Goal: Task Accomplishment & Management: Manage account settings

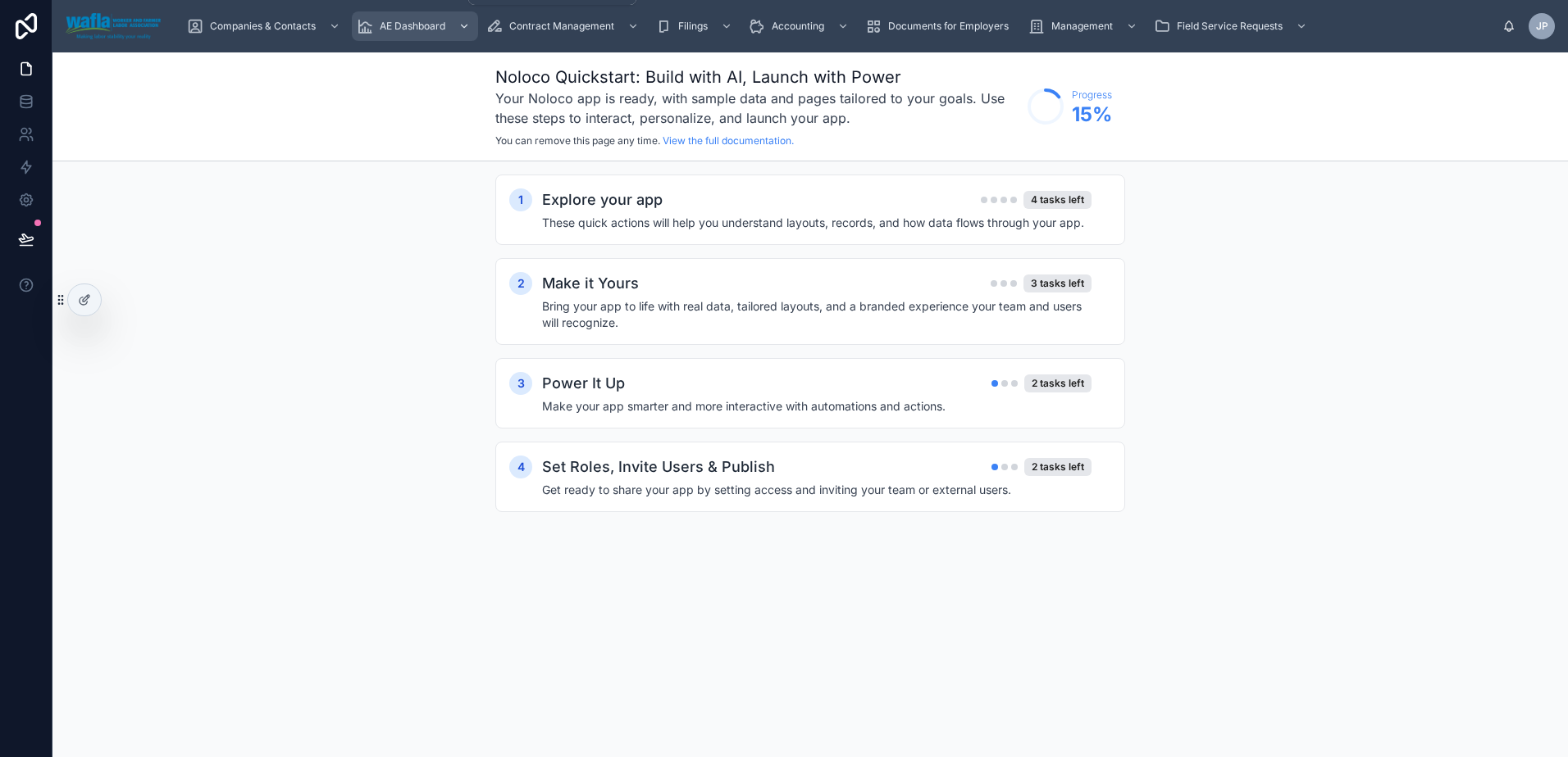
click at [414, 33] on div "AE Dashboard" at bounding box center [415, 27] width 116 height 27
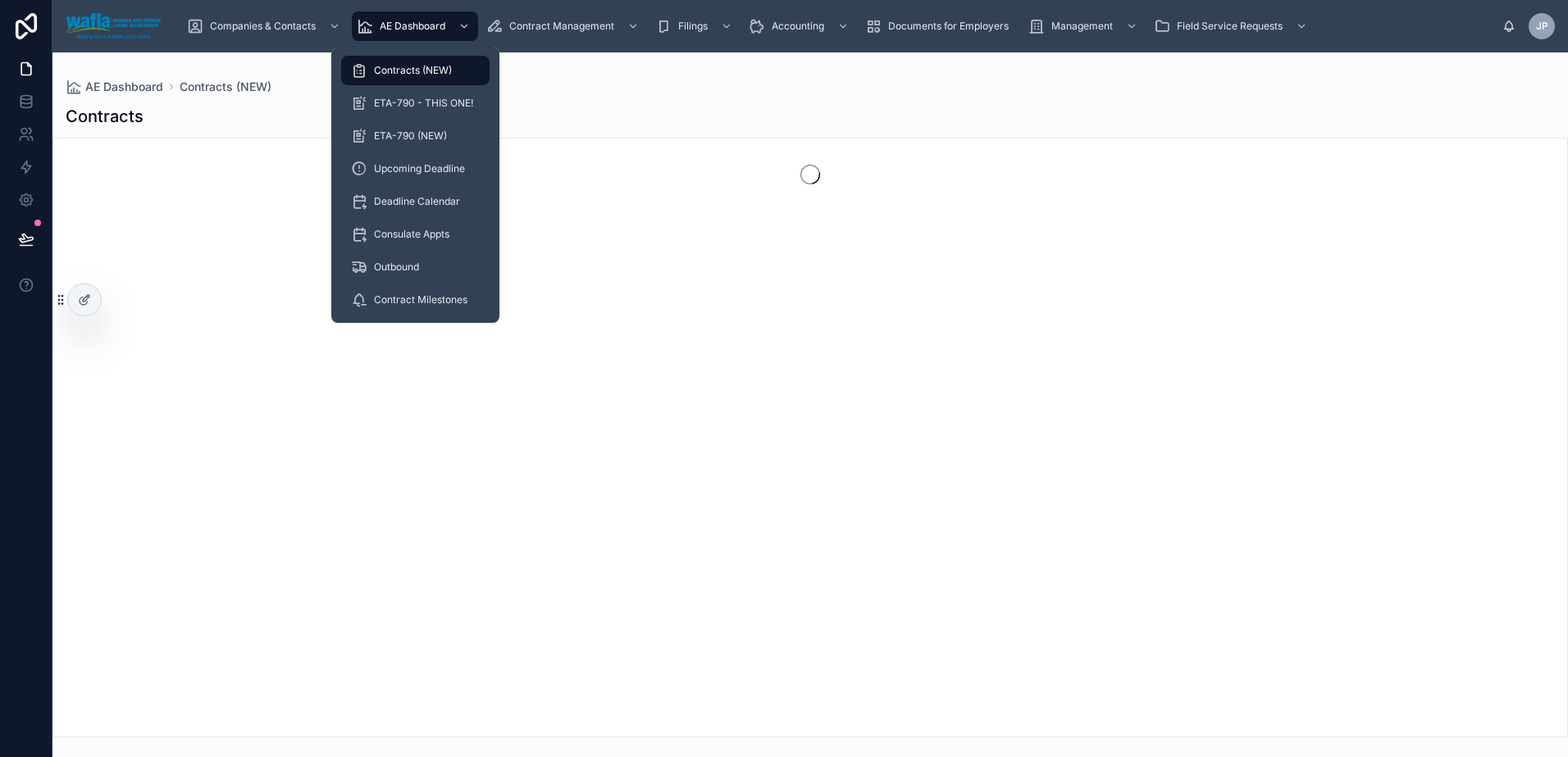
click at [413, 75] on span "Contracts (NEW)" at bounding box center [413, 70] width 78 height 13
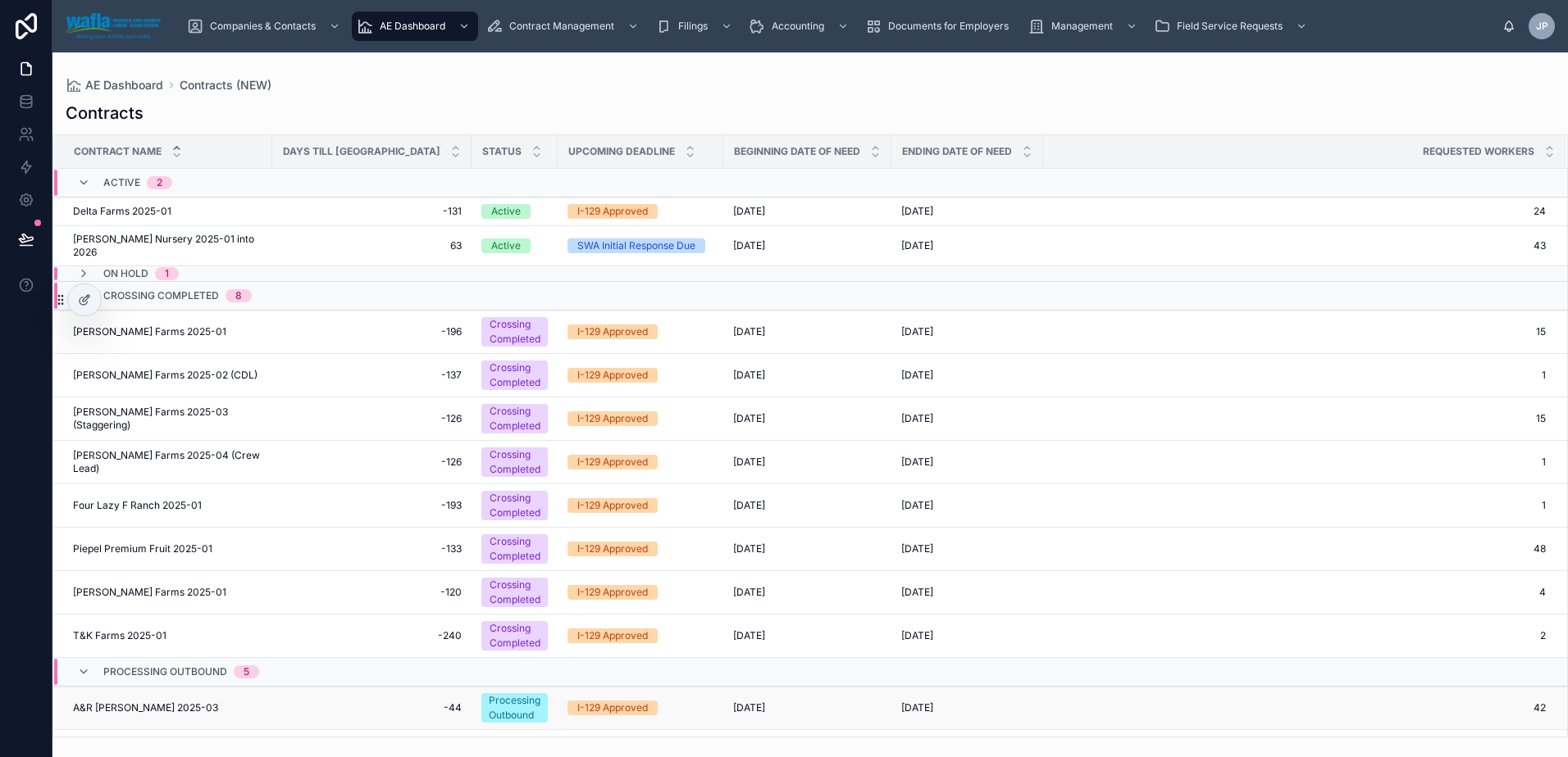
click at [118, 713] on span "A&R [PERSON_NAME] 2025-03" at bounding box center [145, 708] width 145 height 13
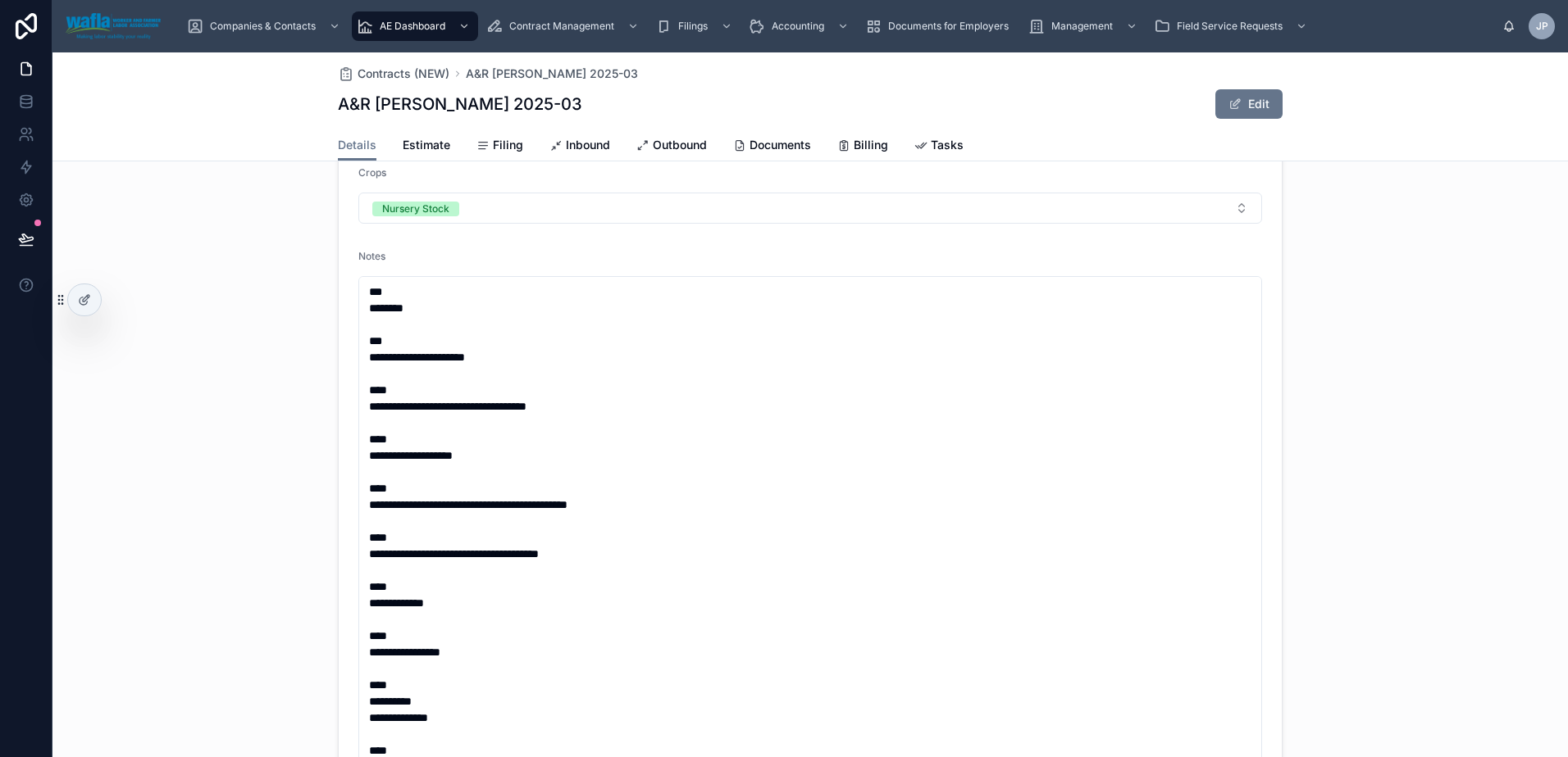
scroll to position [737, 0]
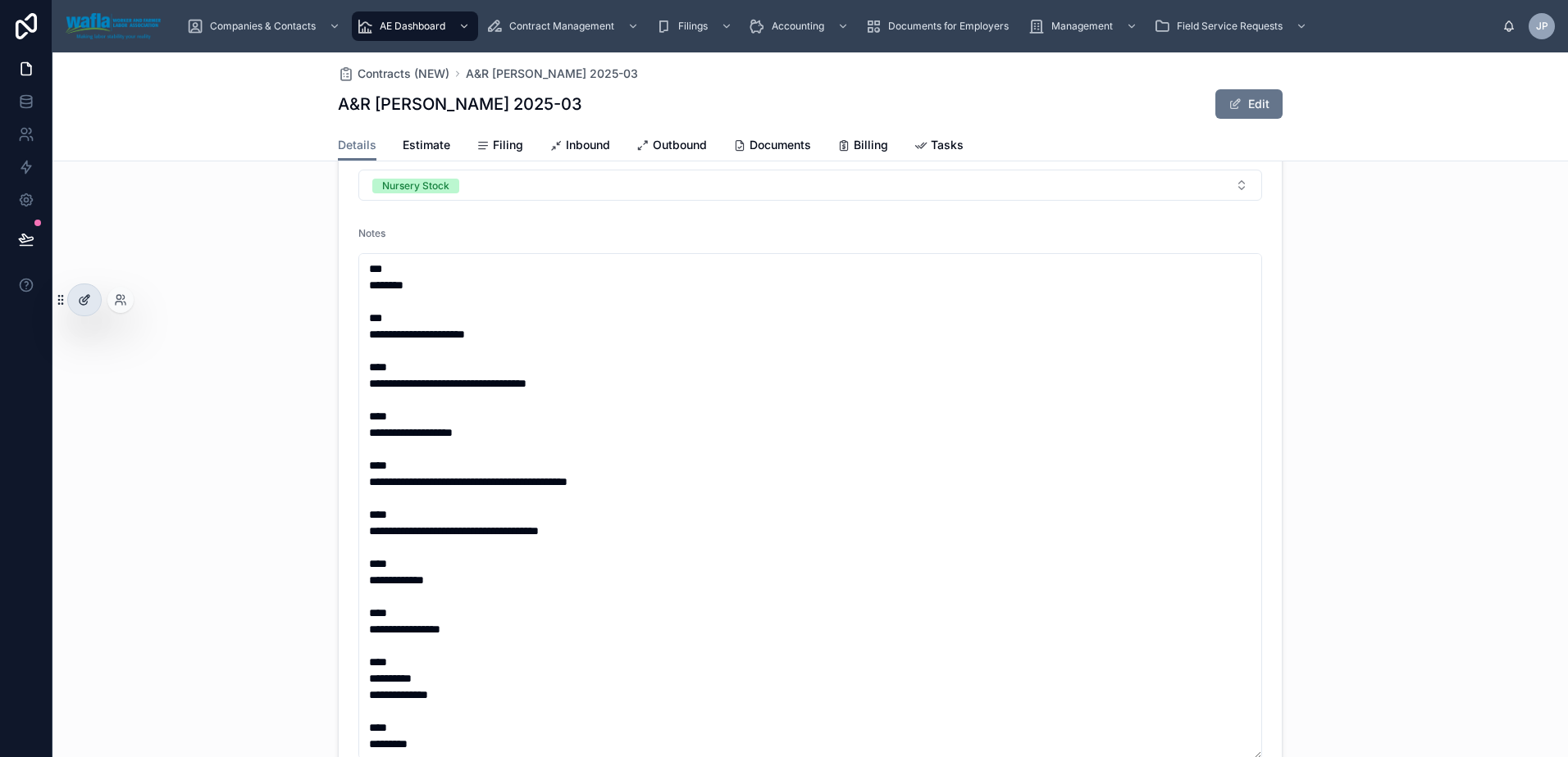
click at [91, 304] on icon at bounding box center [84, 300] width 13 height 13
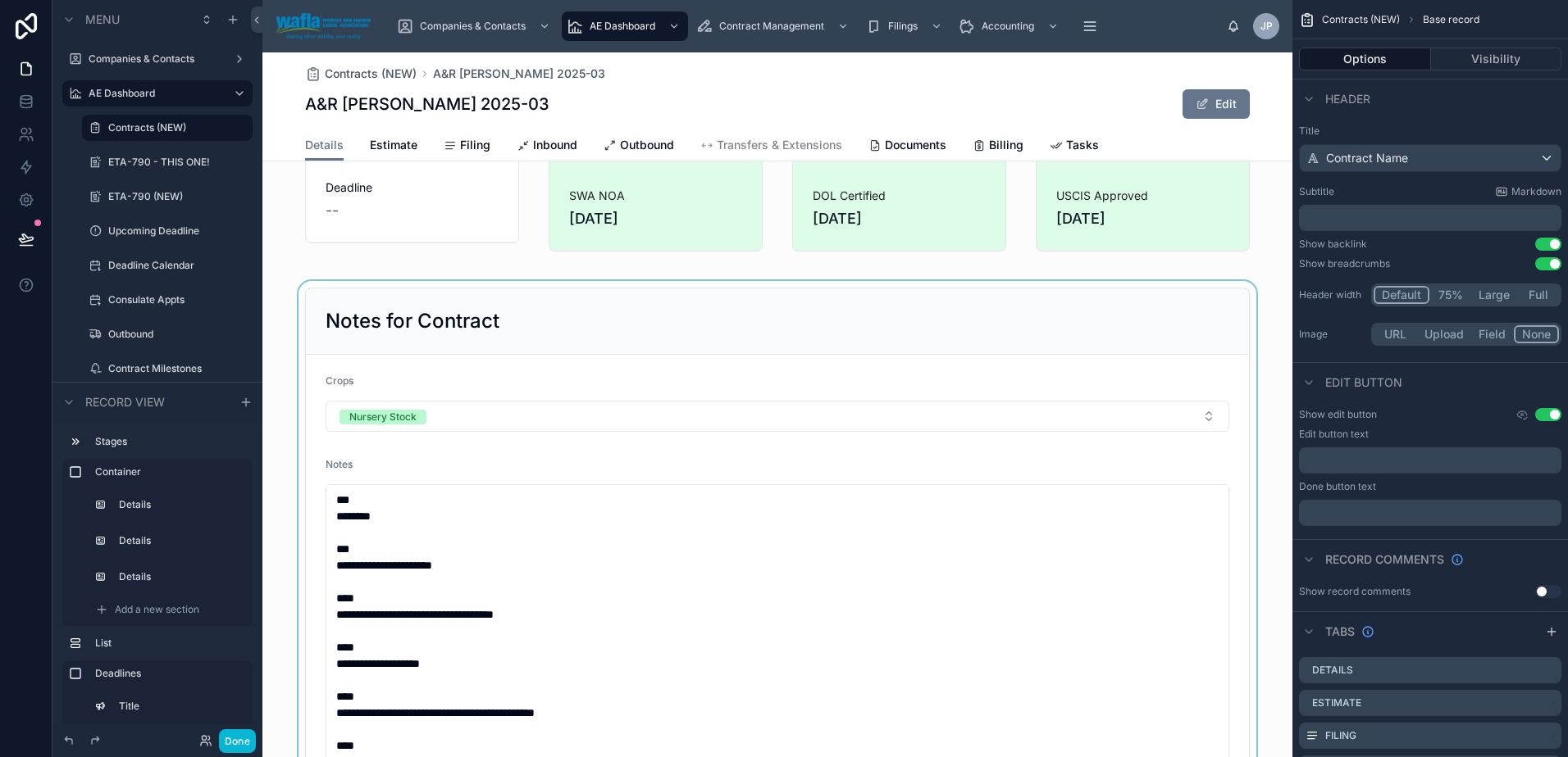
scroll to position [797, 0]
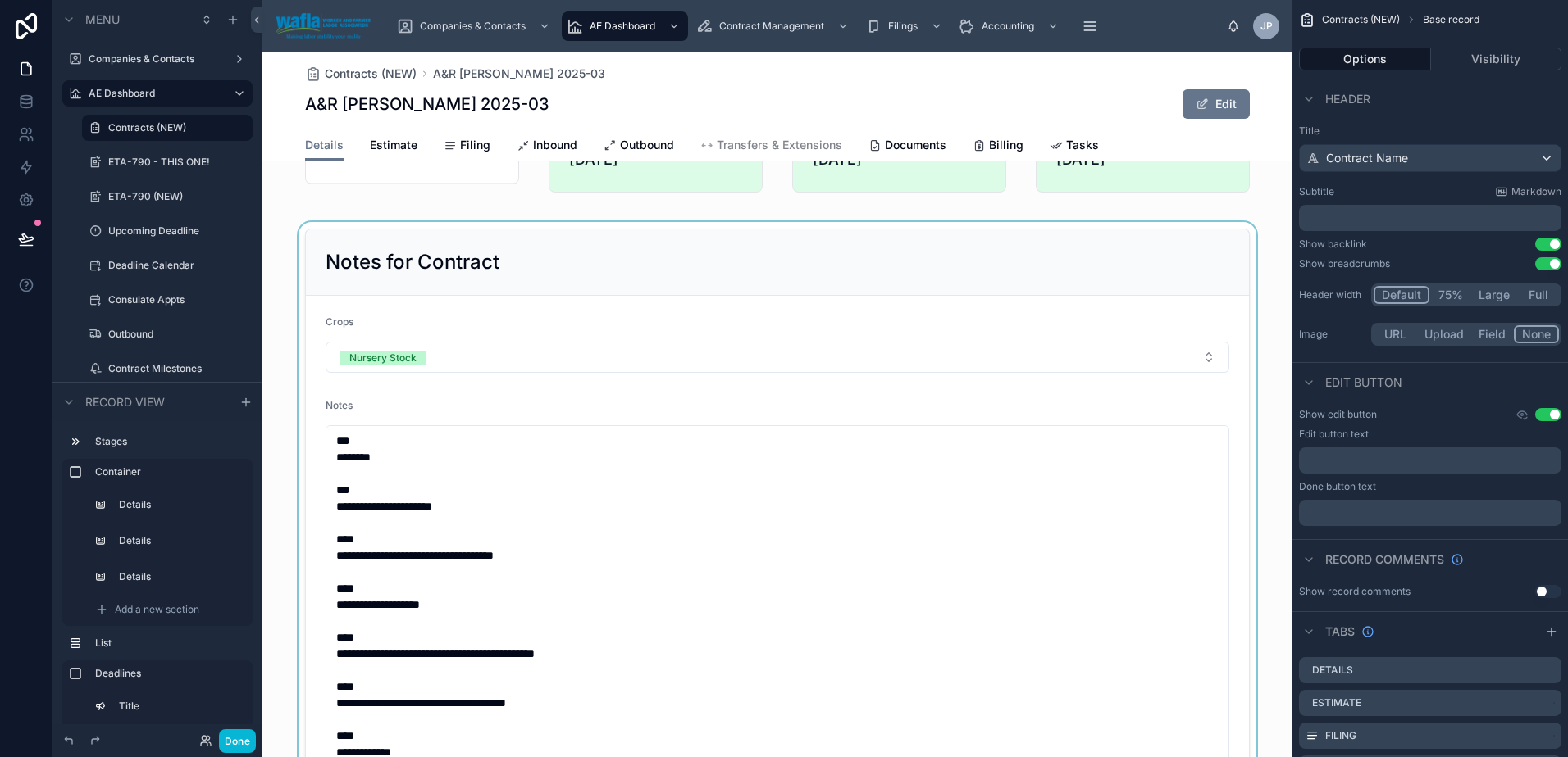
click at [606, 523] on div at bounding box center [778, 590] width 1030 height 737
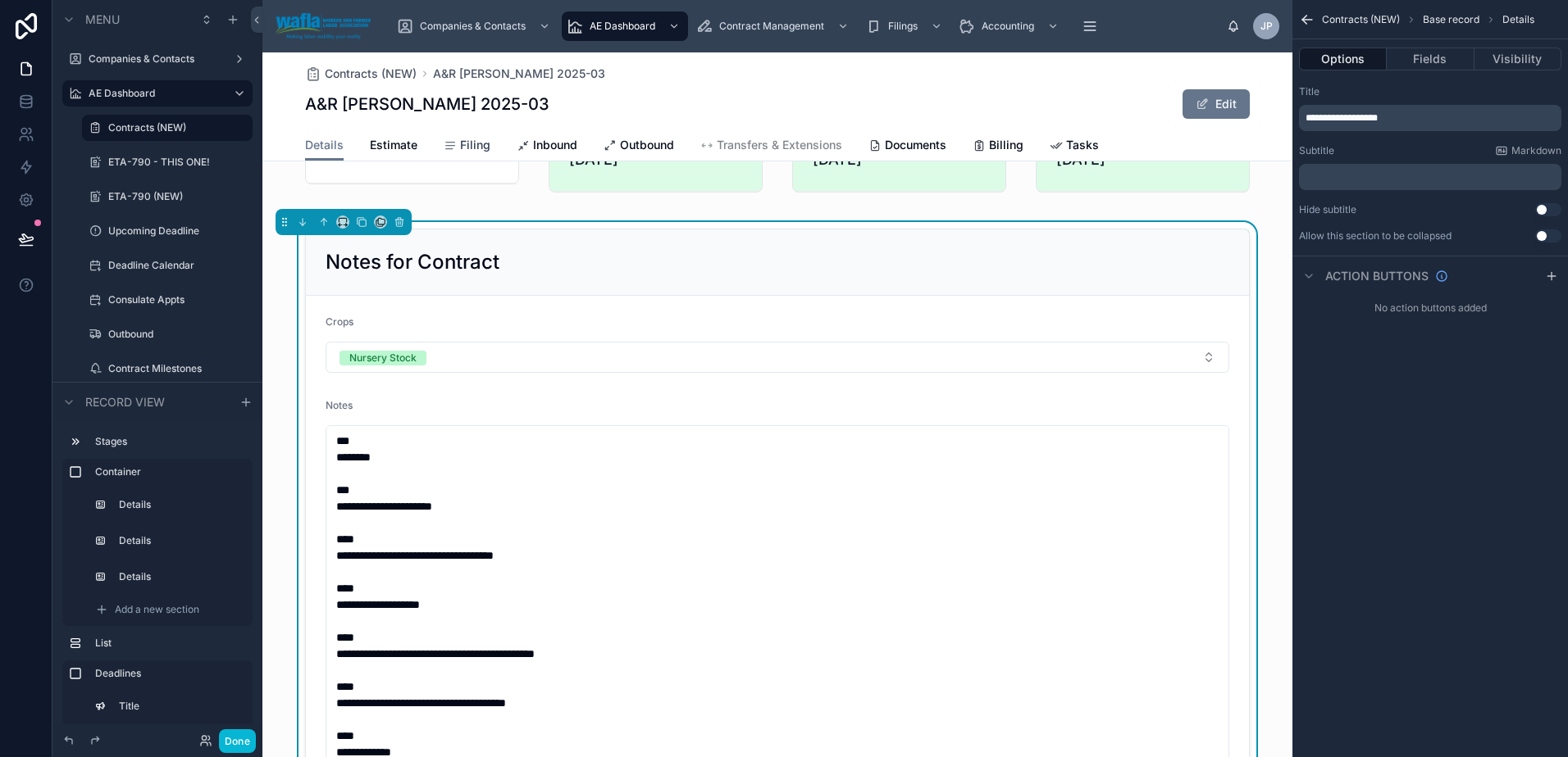
click at [464, 147] on span "Filing" at bounding box center [475, 145] width 30 height 16
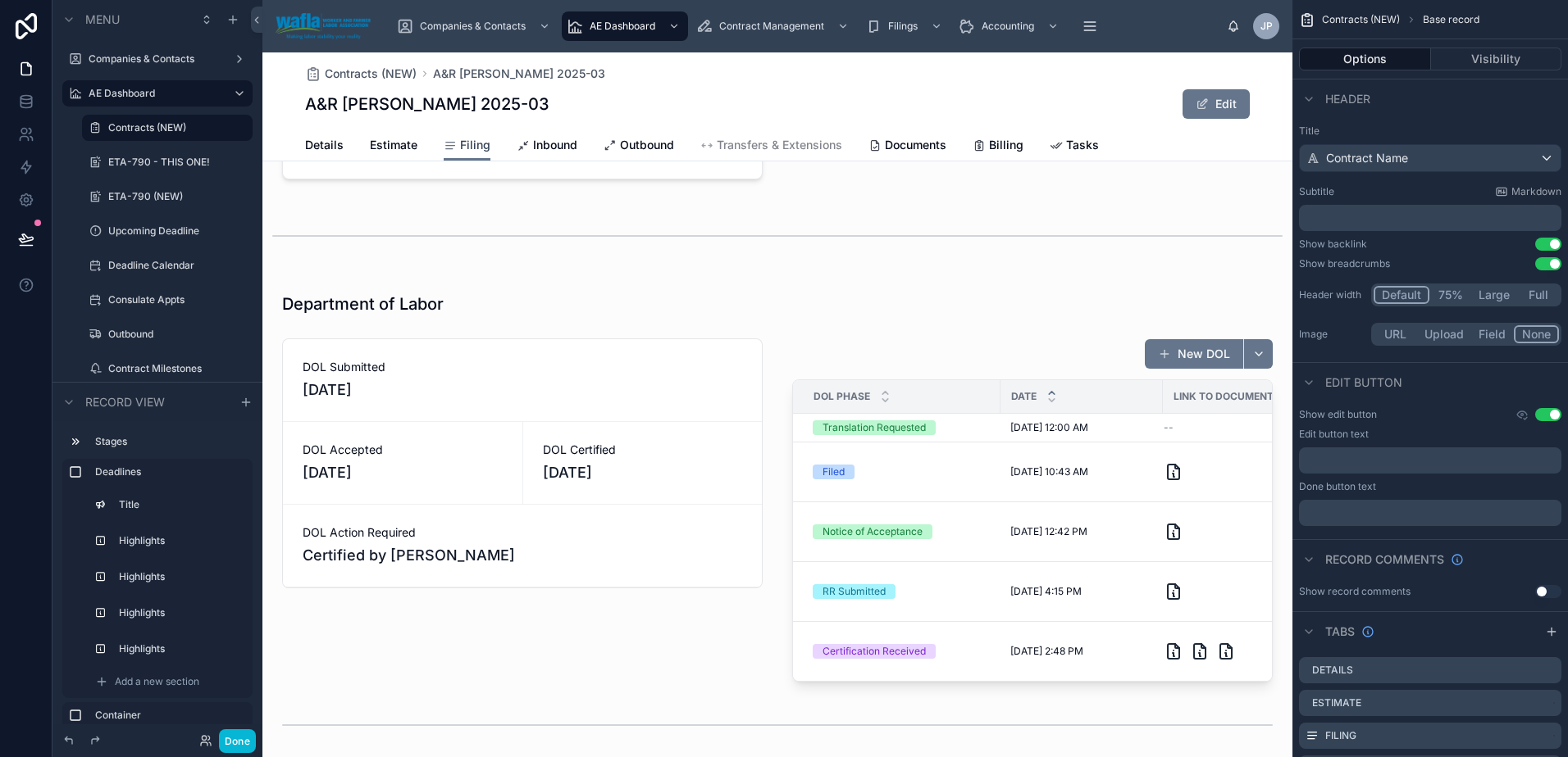
scroll to position [1534, 0]
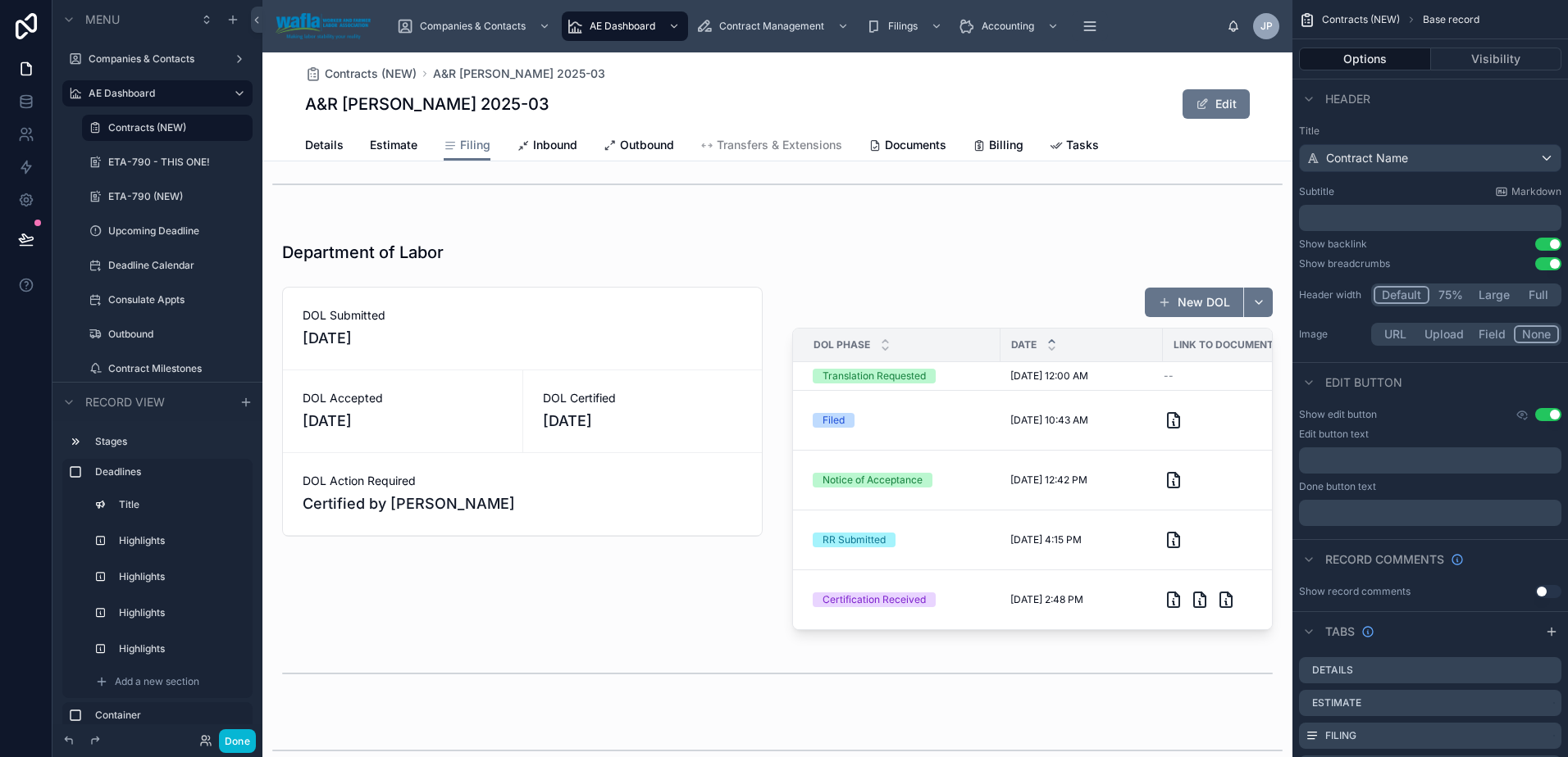
click at [516, 401] on div at bounding box center [778, 468] width 1030 height 486
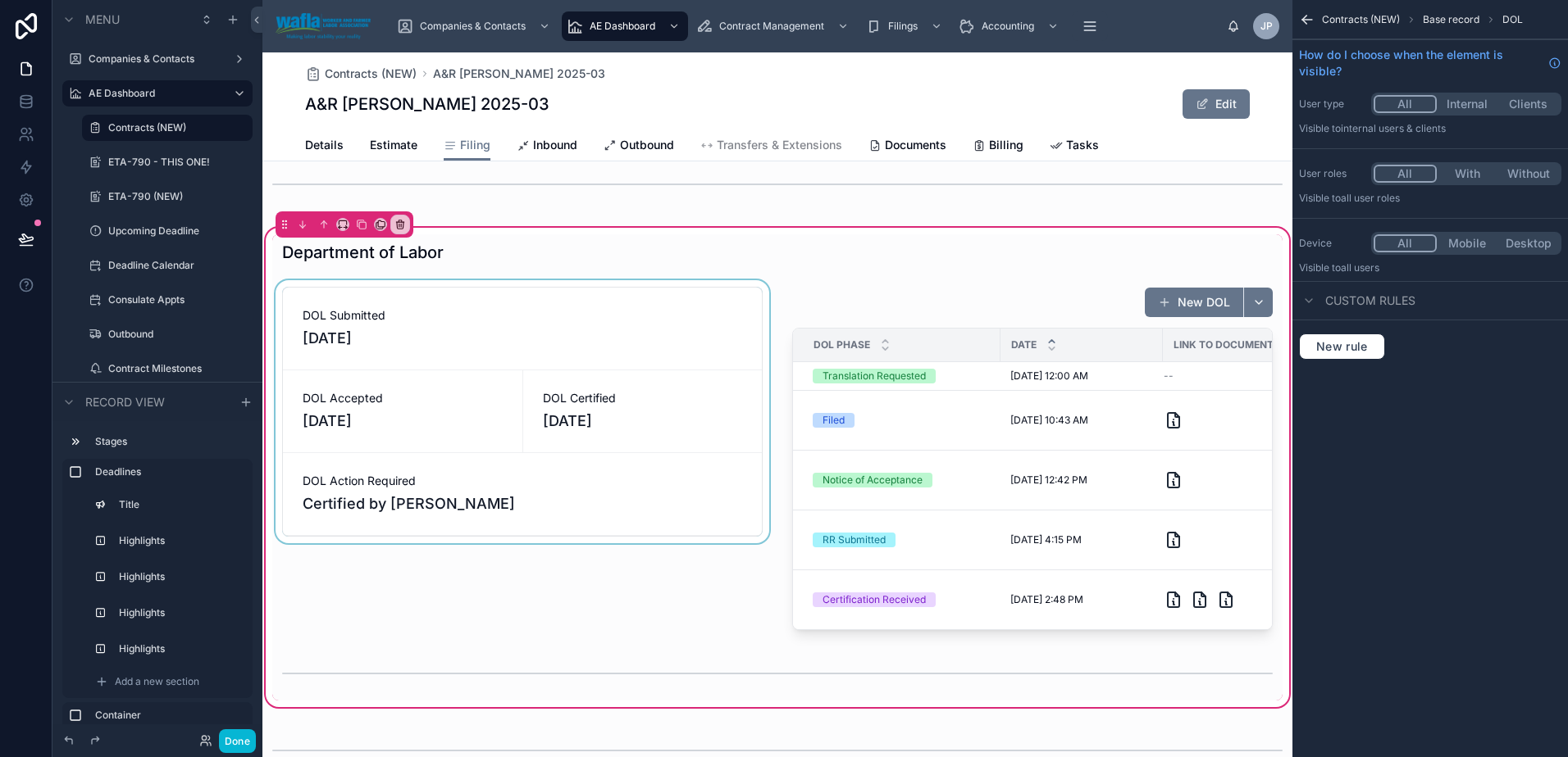
click at [707, 328] on div at bounding box center [522, 459] width 500 height 357
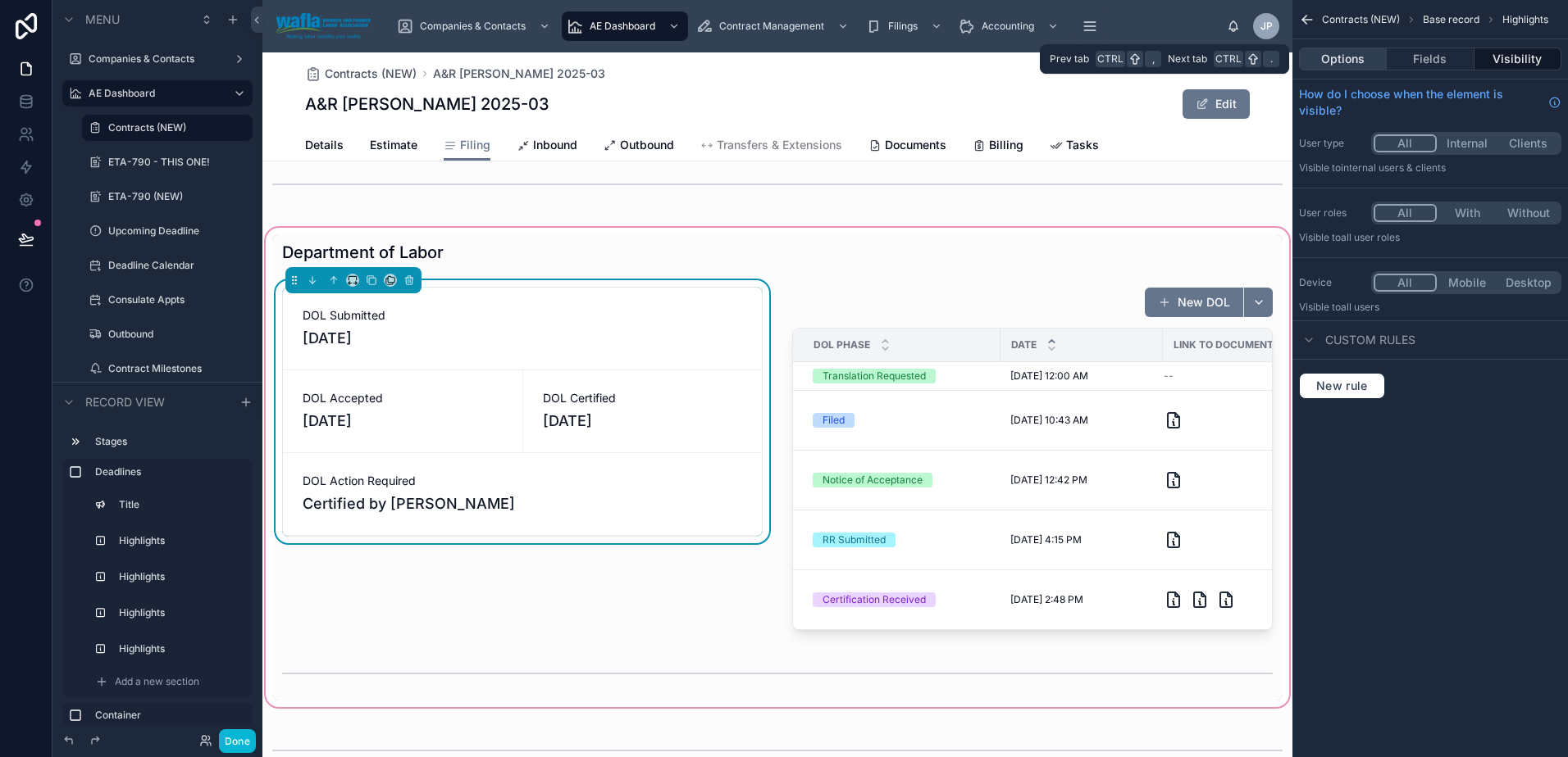
click at [1363, 59] on button "Options" at bounding box center [1342, 59] width 88 height 23
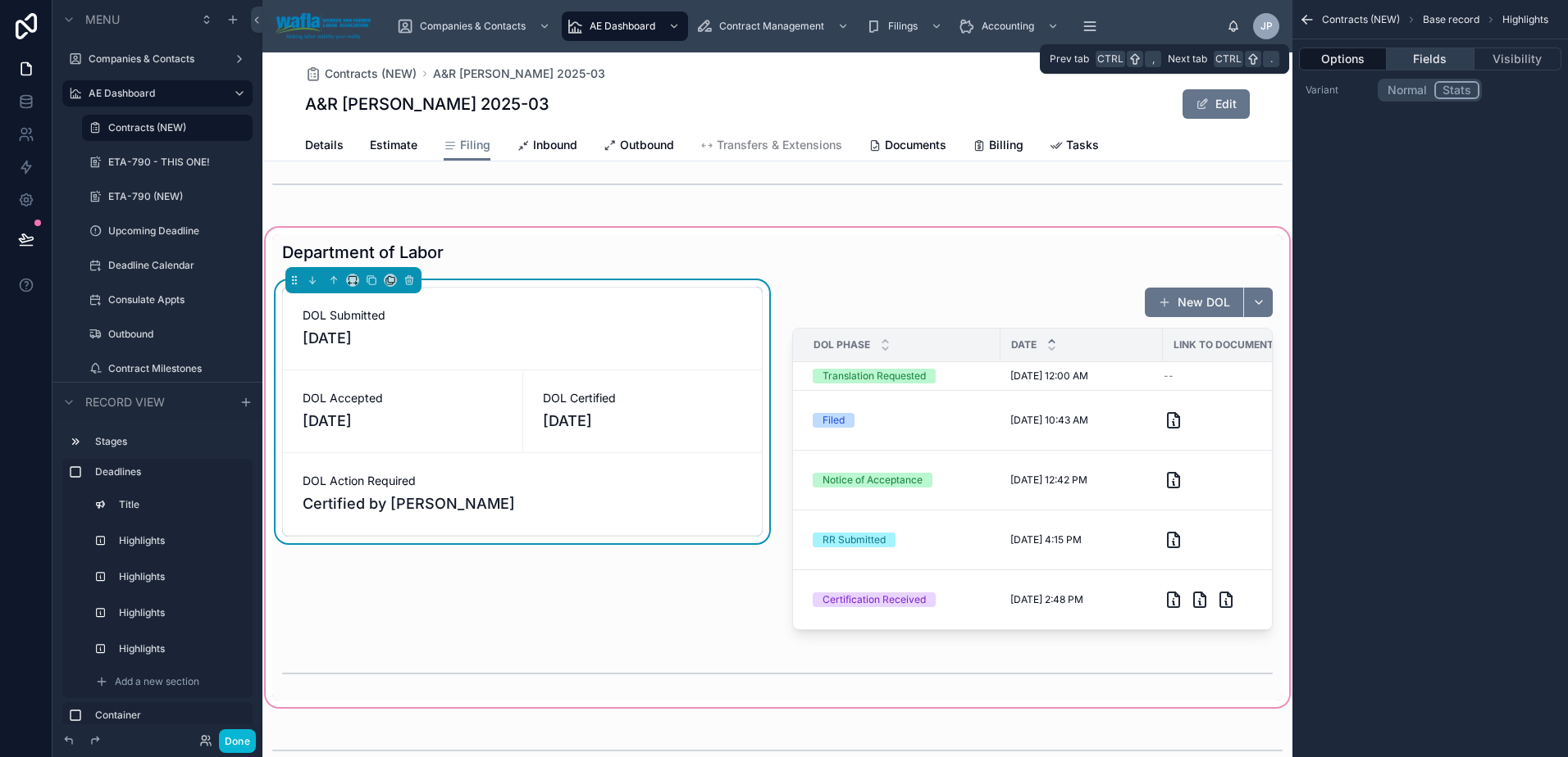
click at [1432, 56] on button "Fields" at bounding box center [1430, 59] width 87 height 23
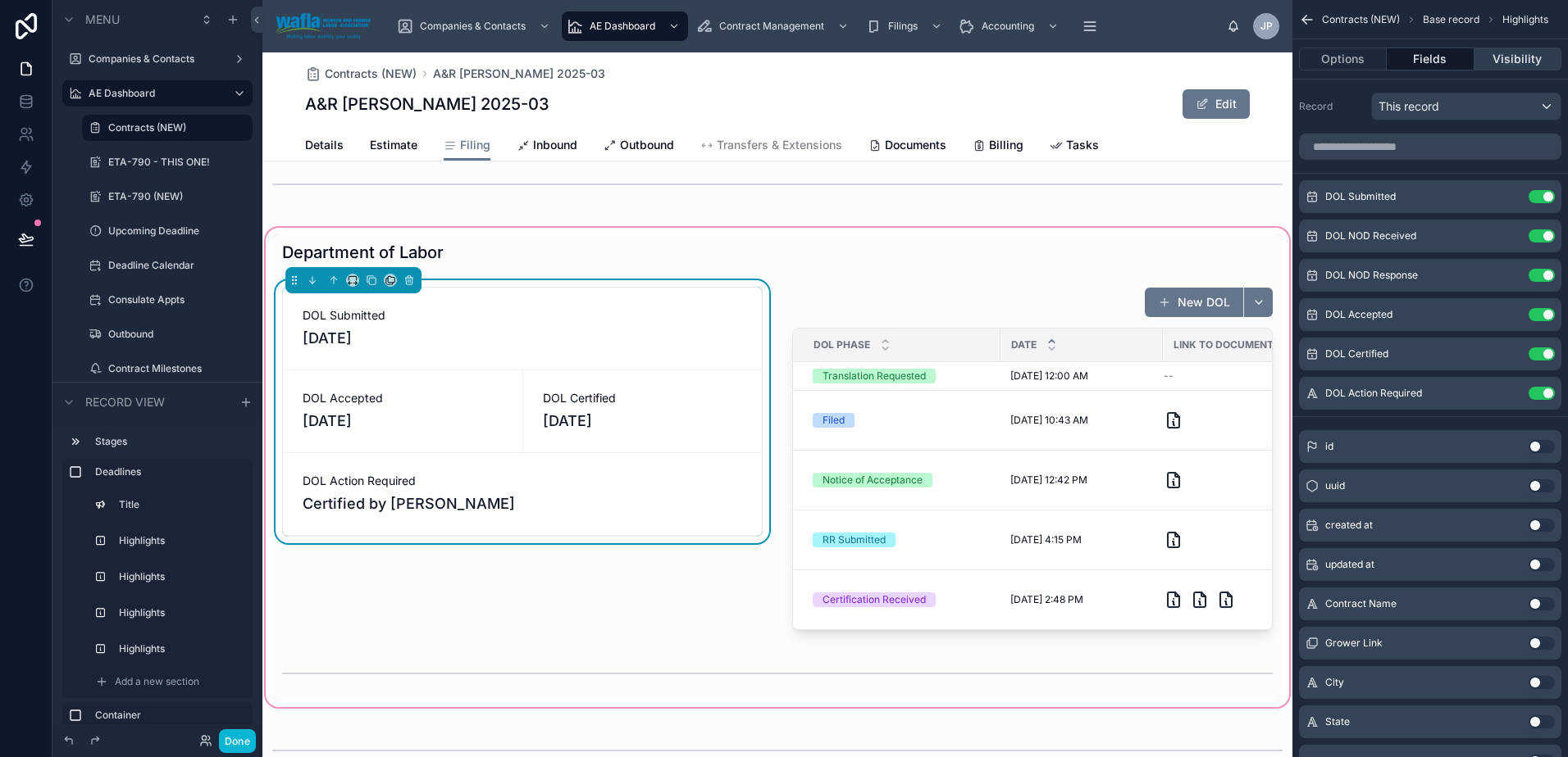
click at [1497, 60] on button "Visibility" at bounding box center [1518, 59] width 87 height 23
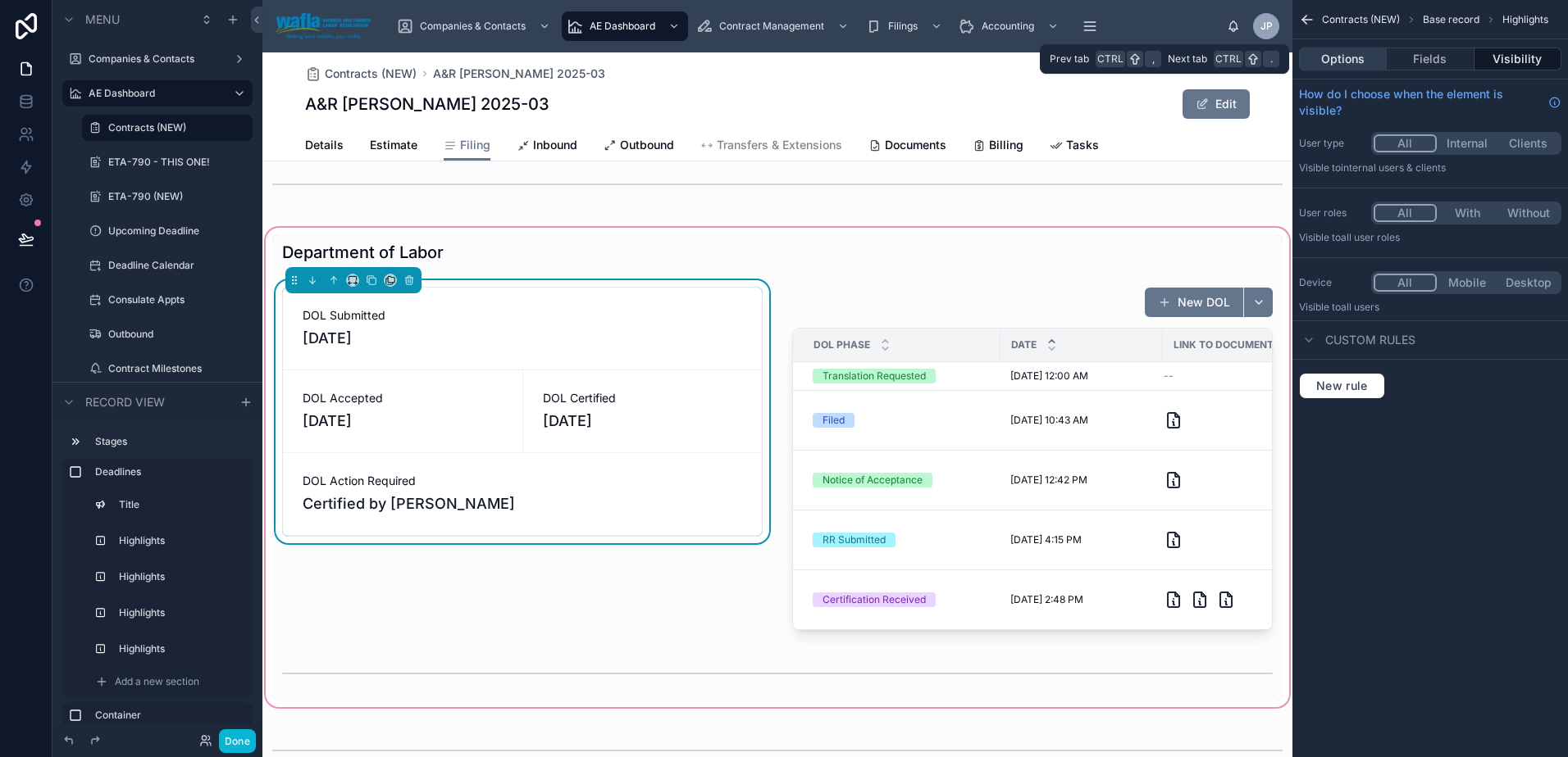
click at [1340, 63] on button "Options" at bounding box center [1342, 59] width 88 height 23
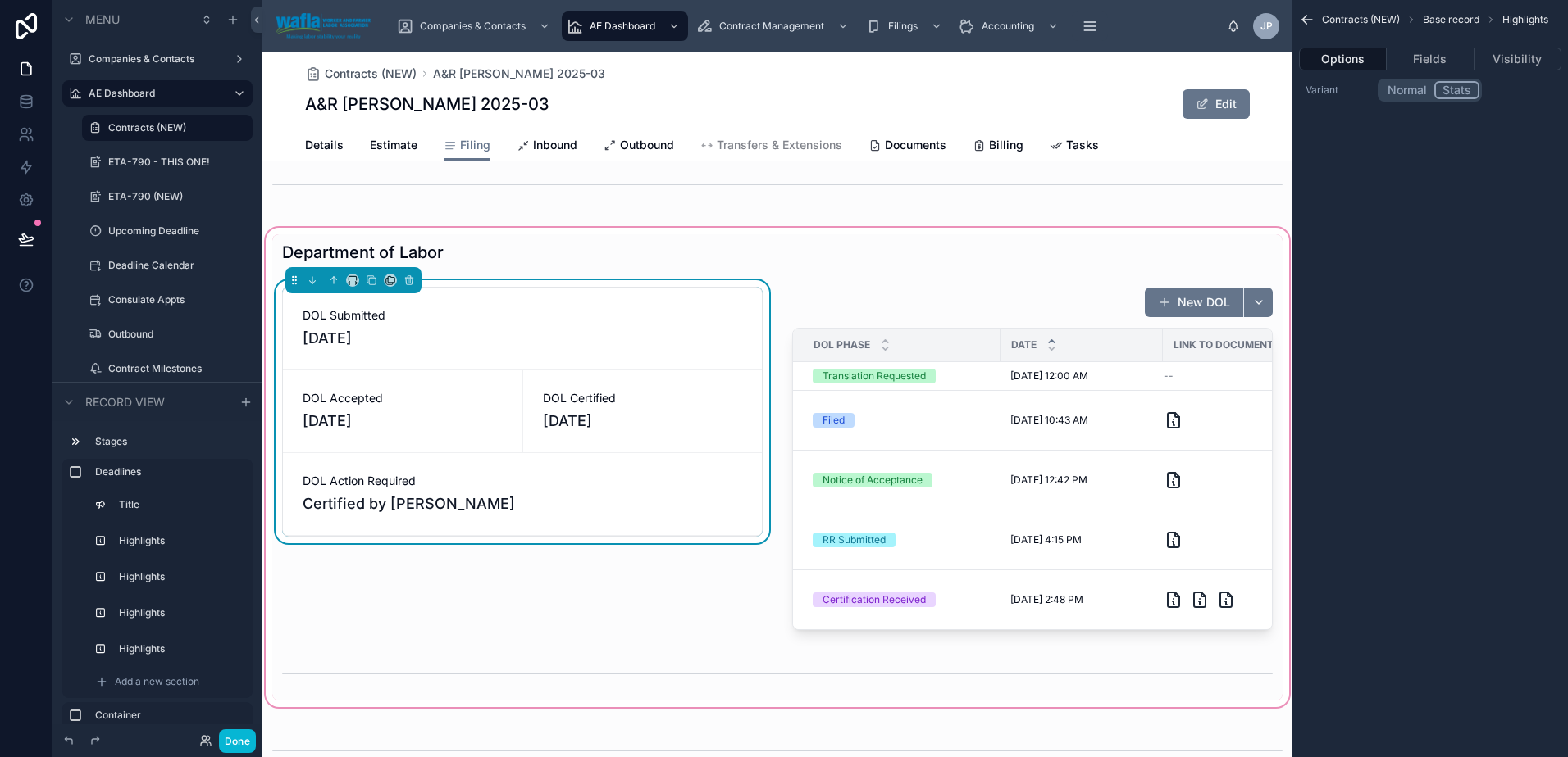
click at [1414, 90] on button "Normal" at bounding box center [1406, 90] width 54 height 18
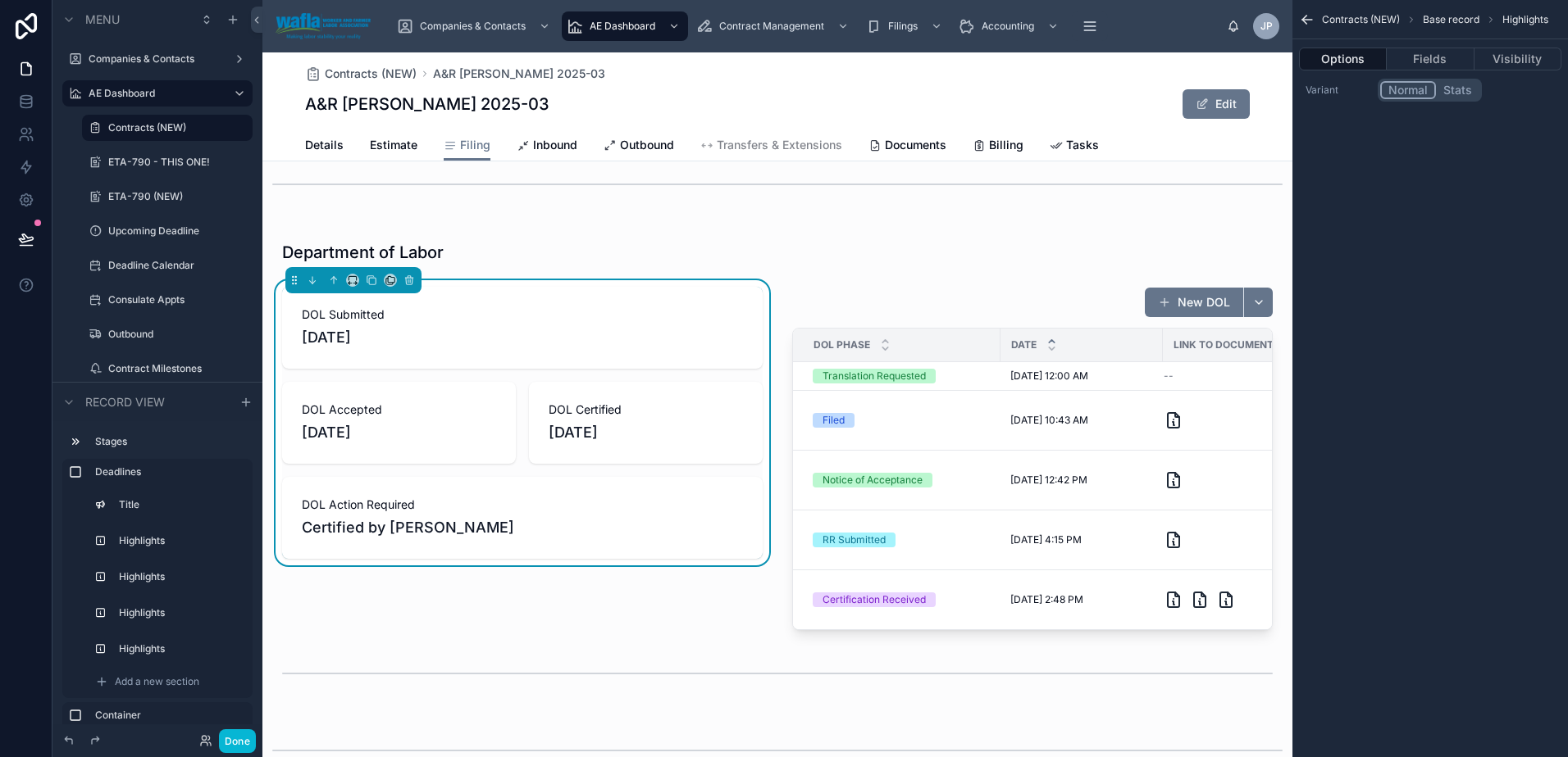
click at [1465, 92] on button "Stats" at bounding box center [1457, 90] width 44 height 18
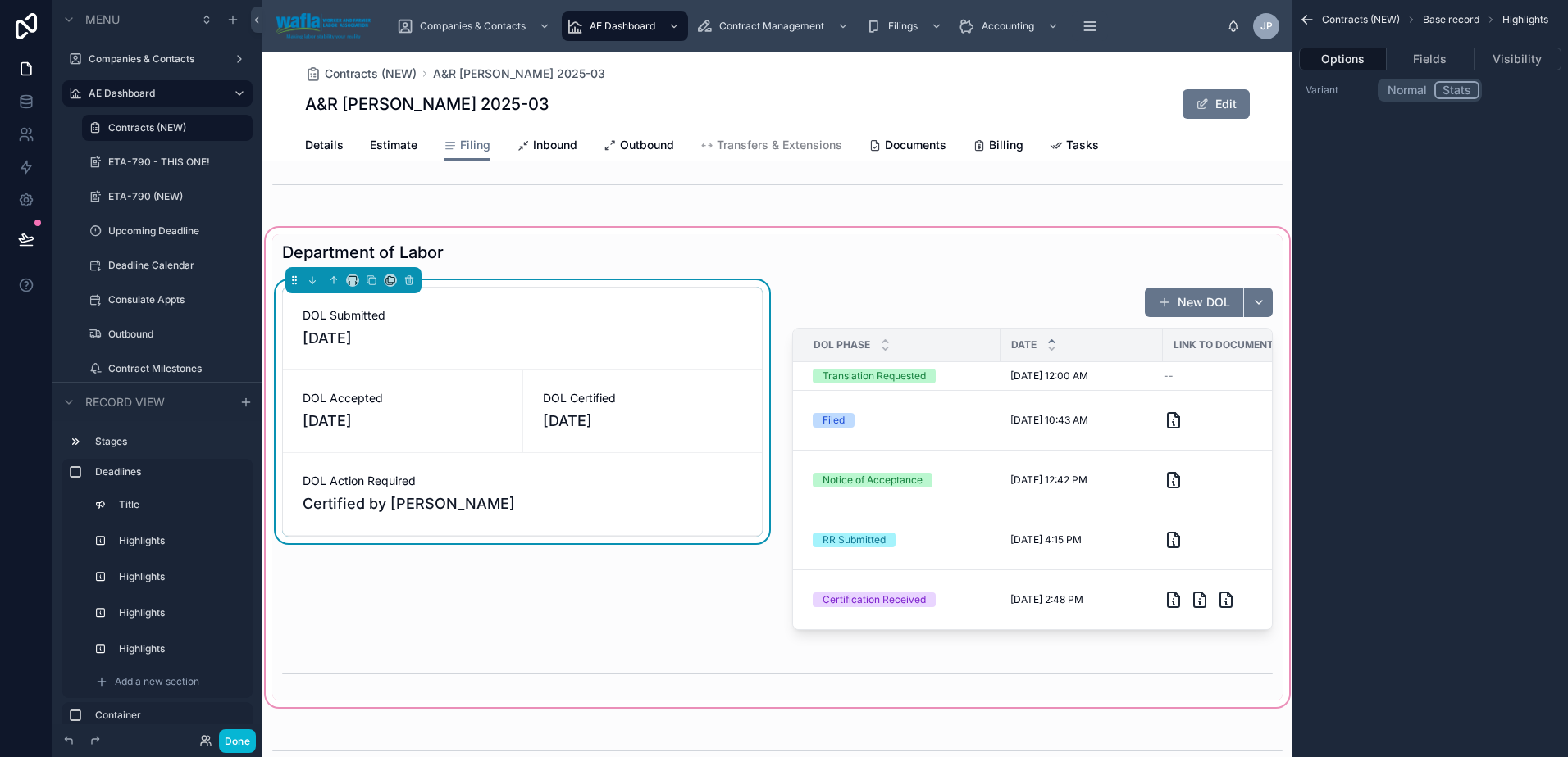
click at [470, 630] on div "DOL Submitted [DATE] DOL Accepted [DATE] DOL Certified [DATE] DOL Action Requir…" at bounding box center [522, 459] width 500 height 357
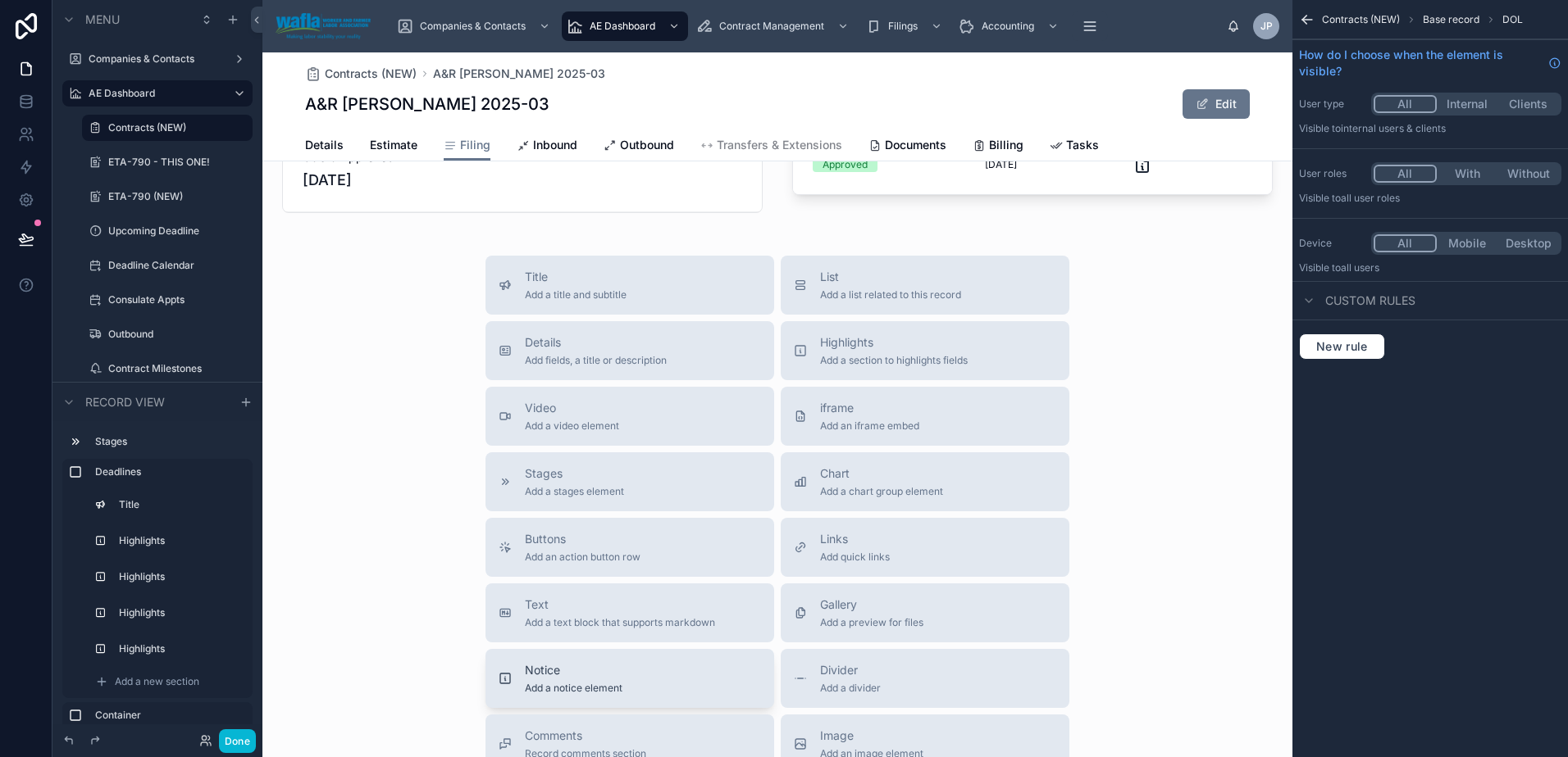
scroll to position [2487, 0]
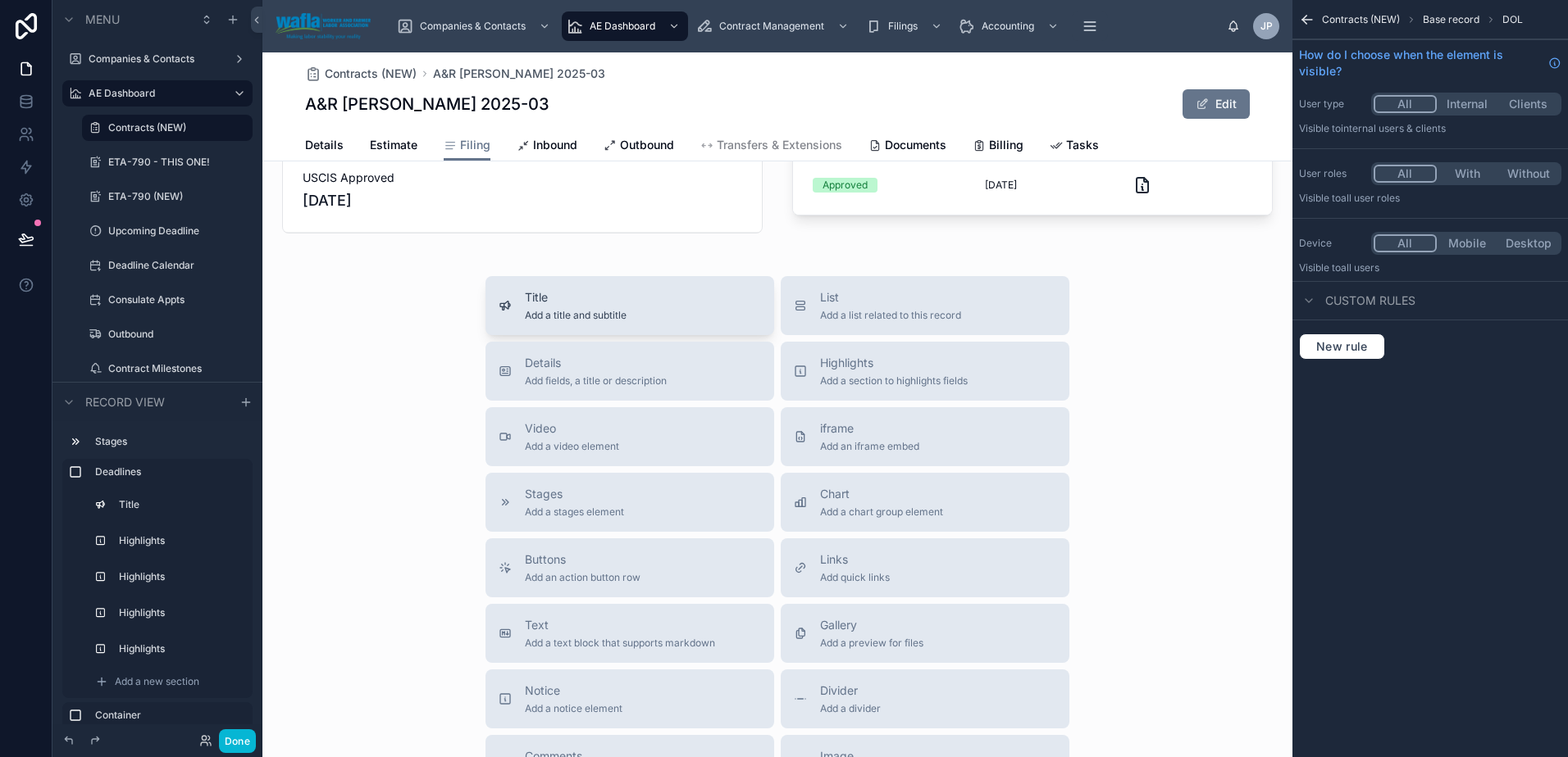
click at [556, 322] on span "Add a title and subtitle" at bounding box center [575, 315] width 102 height 13
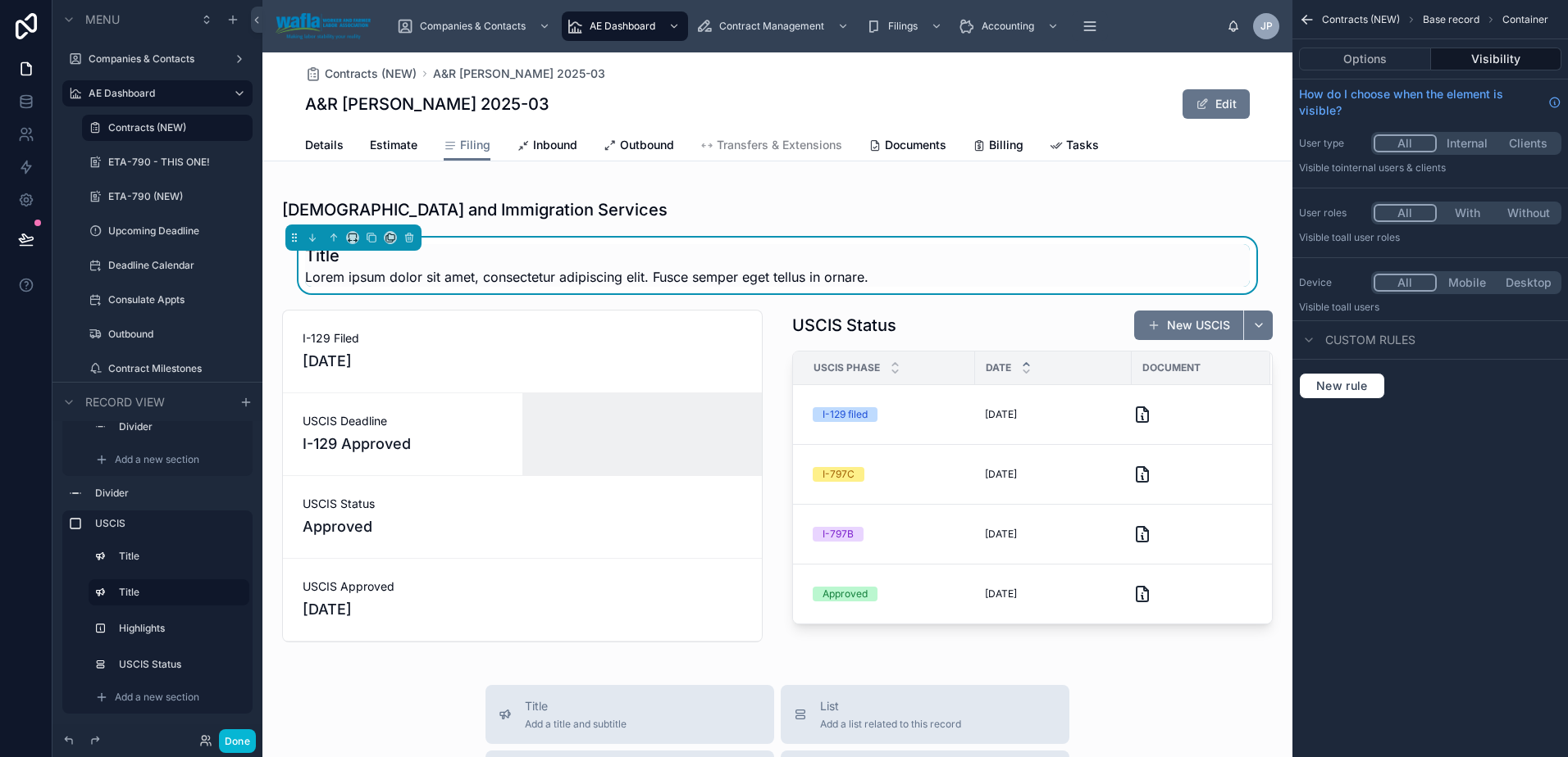
scroll to position [2140, 0]
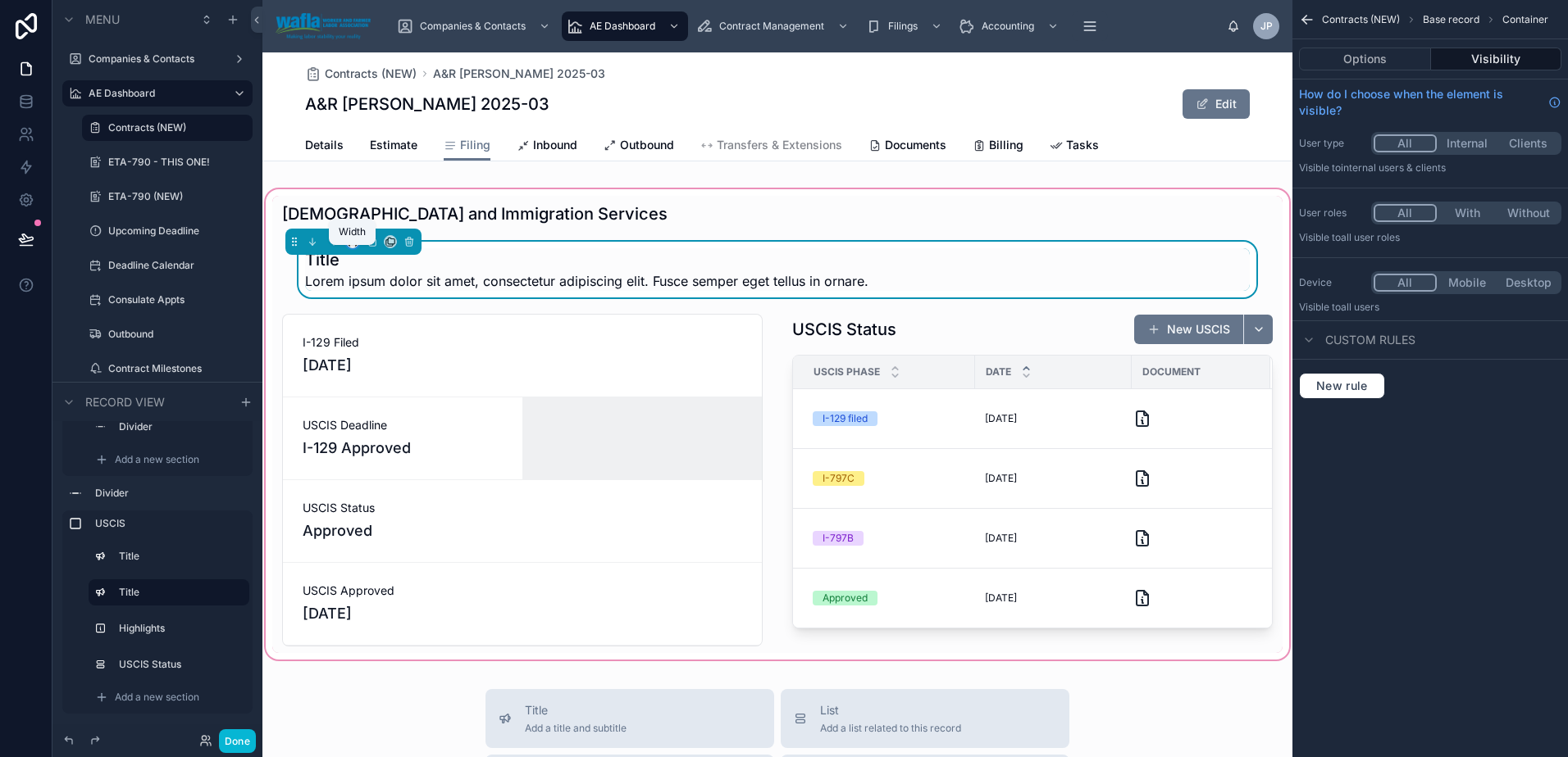
click at [353, 248] on icon at bounding box center [352, 241] width 12 height 12
click at [373, 378] on span "50%" at bounding box center [372, 378] width 26 height 20
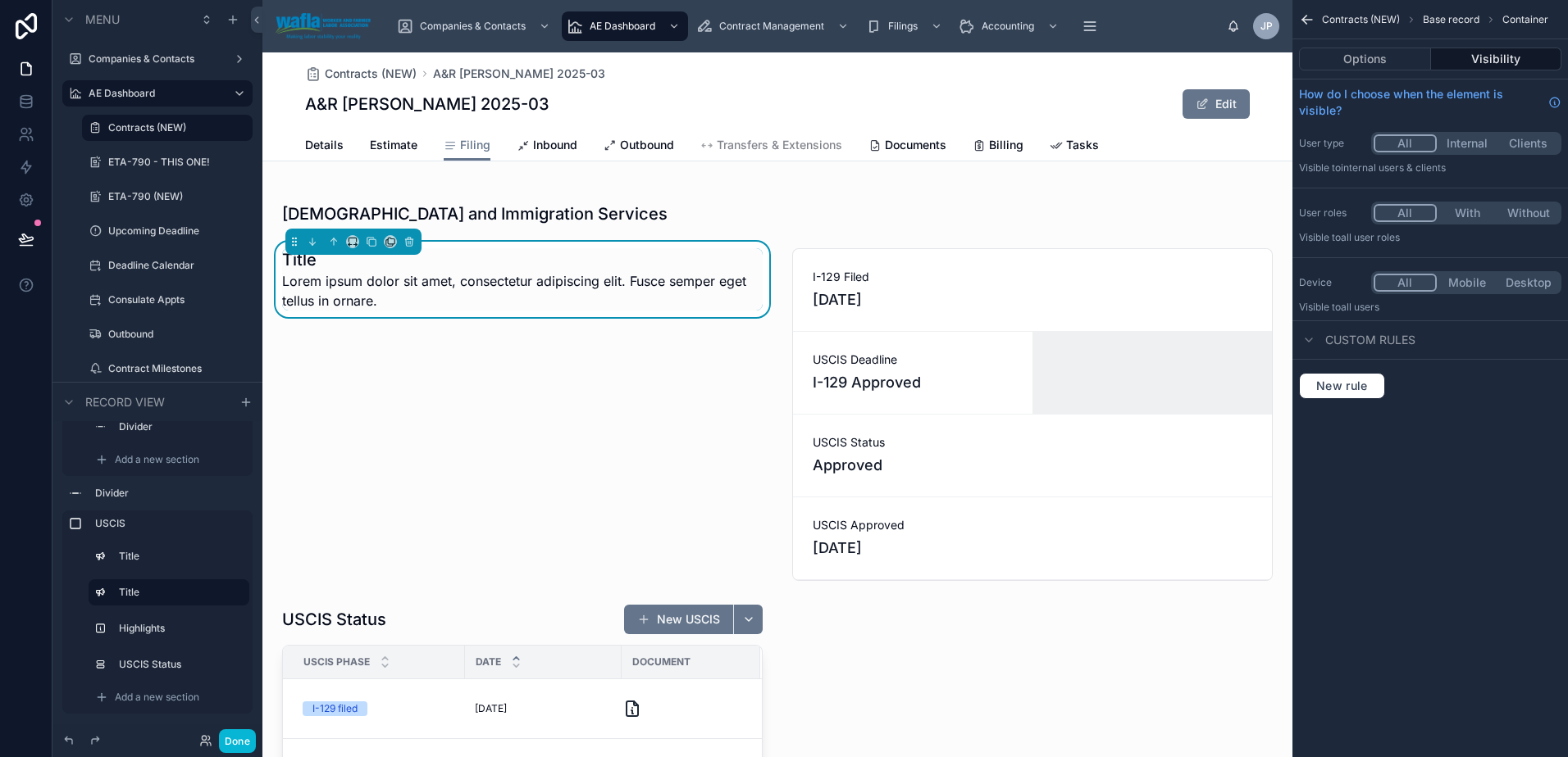
drag, startPoint x: 651, startPoint y: 292, endPoint x: 1251, endPoint y: 93, distance: 632.1
click at [651, 292] on span "Lorem ipsum dolor sit amet, consectetur adipiscing elit. Fusce semper eget tell…" at bounding box center [522, 291] width 480 height 39
click at [1391, 64] on button "Options" at bounding box center [1365, 59] width 132 height 23
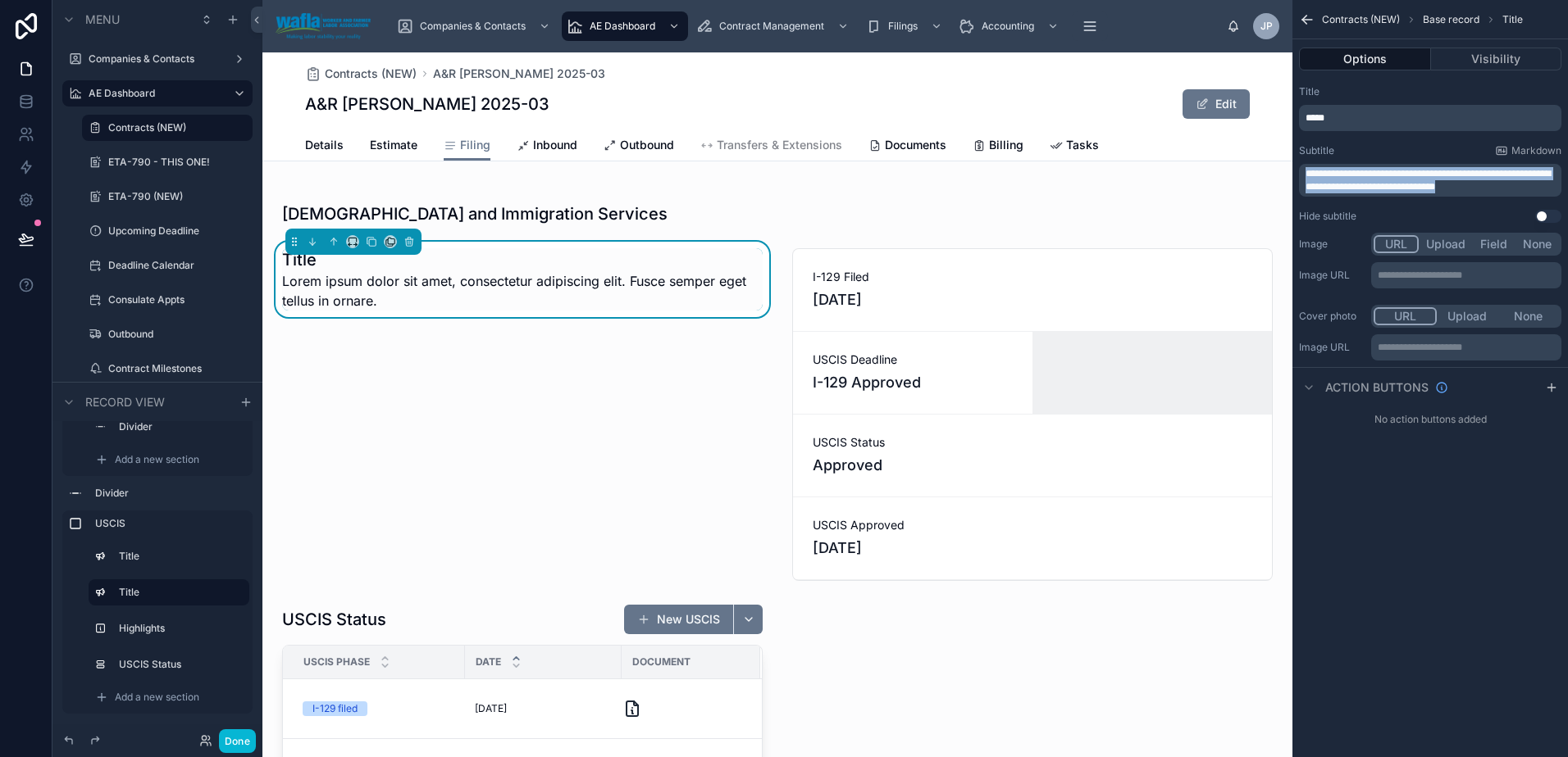
drag, startPoint x: 1508, startPoint y: 184, endPoint x: 1257, endPoint y: 156, distance: 252.6
click at [1257, 156] on div "Companies & Contacts AE Dashboard Contract Management Filings Accounting Docume…" at bounding box center [915, 378] width 1305 height 757
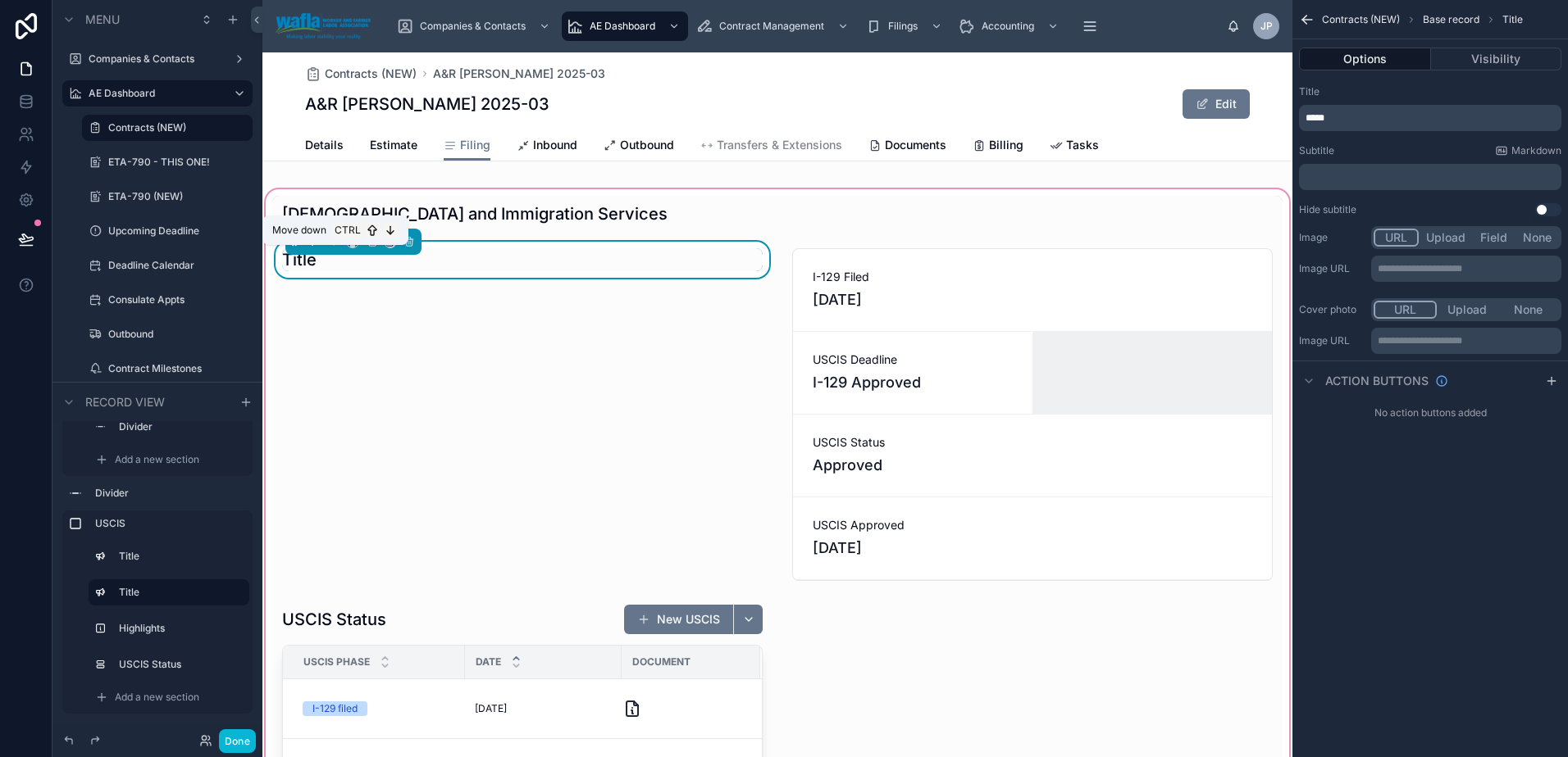
click at [320, 251] on button at bounding box center [313, 241] width 18 height 18
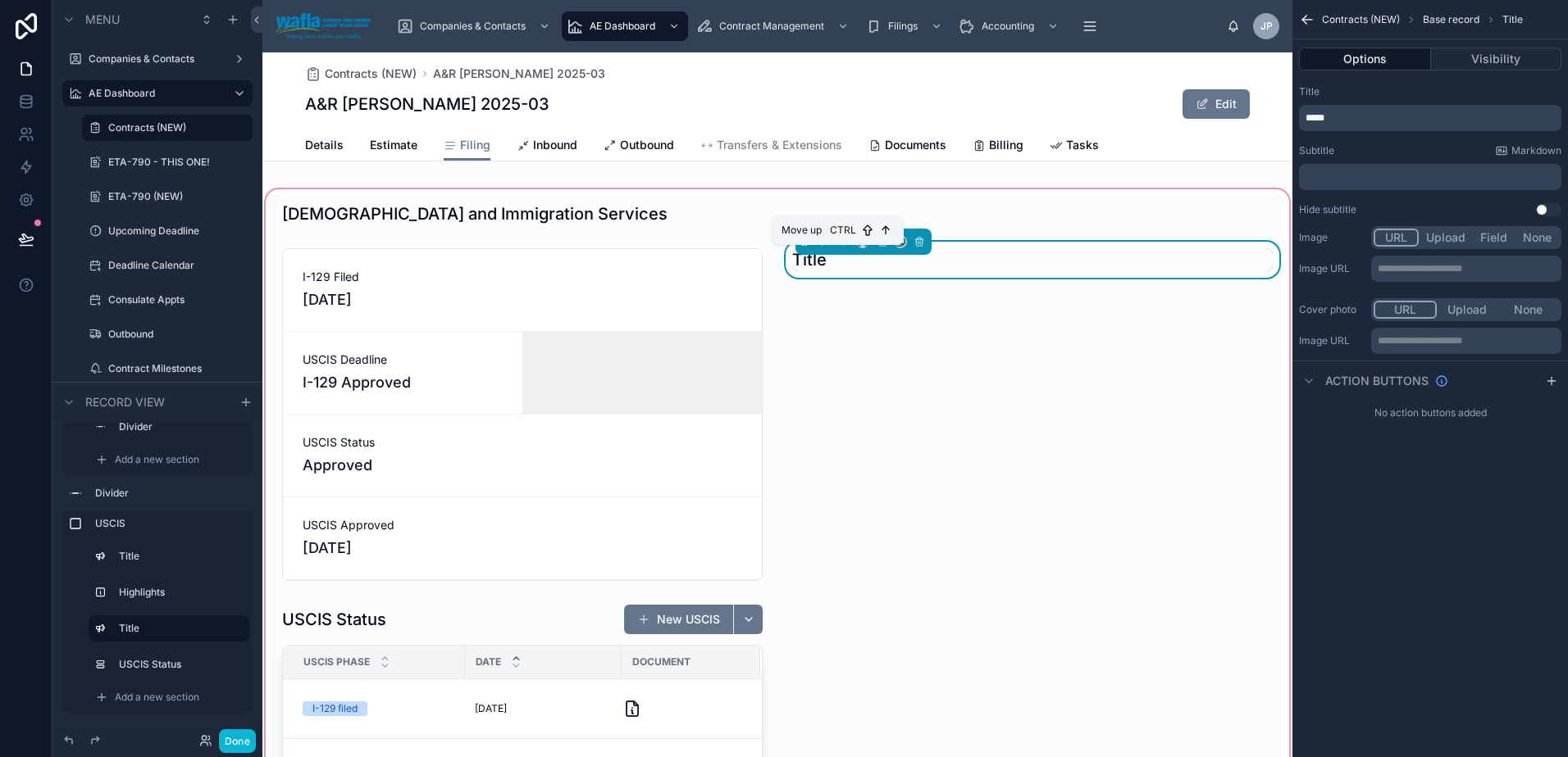
click at [841, 248] on icon at bounding box center [843, 241] width 12 height 12
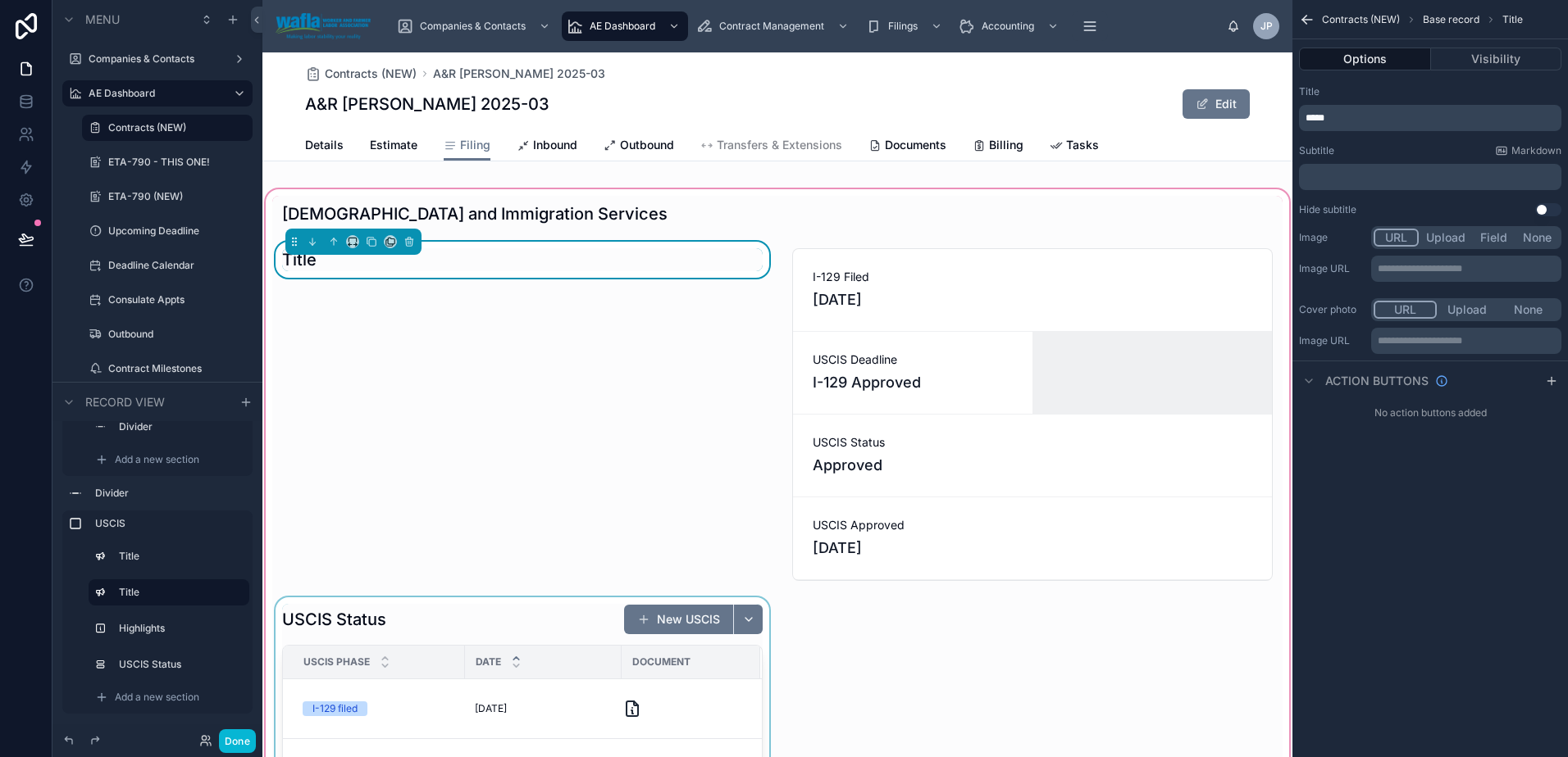
click at [562, 617] on div at bounding box center [522, 761] width 500 height 327
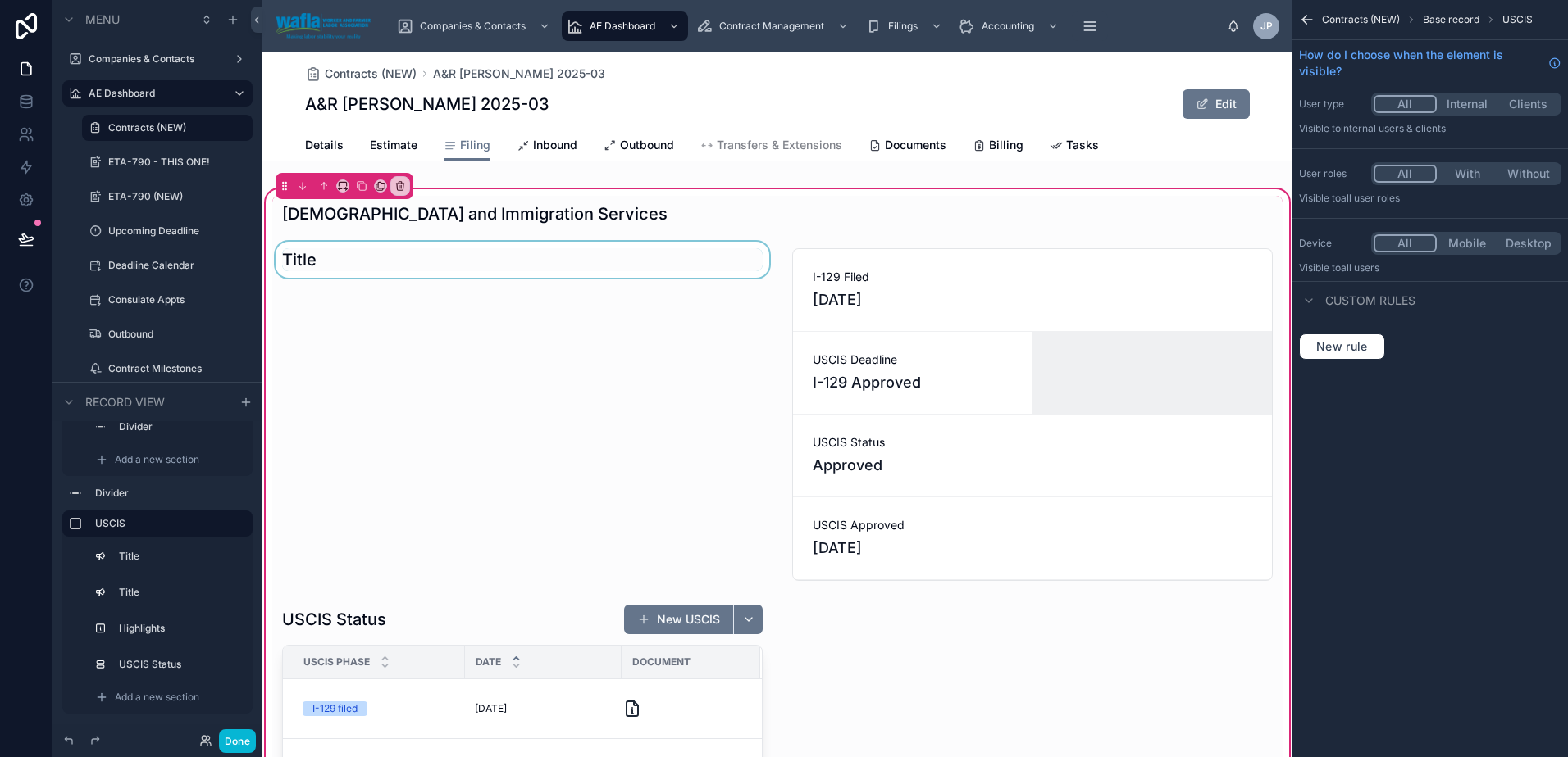
click at [376, 274] on div at bounding box center [522, 414] width 500 height 346
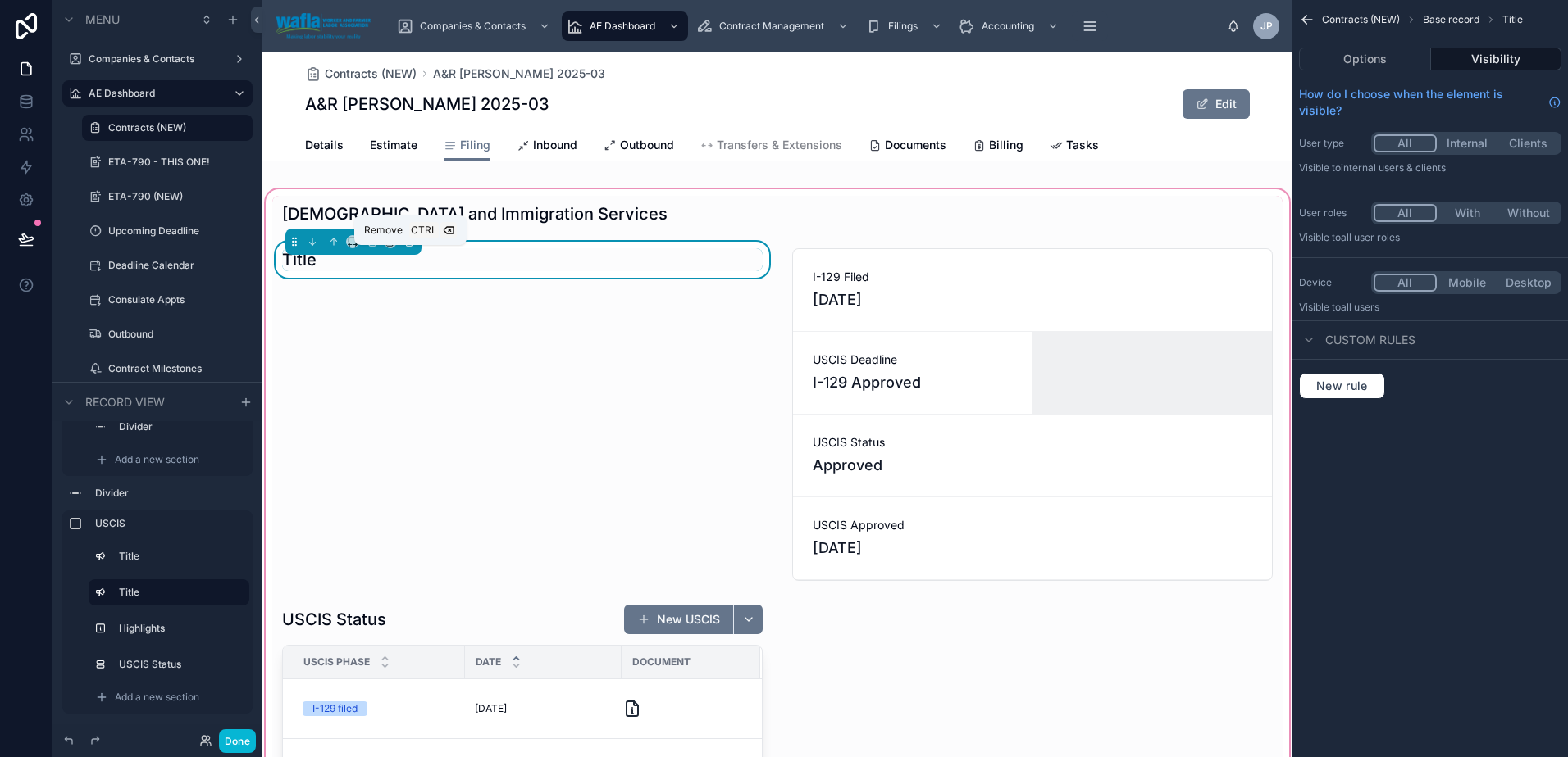
click at [405, 248] on icon at bounding box center [408, 241] width 12 height 12
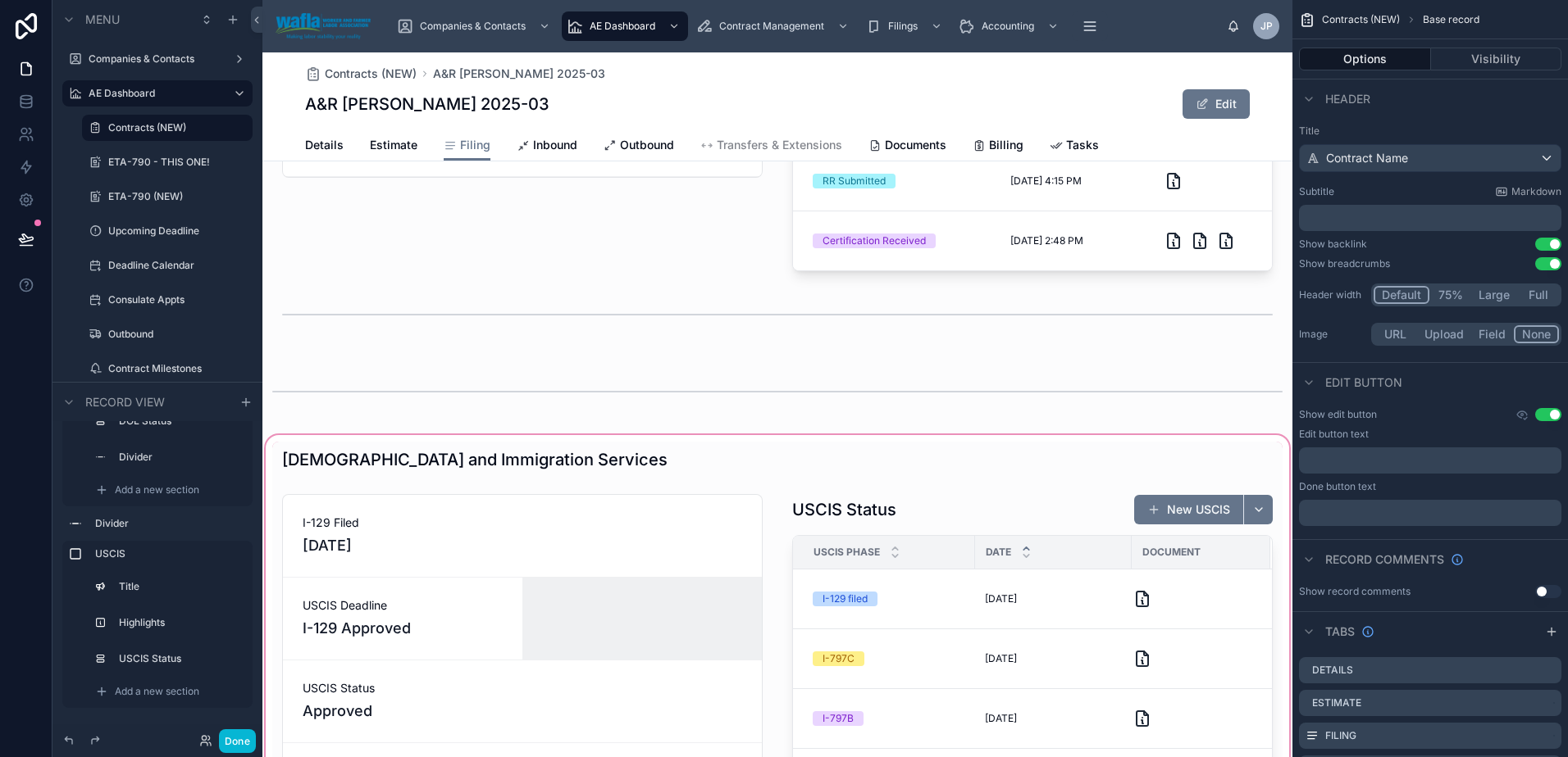
scroll to position [1647, 0]
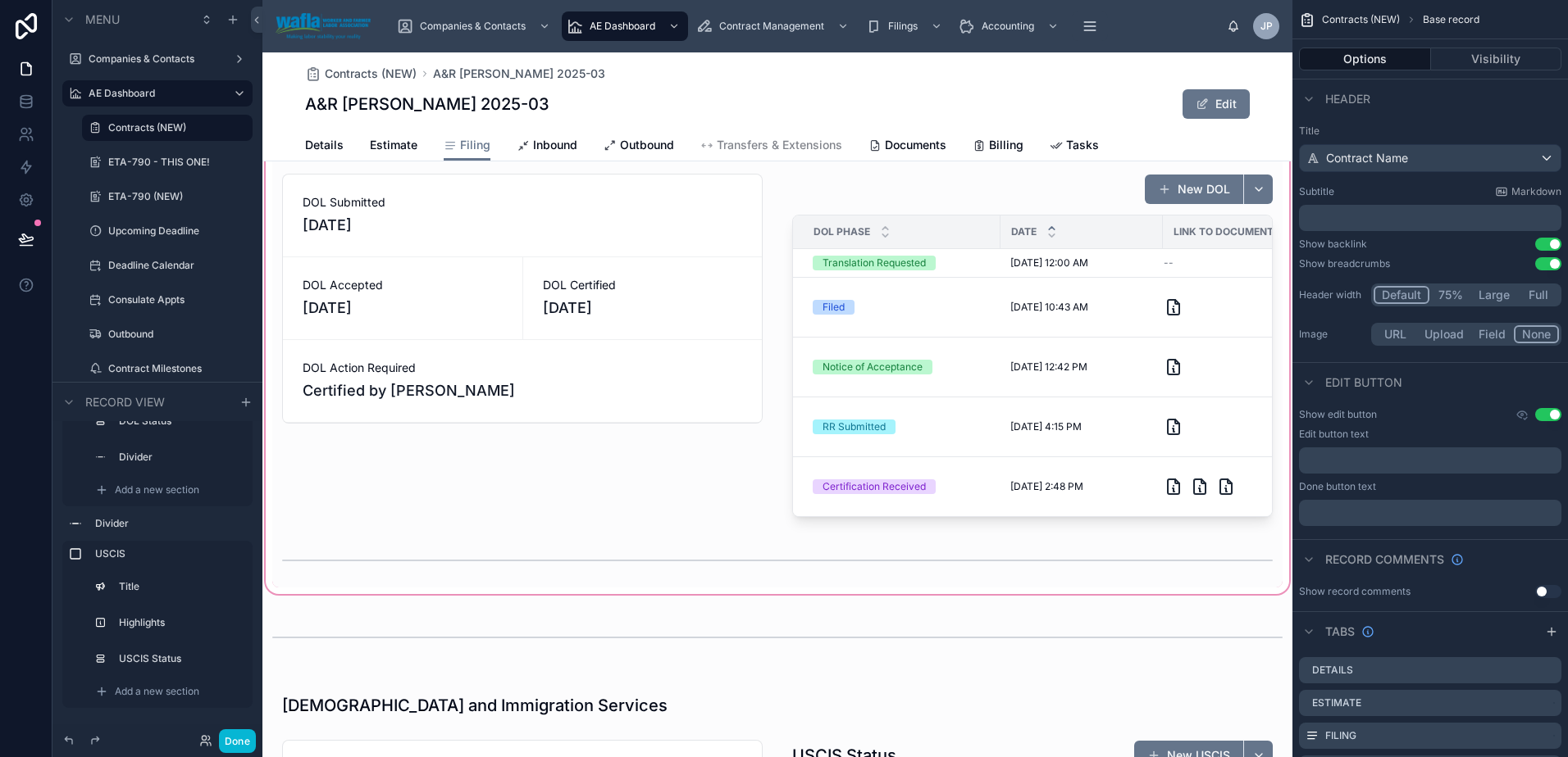
click at [959, 368] on div at bounding box center [778, 355] width 1030 height 486
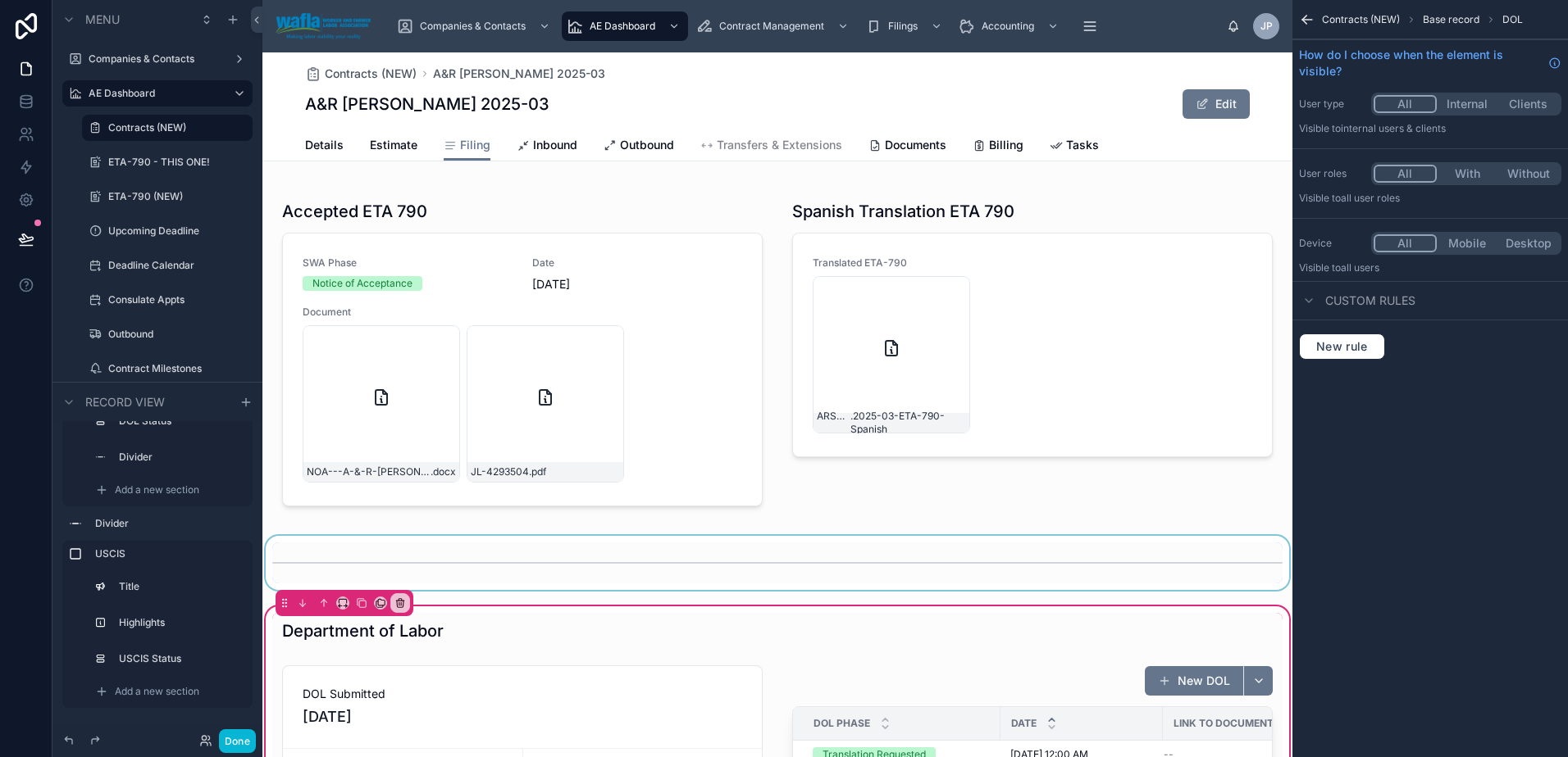
scroll to position [1401, 0]
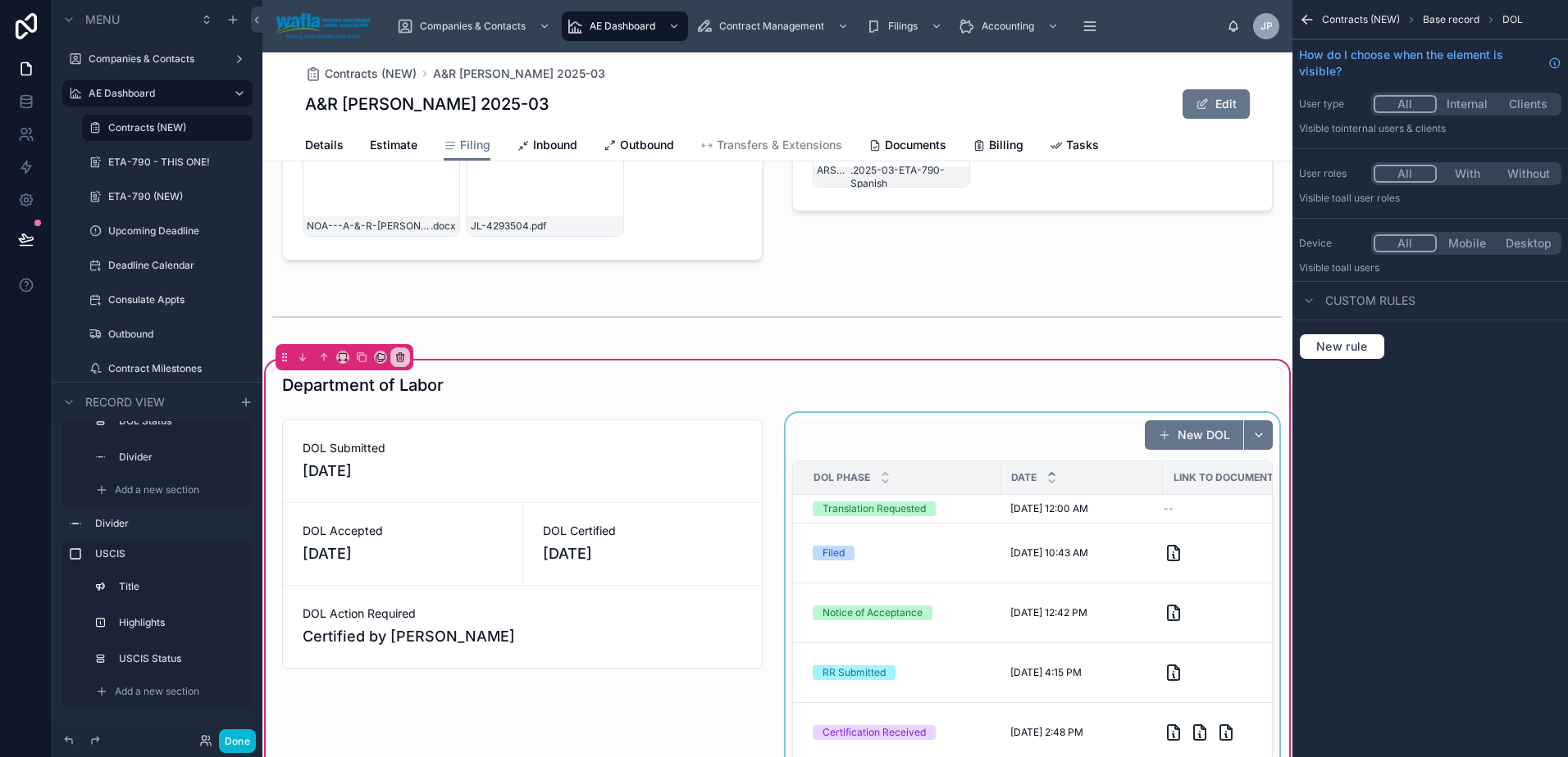
click at [1030, 470] on div "Date" at bounding box center [1081, 477] width 161 height 31
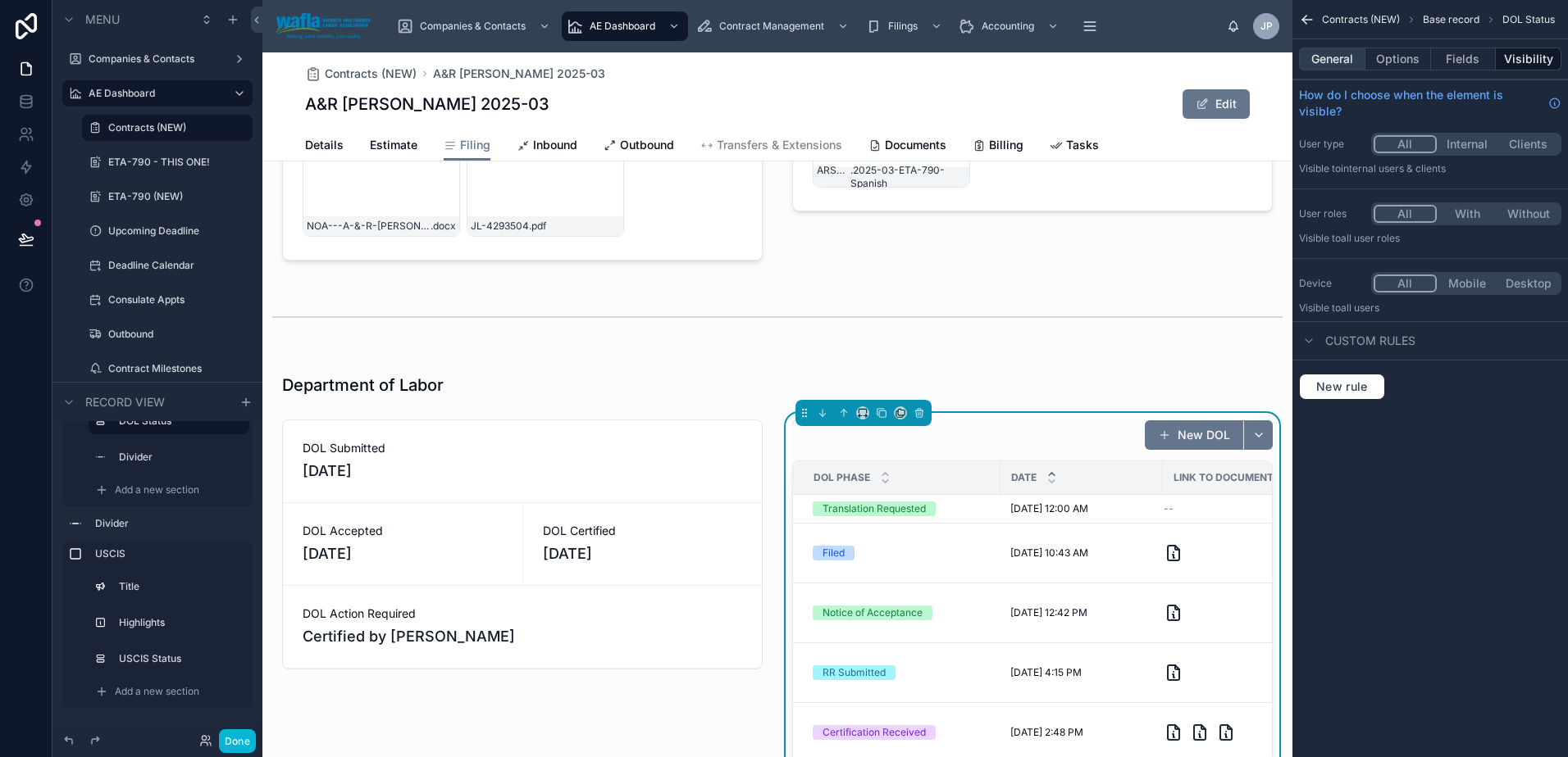
click at [1329, 65] on button "General" at bounding box center [1332, 59] width 67 height 23
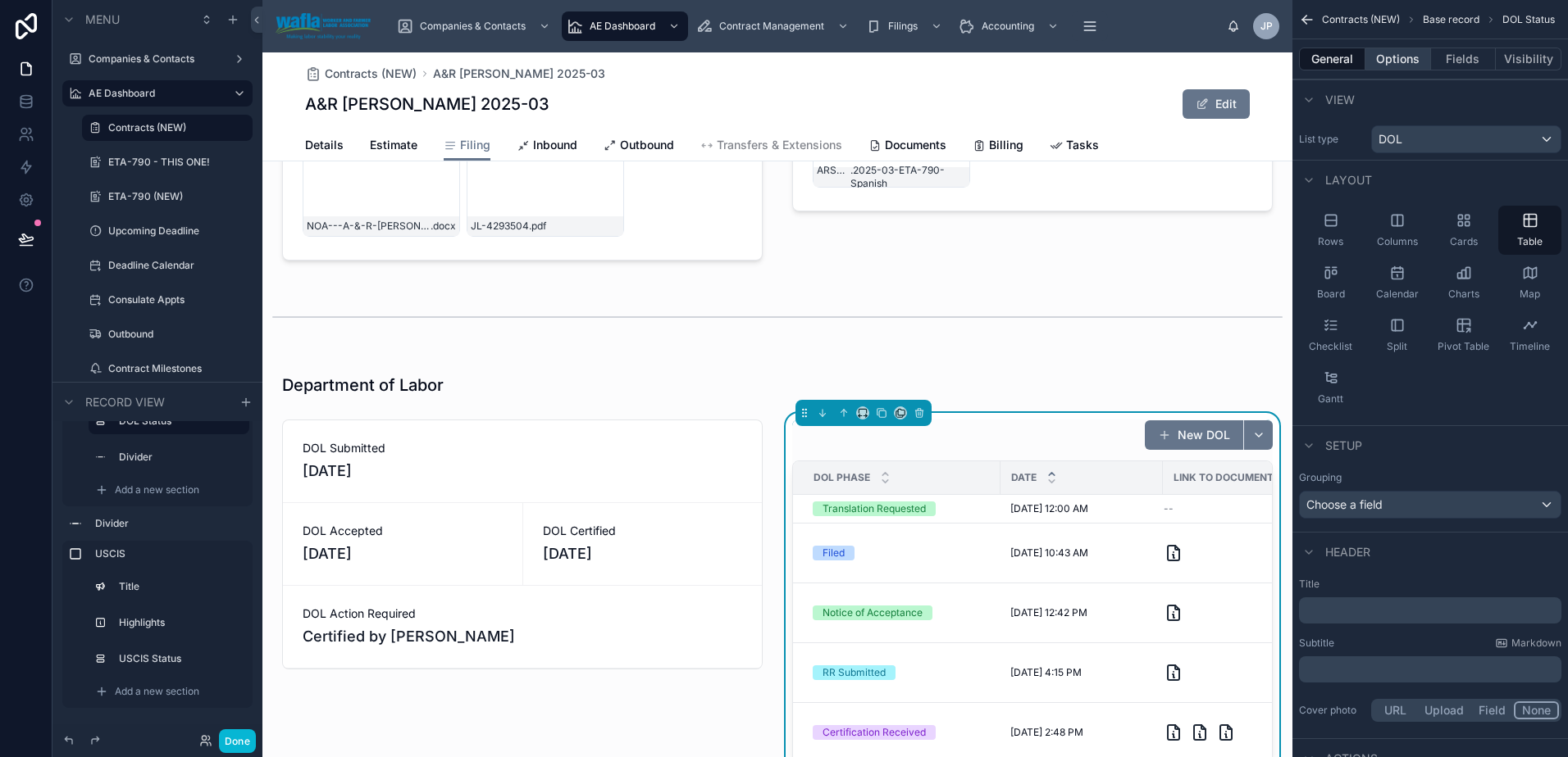
click at [1383, 55] on button "Options" at bounding box center [1398, 59] width 66 height 23
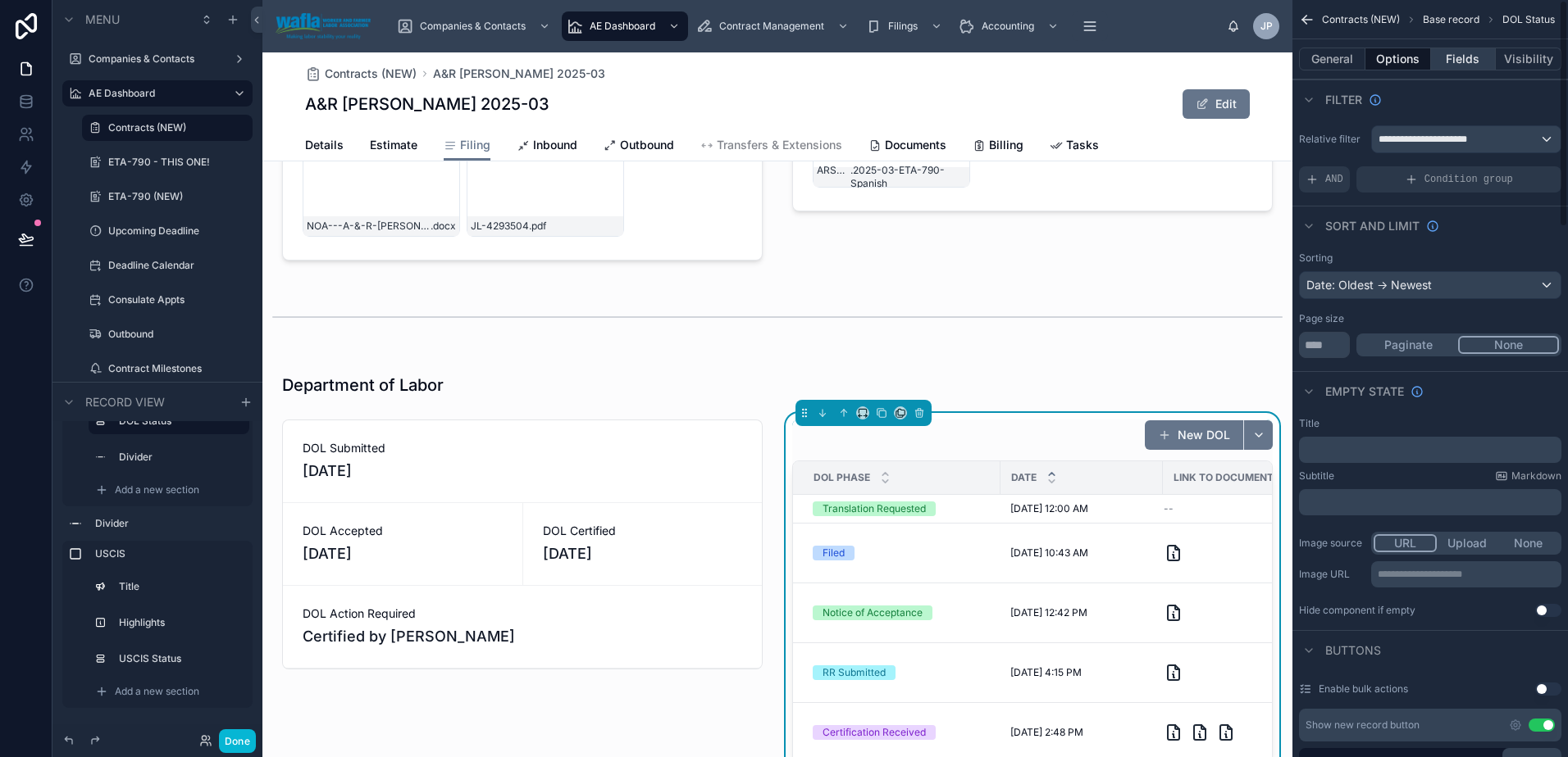
click at [1450, 59] on button "Fields" at bounding box center [1464, 59] width 66 height 23
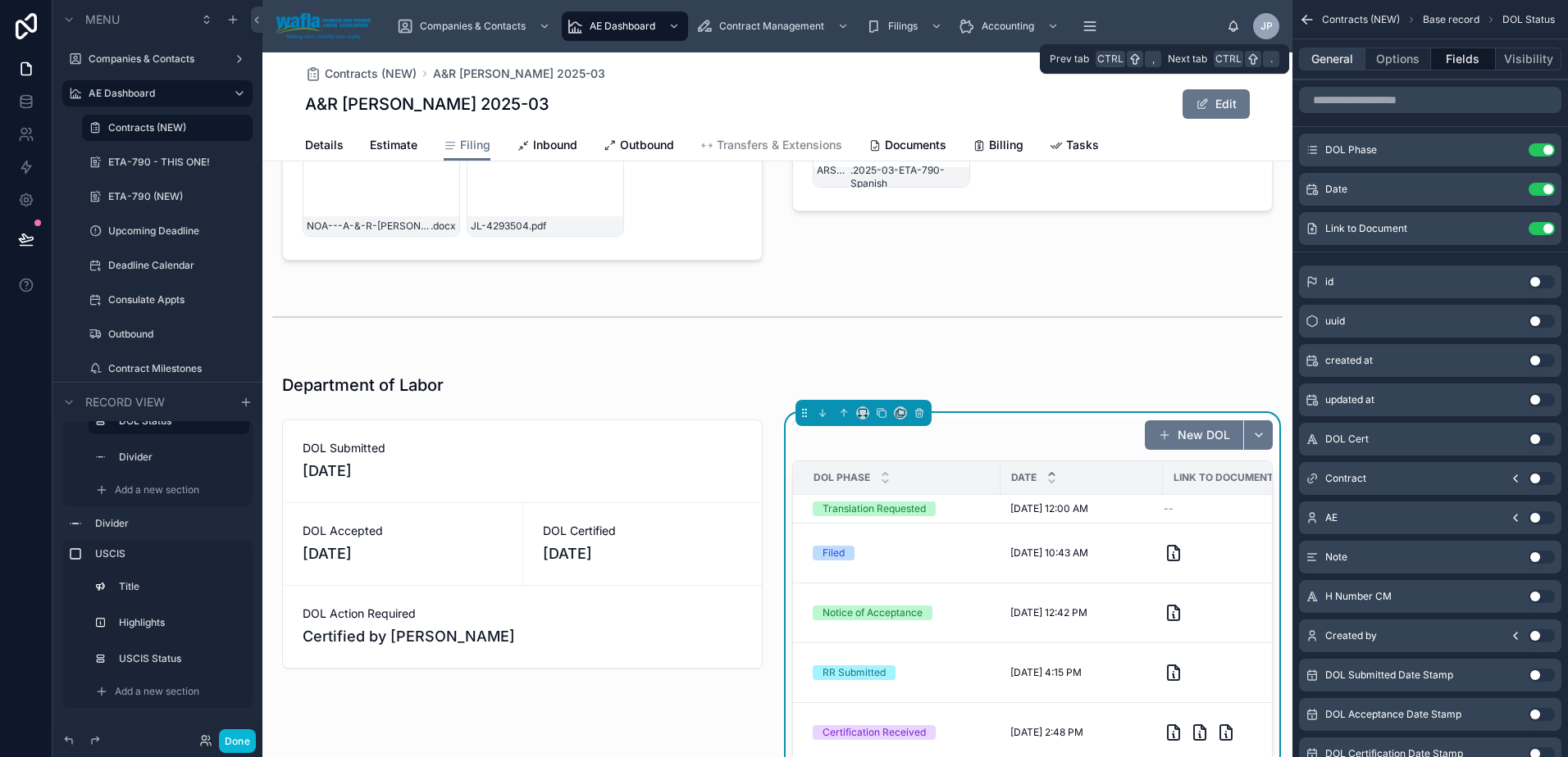
click at [1334, 59] on button "General" at bounding box center [1332, 59] width 67 height 23
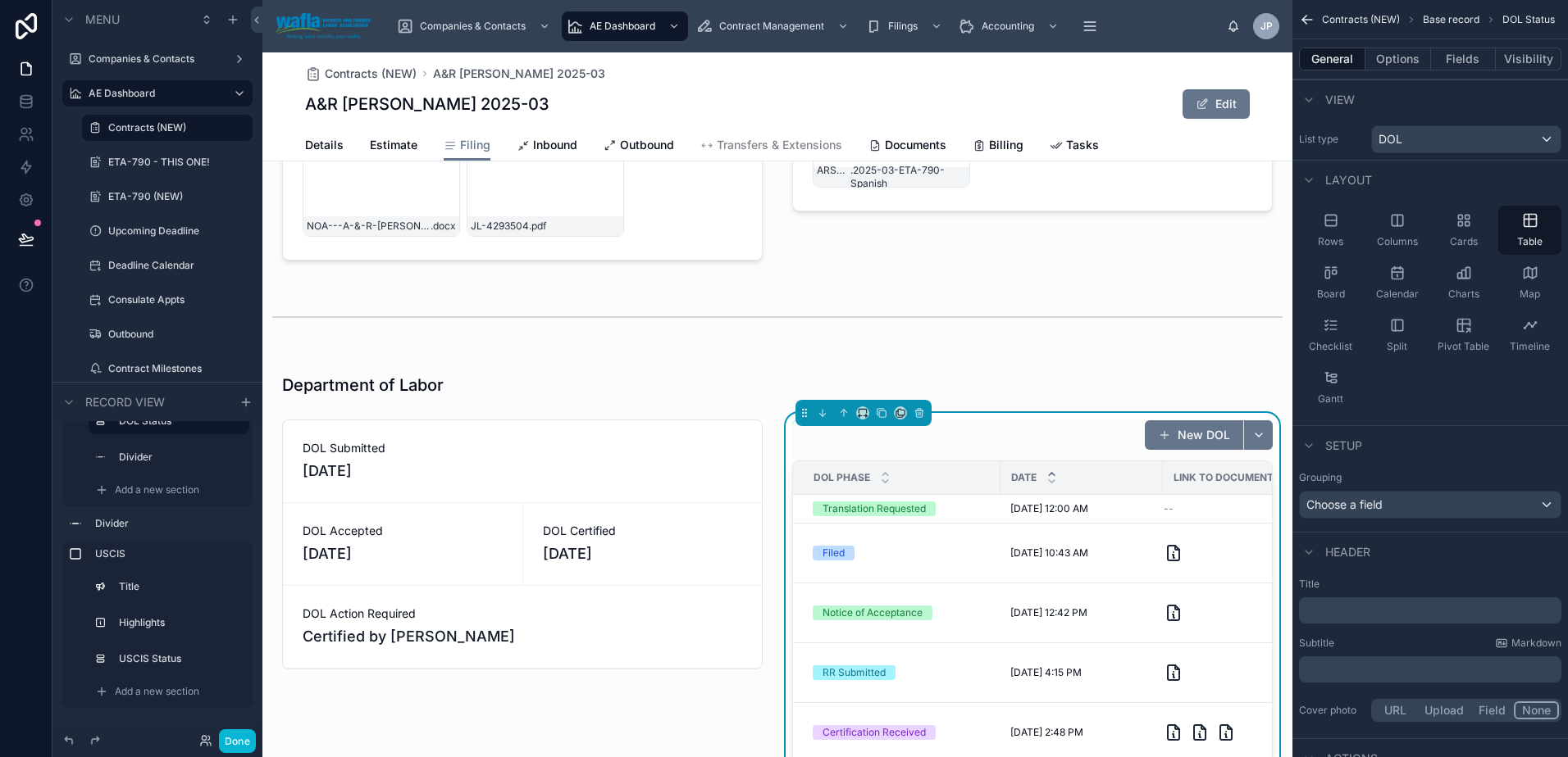
click at [1386, 606] on p "﻿" at bounding box center [1431, 611] width 252 height 16
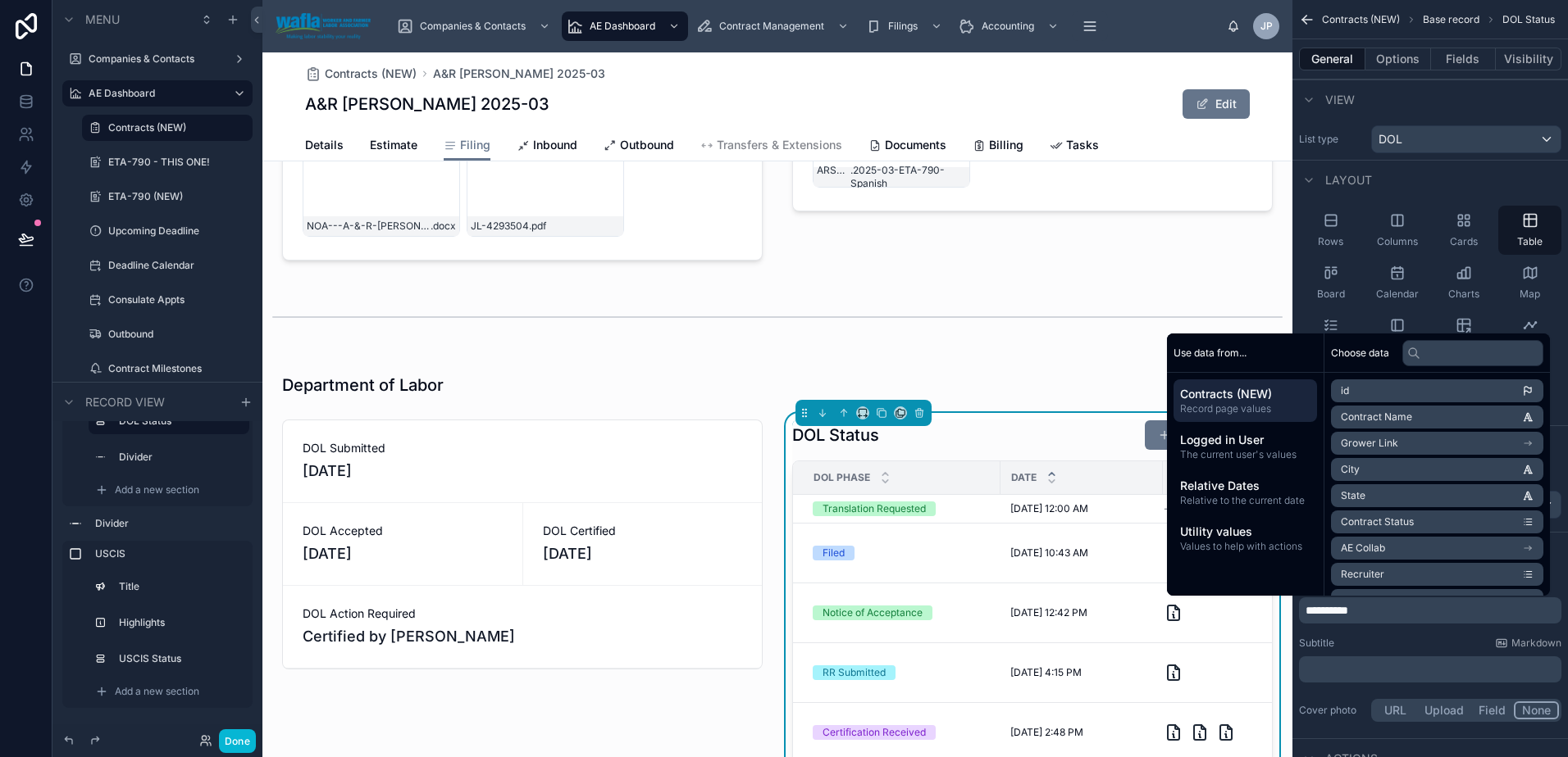
click at [1105, 364] on div "Department of Labor DOL Submitted [DATE] DOL Accepted [DATE] DOL Certified [DAT…" at bounding box center [778, 601] width 1030 height 486
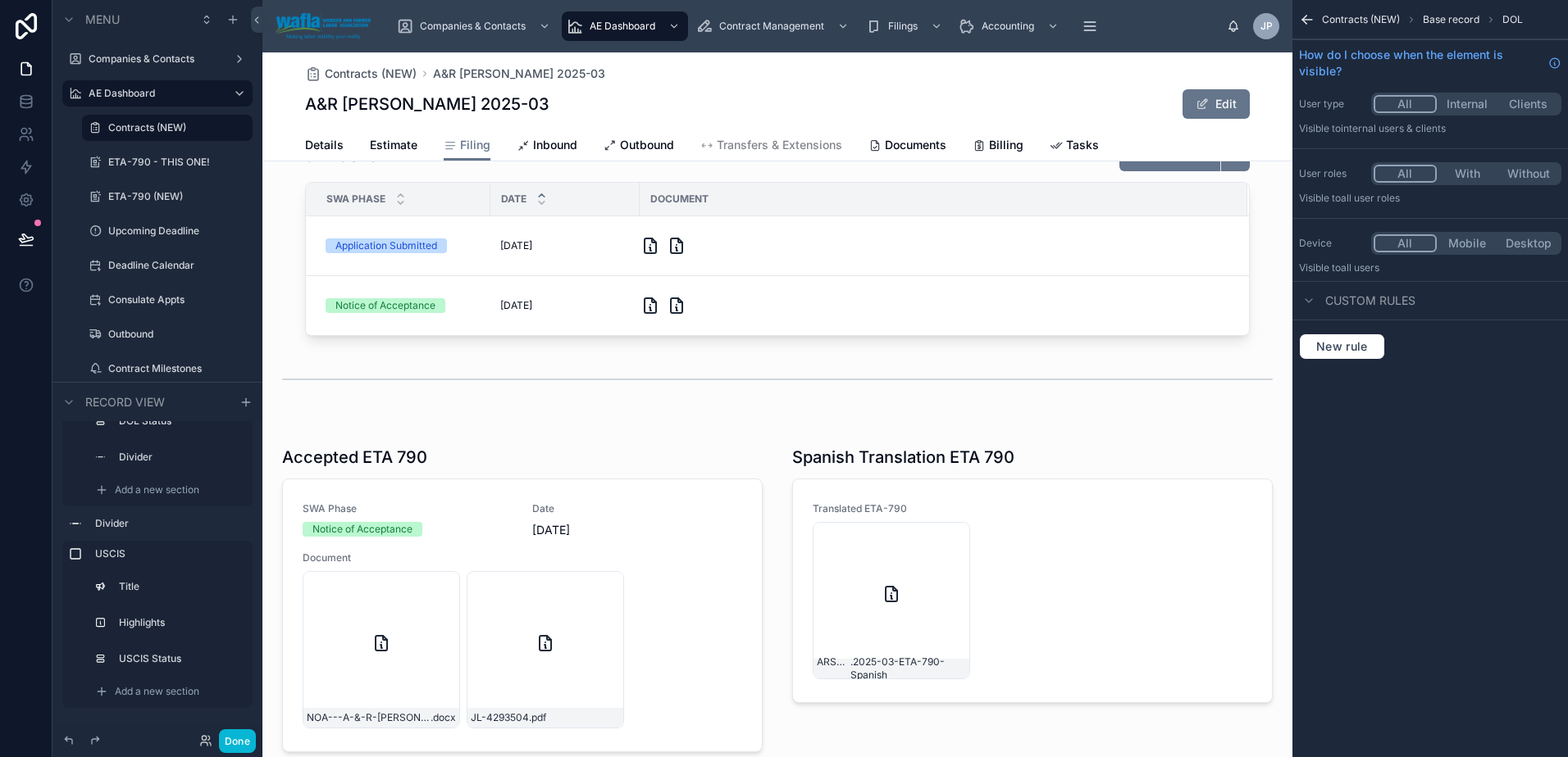
scroll to position [664, 0]
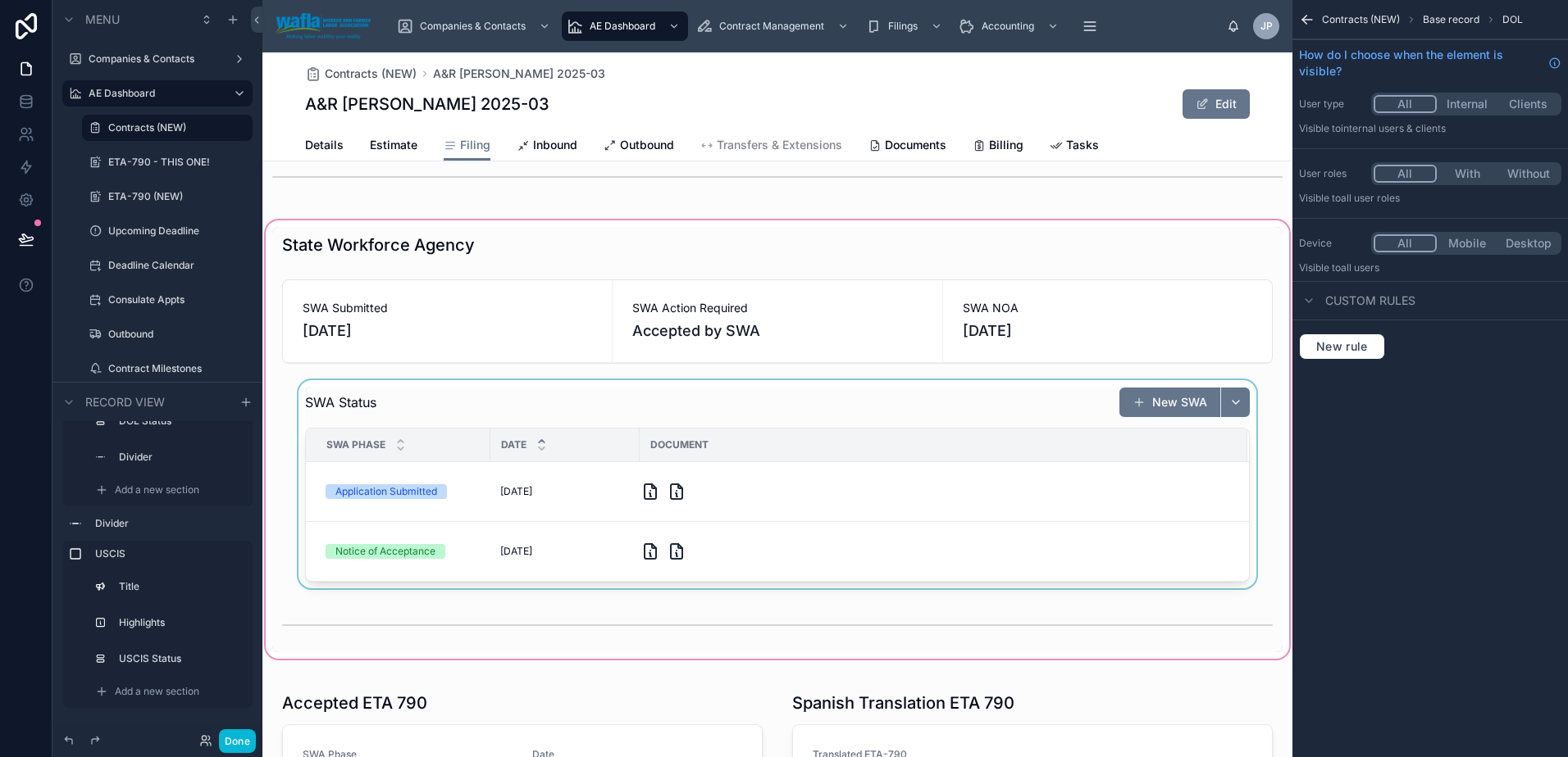
click at [836, 444] on div "Document" at bounding box center [943, 446] width 606 height 27
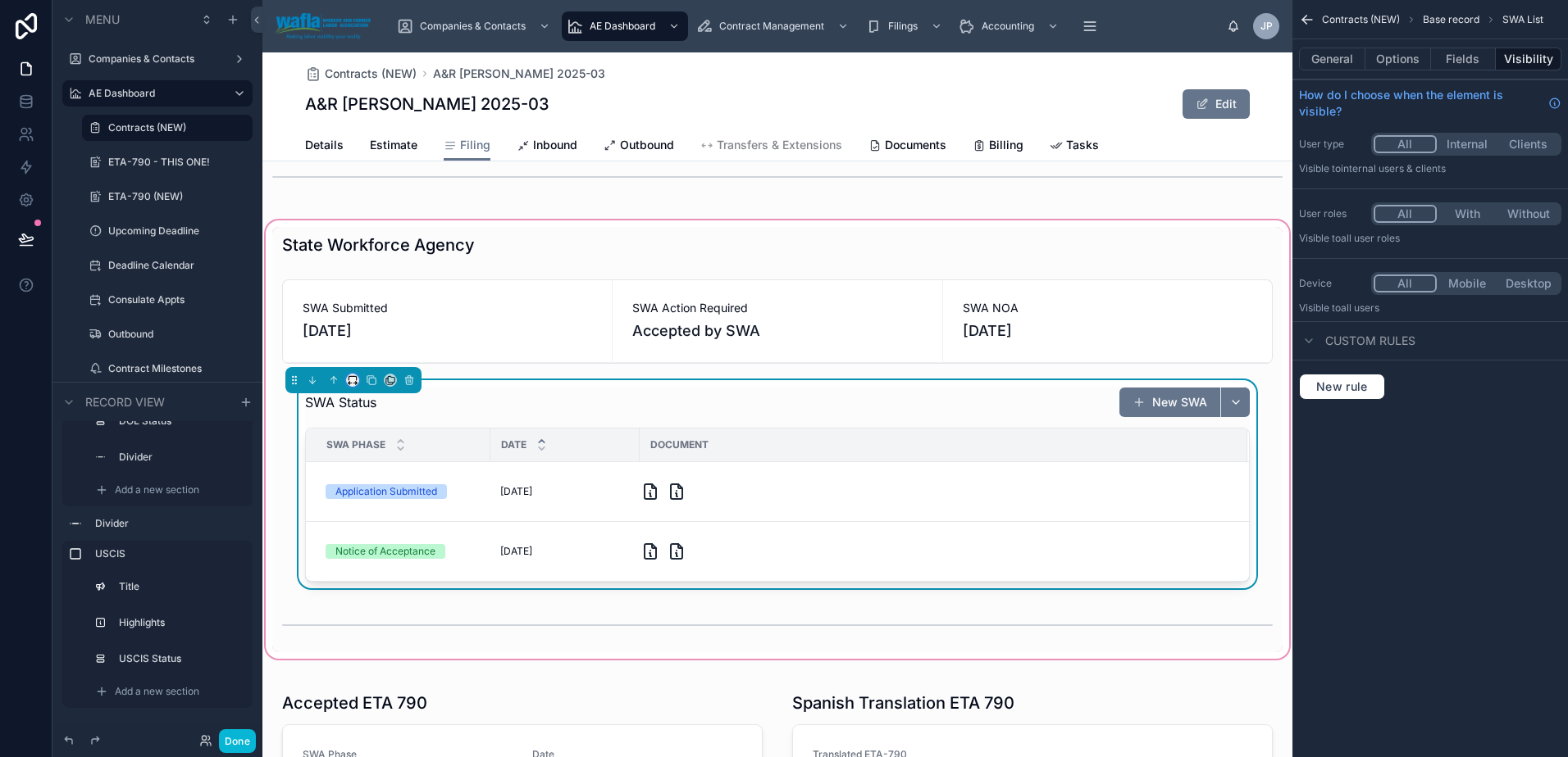
click at [346, 378] on button at bounding box center [352, 380] width 13 height 13
click at [1245, 674] on div at bounding box center [784, 378] width 1568 height 757
click at [229, 742] on button "Done" at bounding box center [238, 741] width 37 height 24
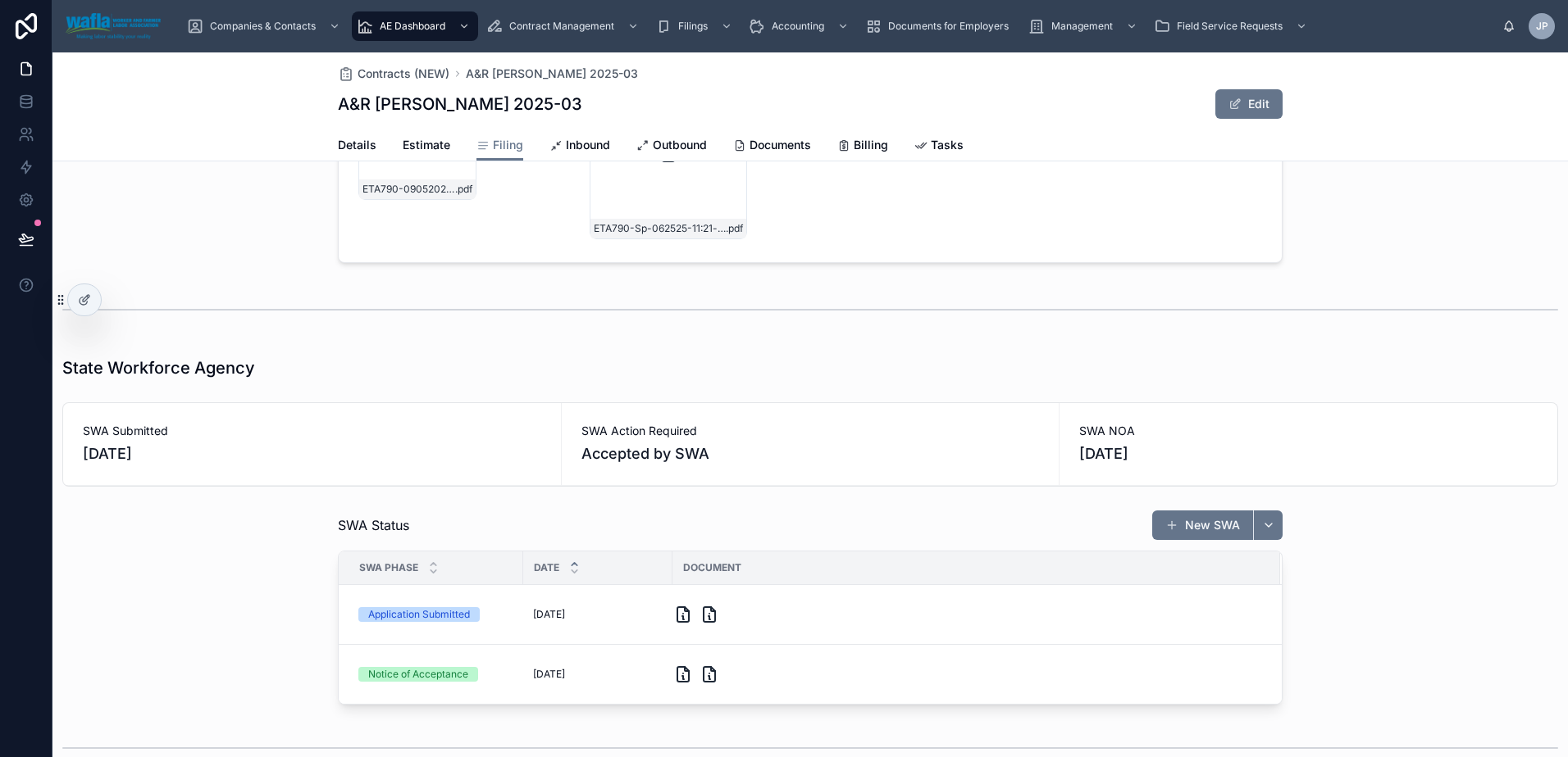
scroll to position [0, 0]
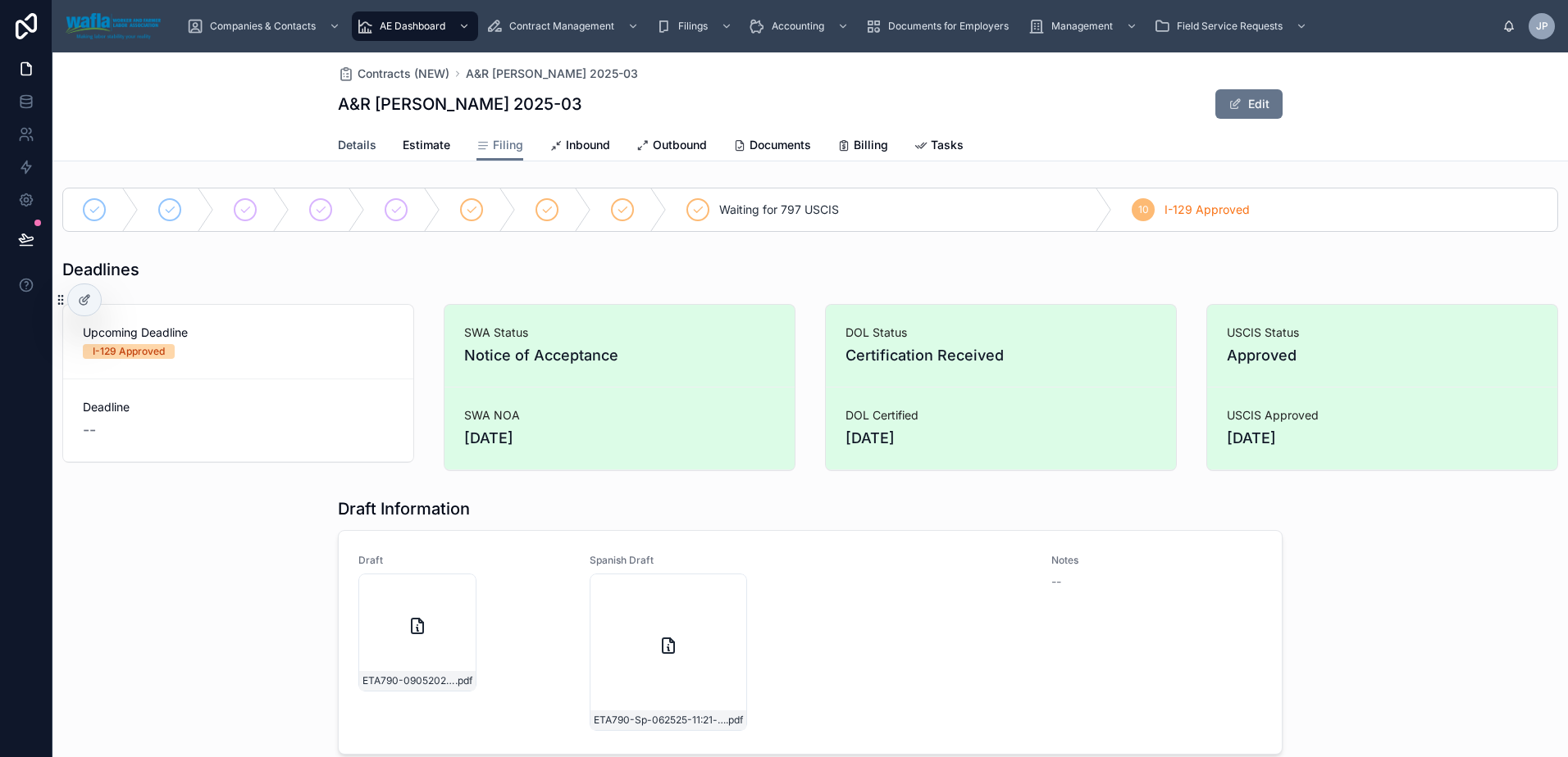
click at [357, 146] on span "Details" at bounding box center [357, 145] width 38 height 16
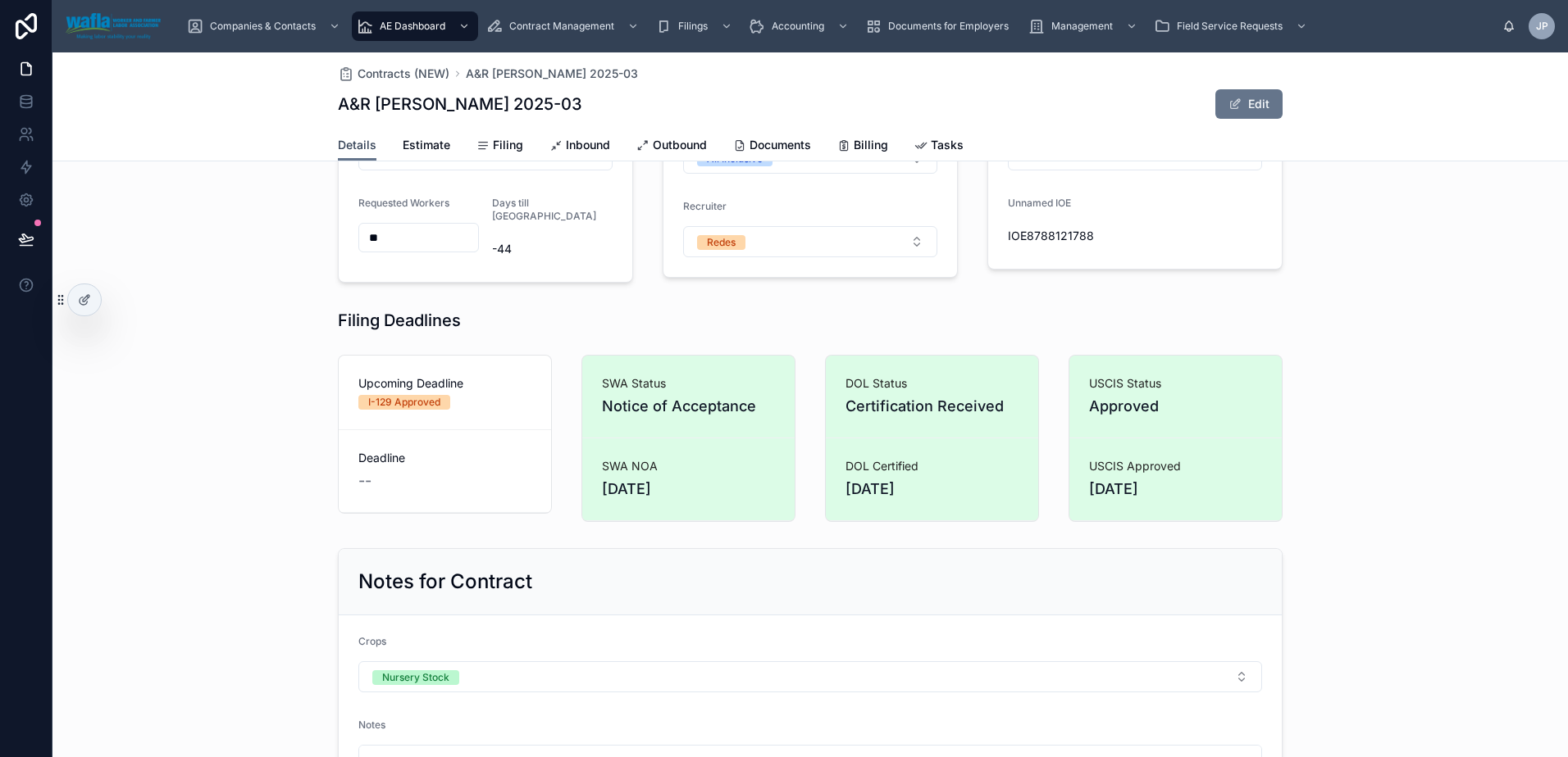
scroll to position [492, 0]
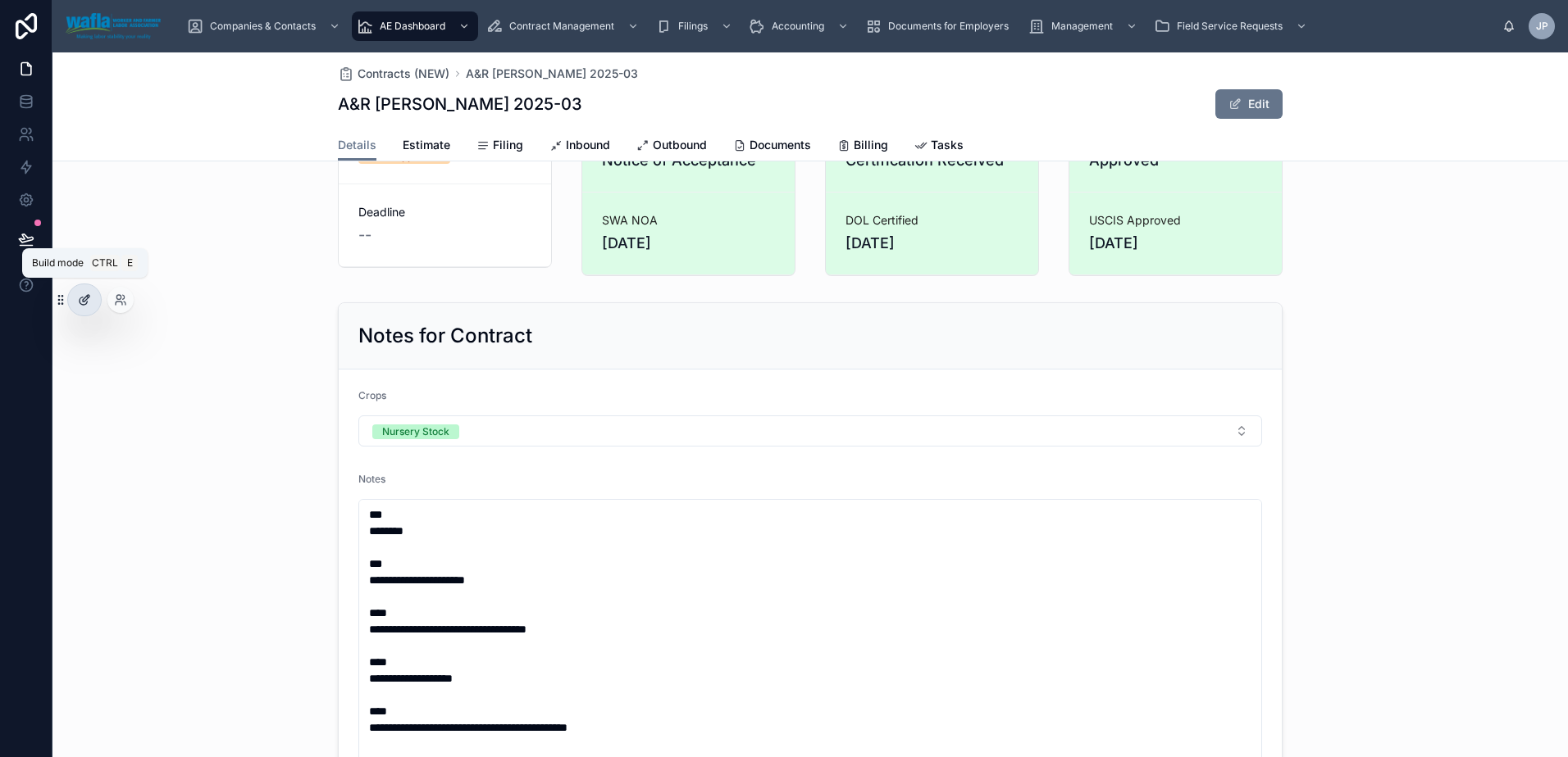
click at [77, 294] on div at bounding box center [84, 299] width 33 height 31
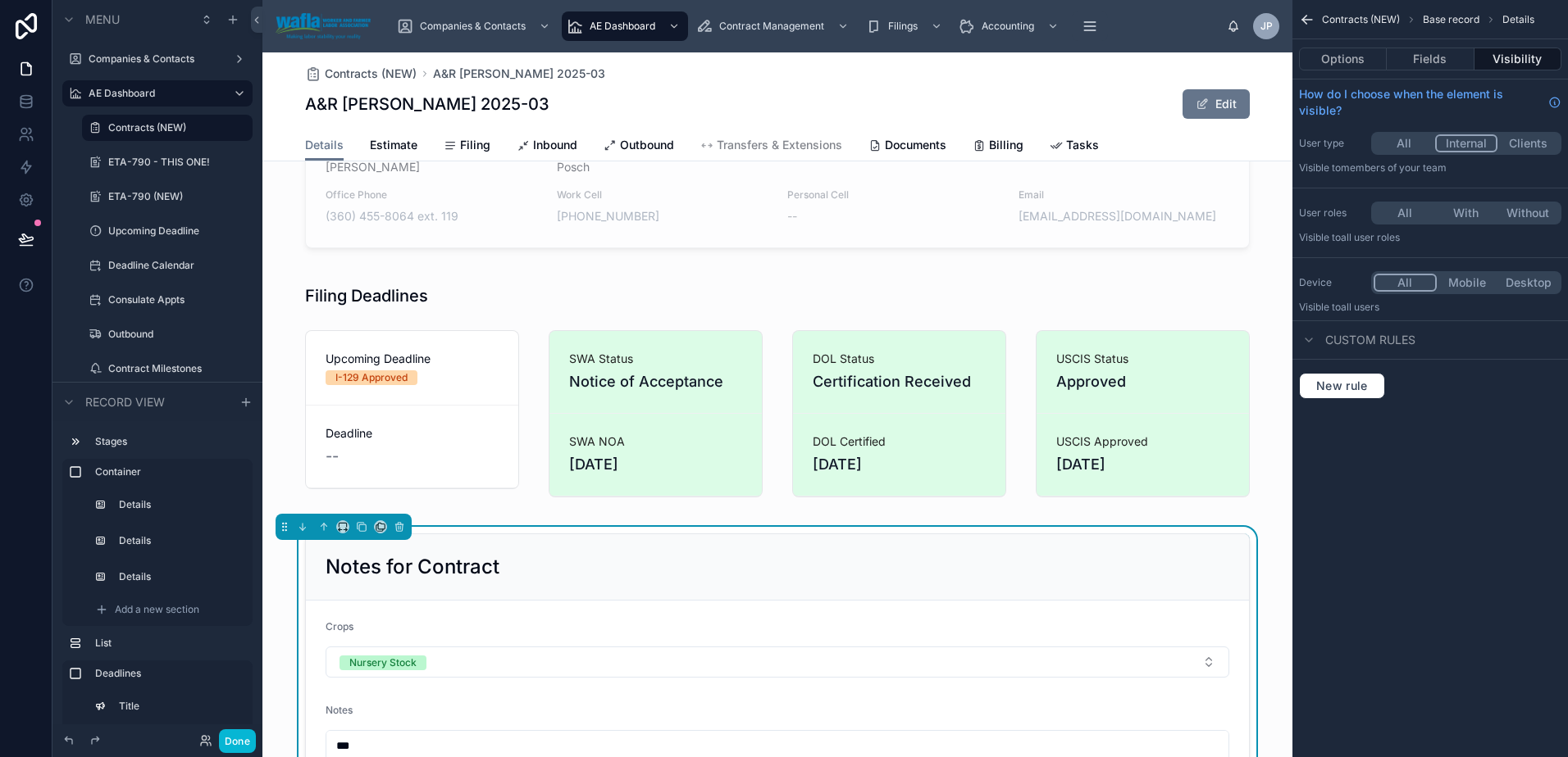
scroll to position [983, 0]
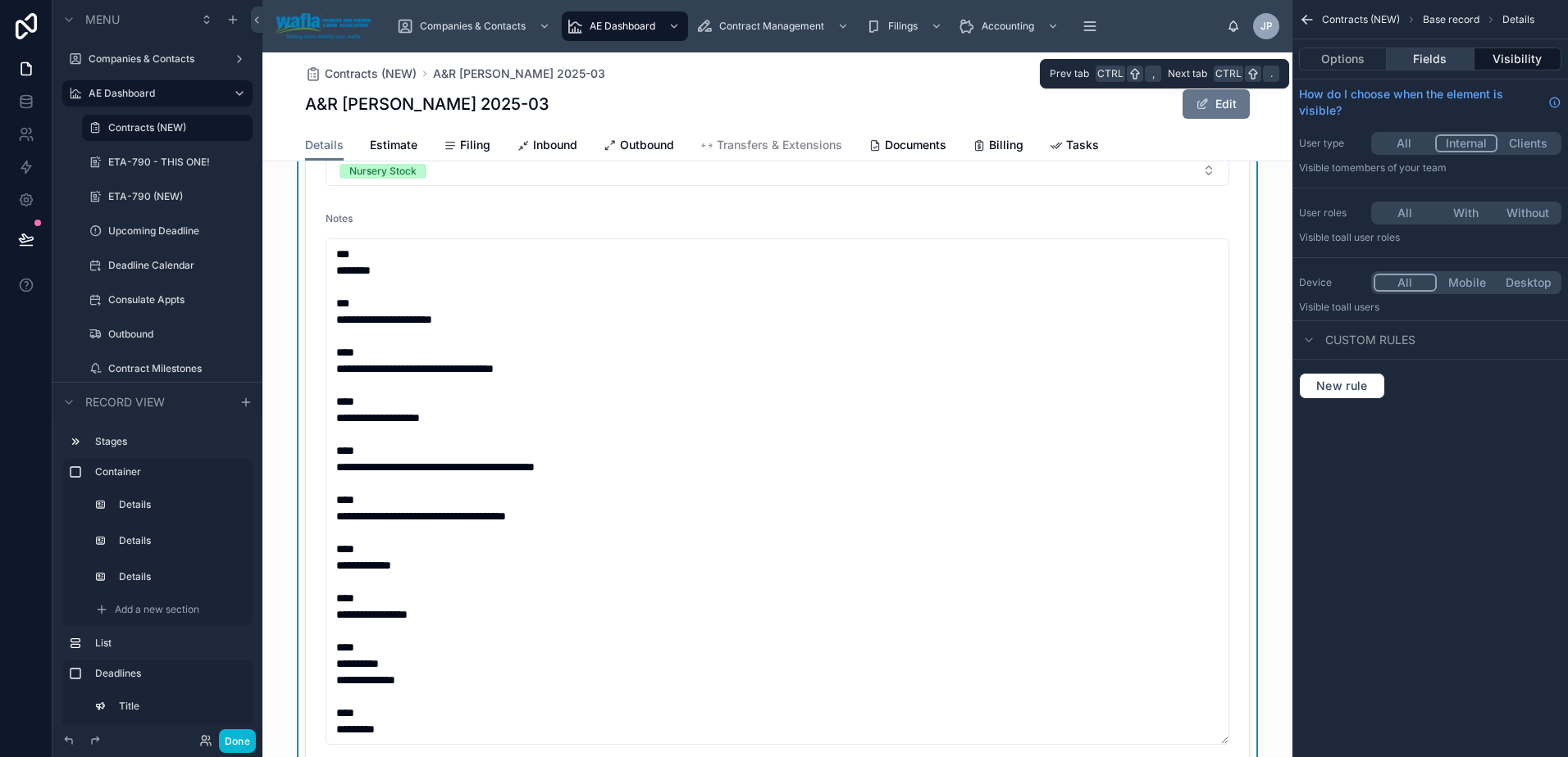
click at [1458, 61] on button "Fields" at bounding box center [1430, 59] width 87 height 23
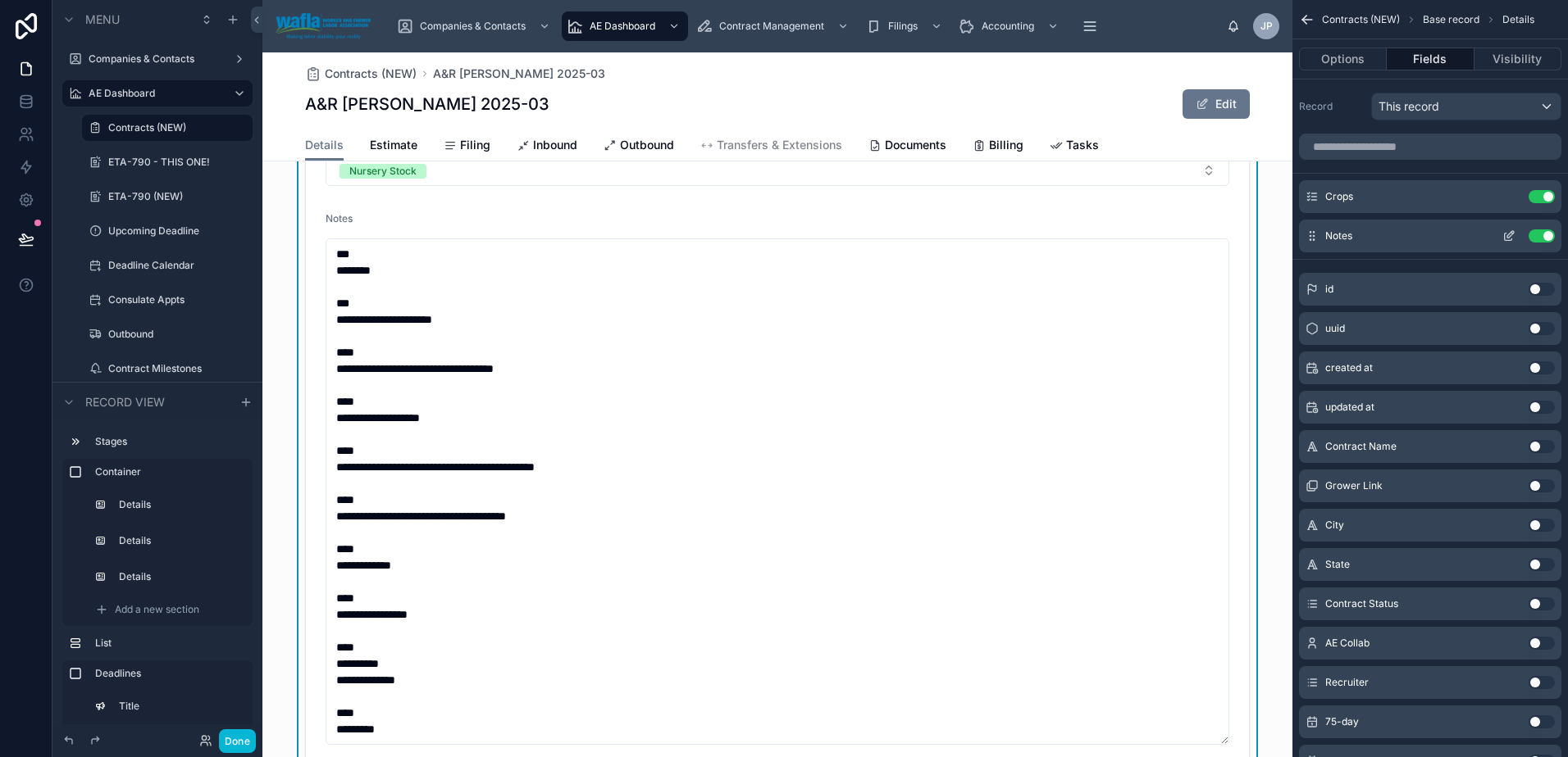
click at [1515, 235] on icon "scrollable content" at bounding box center [1509, 236] width 13 height 13
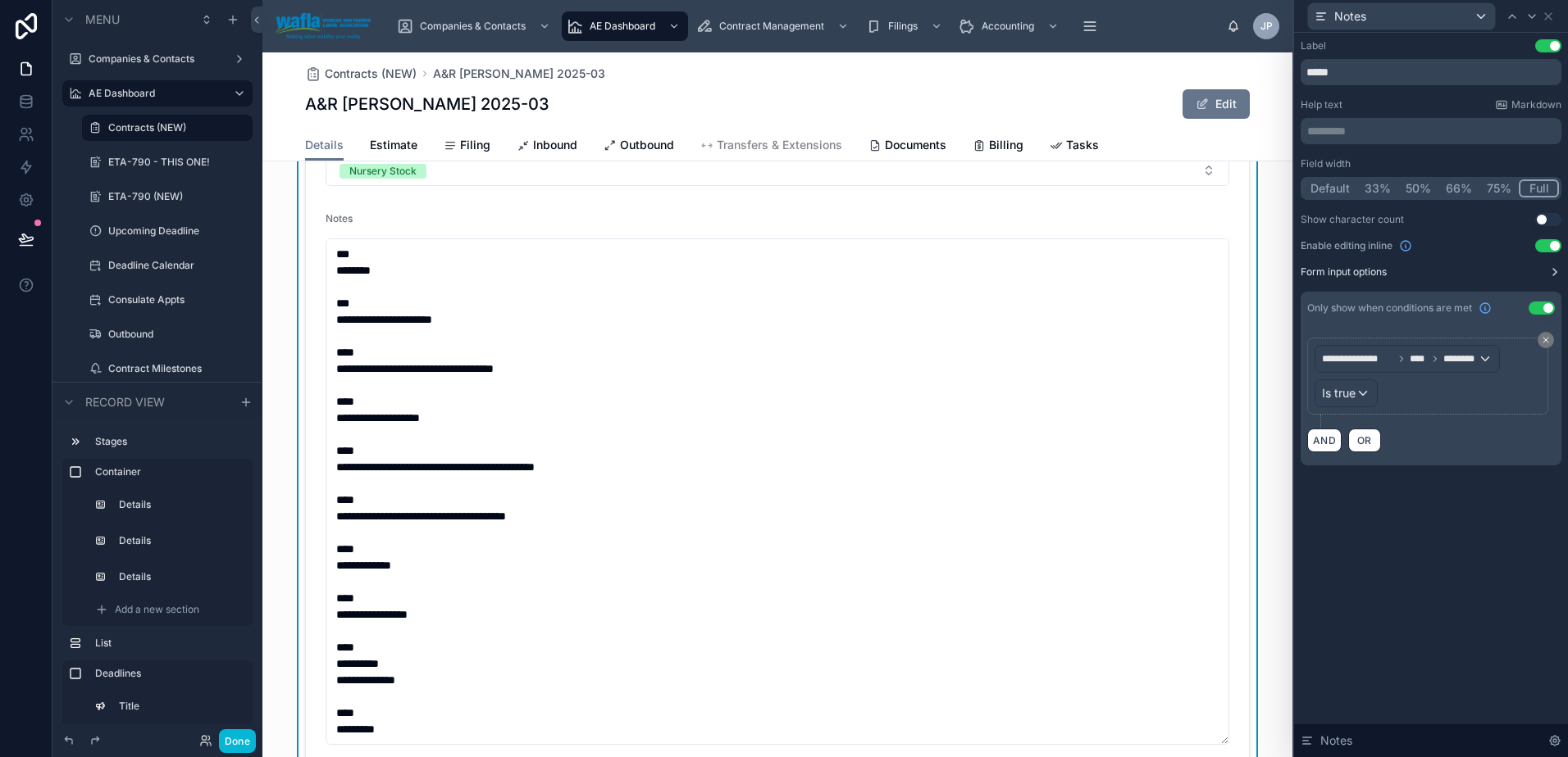
click at [1550, 270] on icon at bounding box center [1555, 272] width 13 height 13
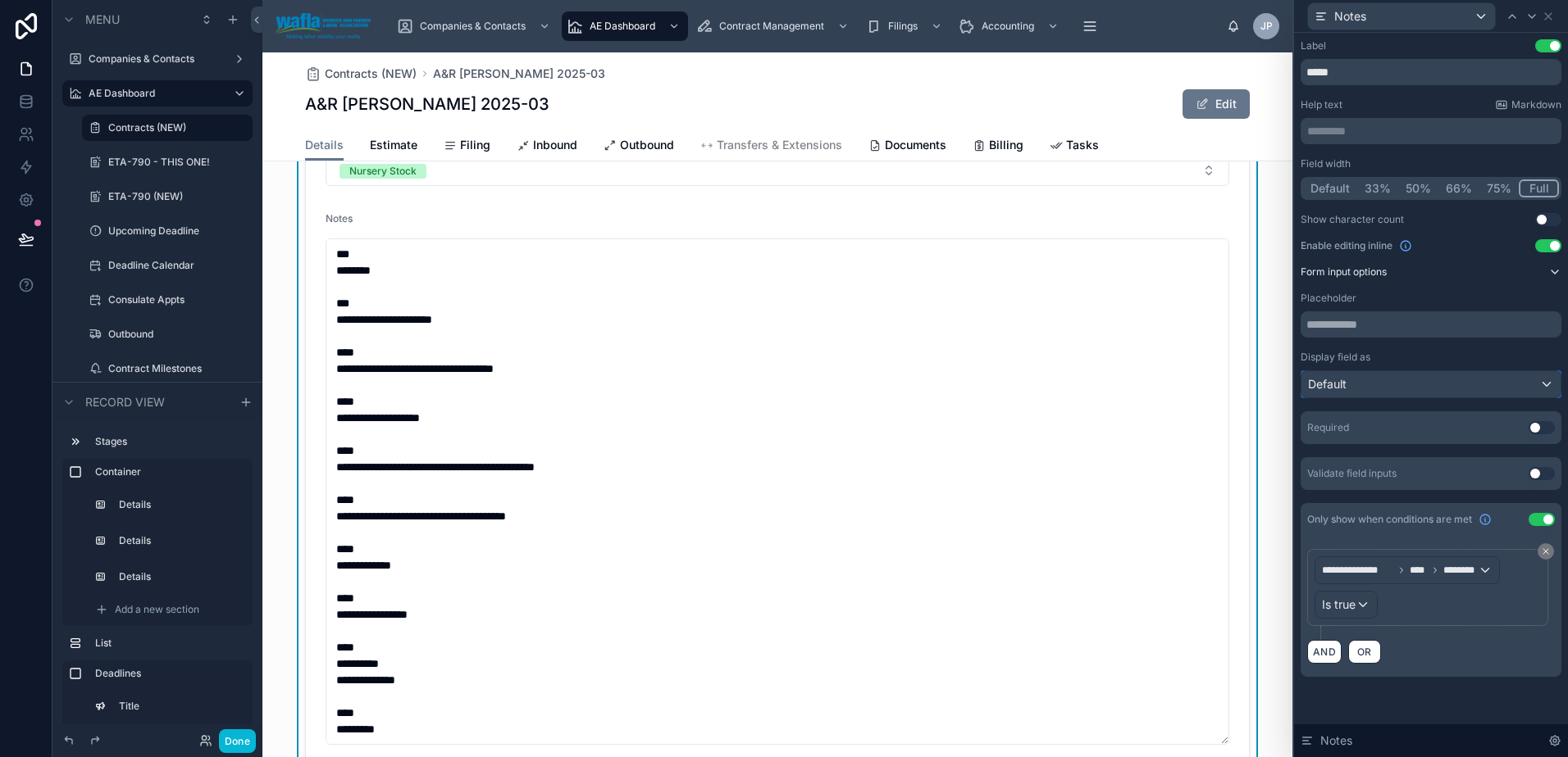
click at [1531, 382] on div "Default" at bounding box center [1431, 384] width 259 height 27
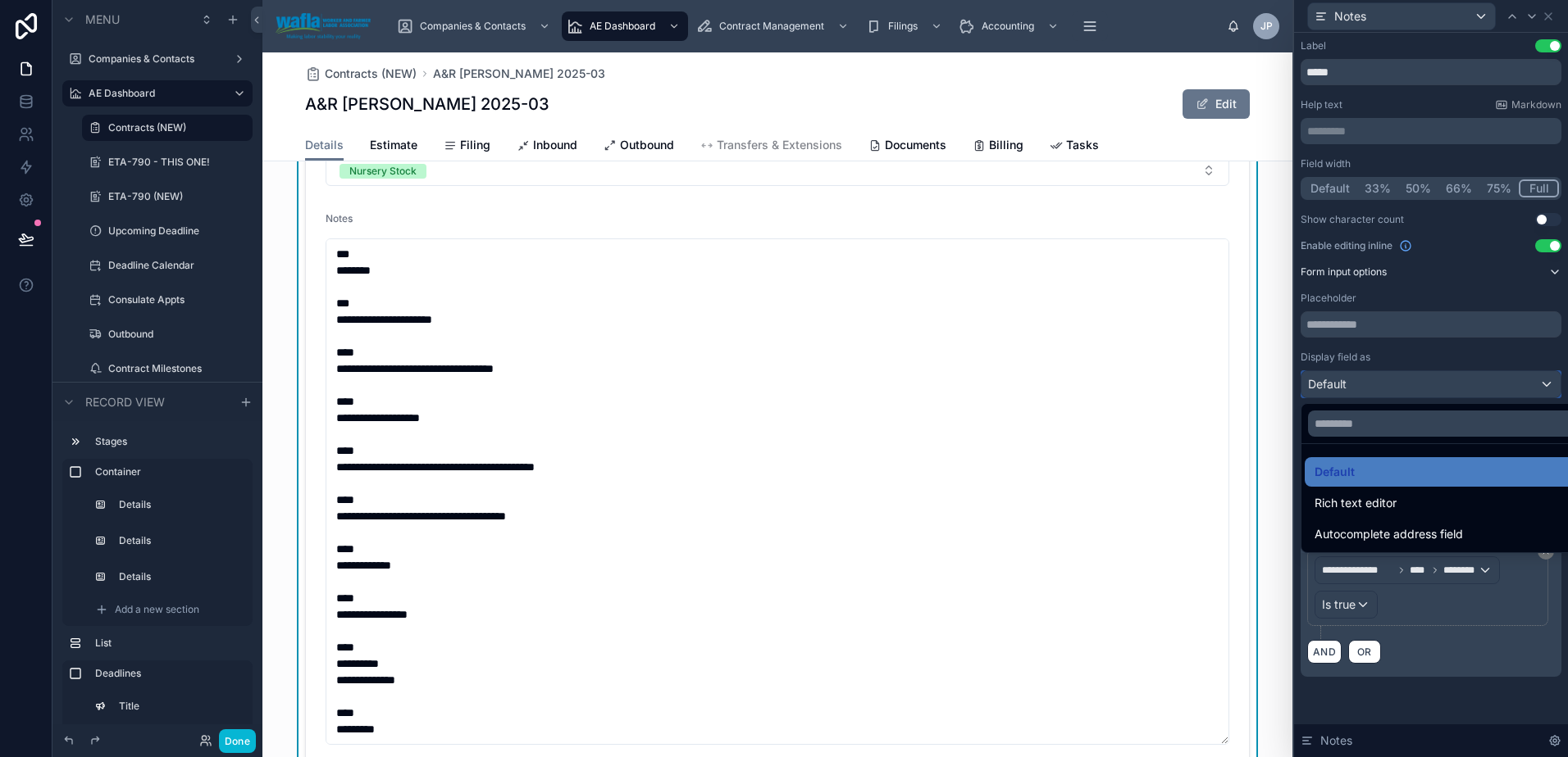
scroll to position [0, 0]
click at [1527, 377] on div at bounding box center [1430, 378] width 273 height 757
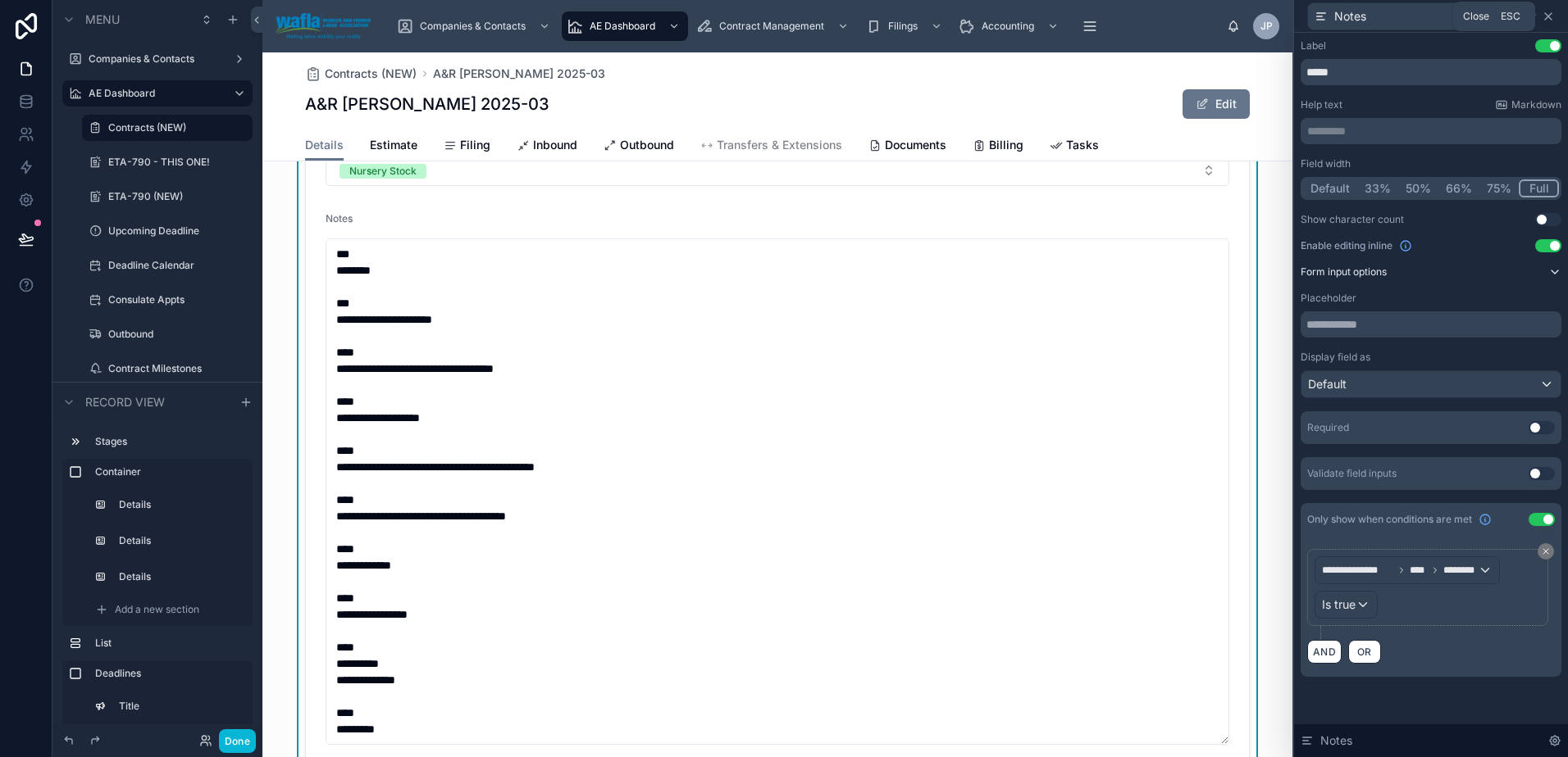
click at [1548, 19] on icon at bounding box center [1548, 16] width 13 height 13
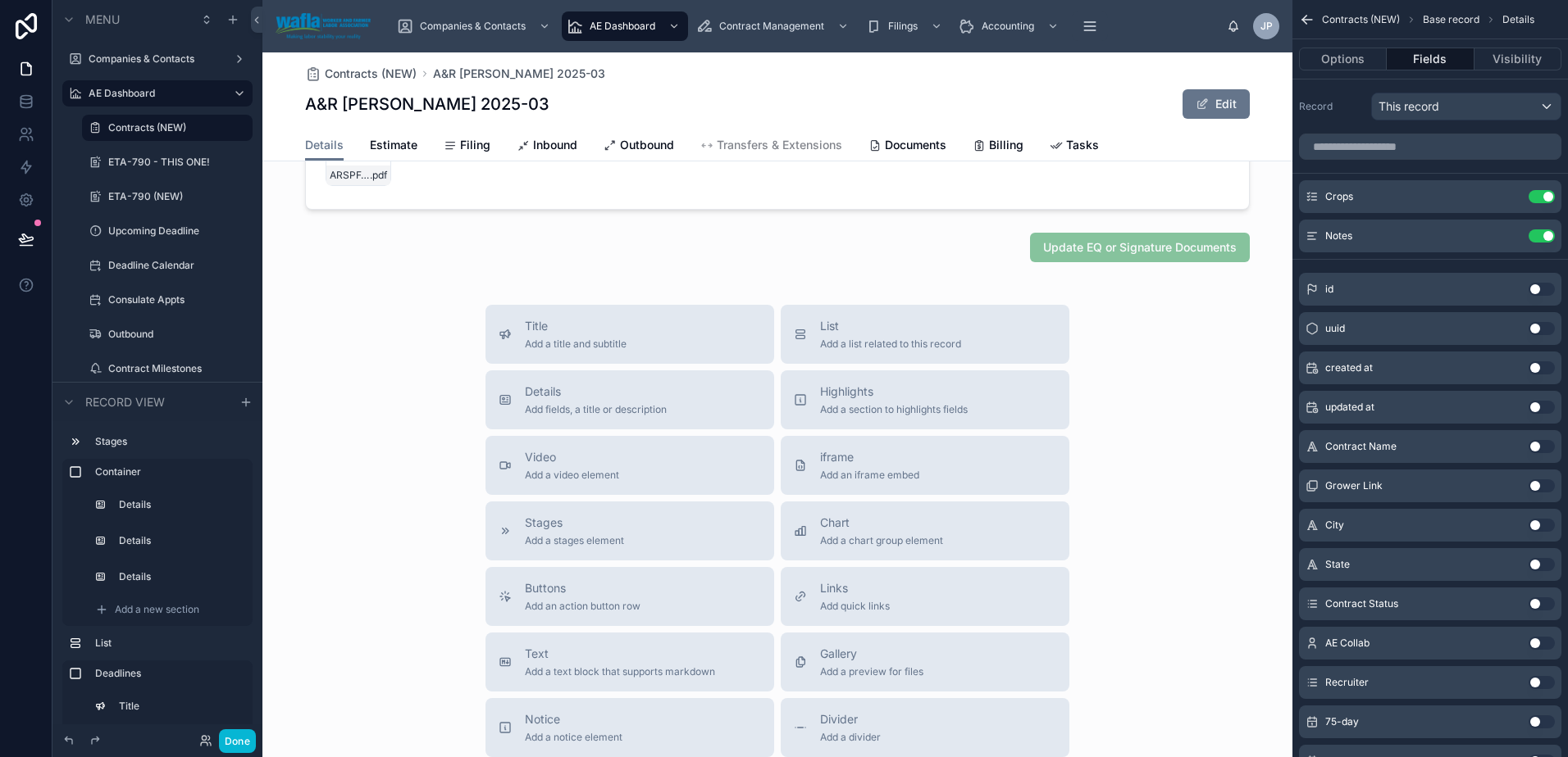
scroll to position [2213, 0]
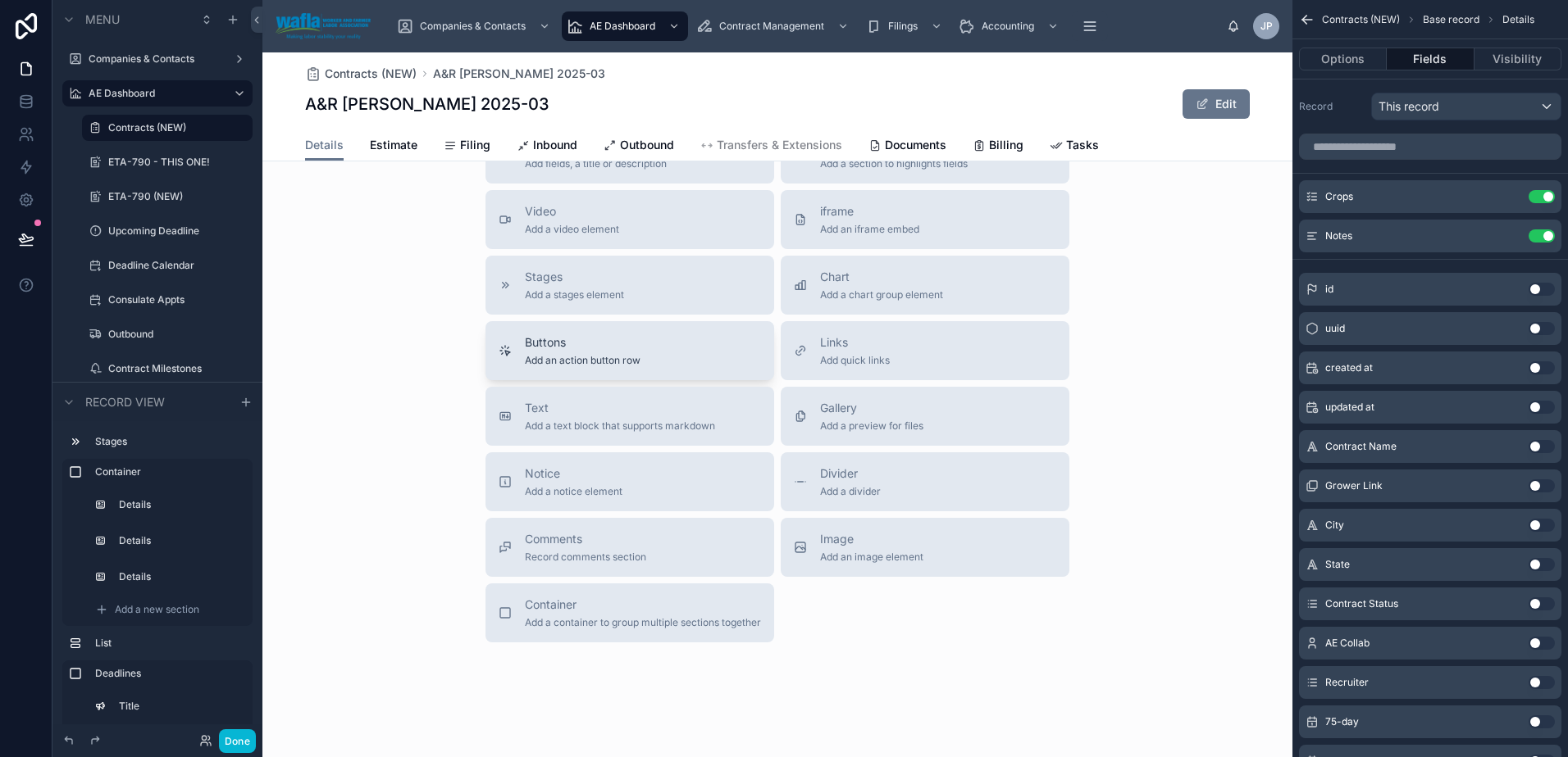
click at [726, 351] on div "Buttons Add an action button row" at bounding box center [630, 351] width 263 height 33
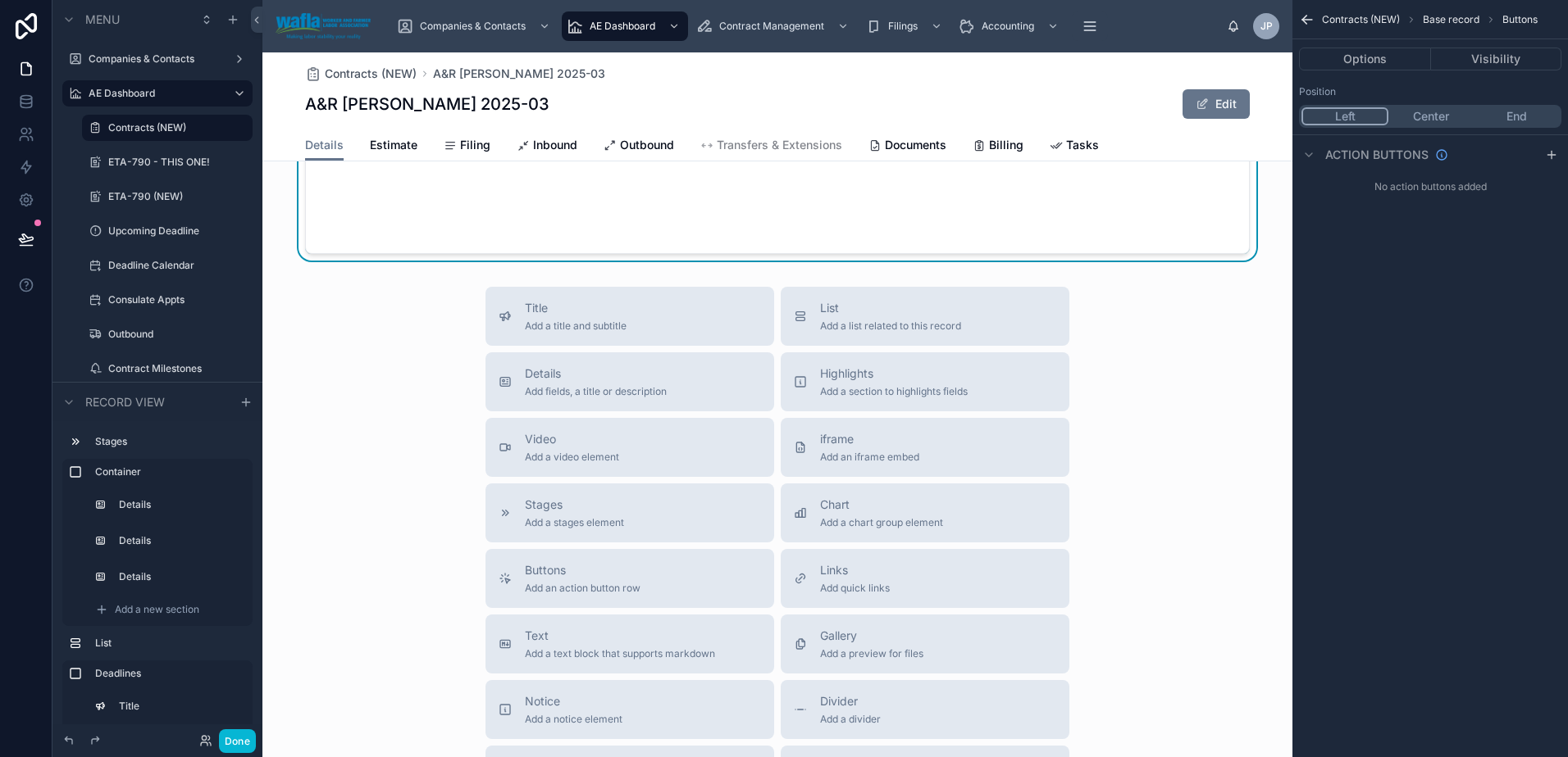
scroll to position [1957, 0]
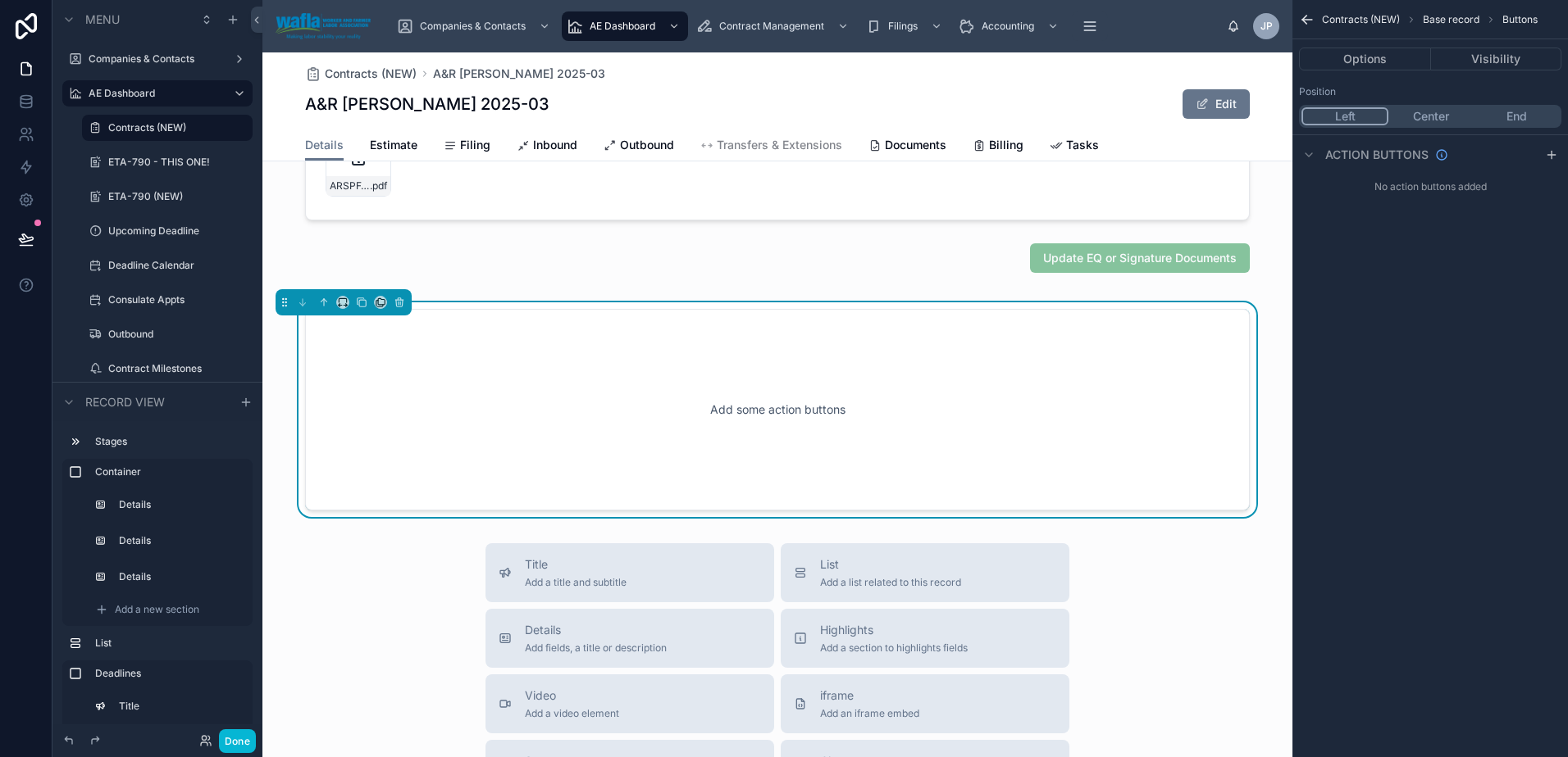
click at [1426, 120] on button "Center" at bounding box center [1431, 116] width 85 height 18
click at [1364, 63] on button "Options" at bounding box center [1365, 59] width 132 height 23
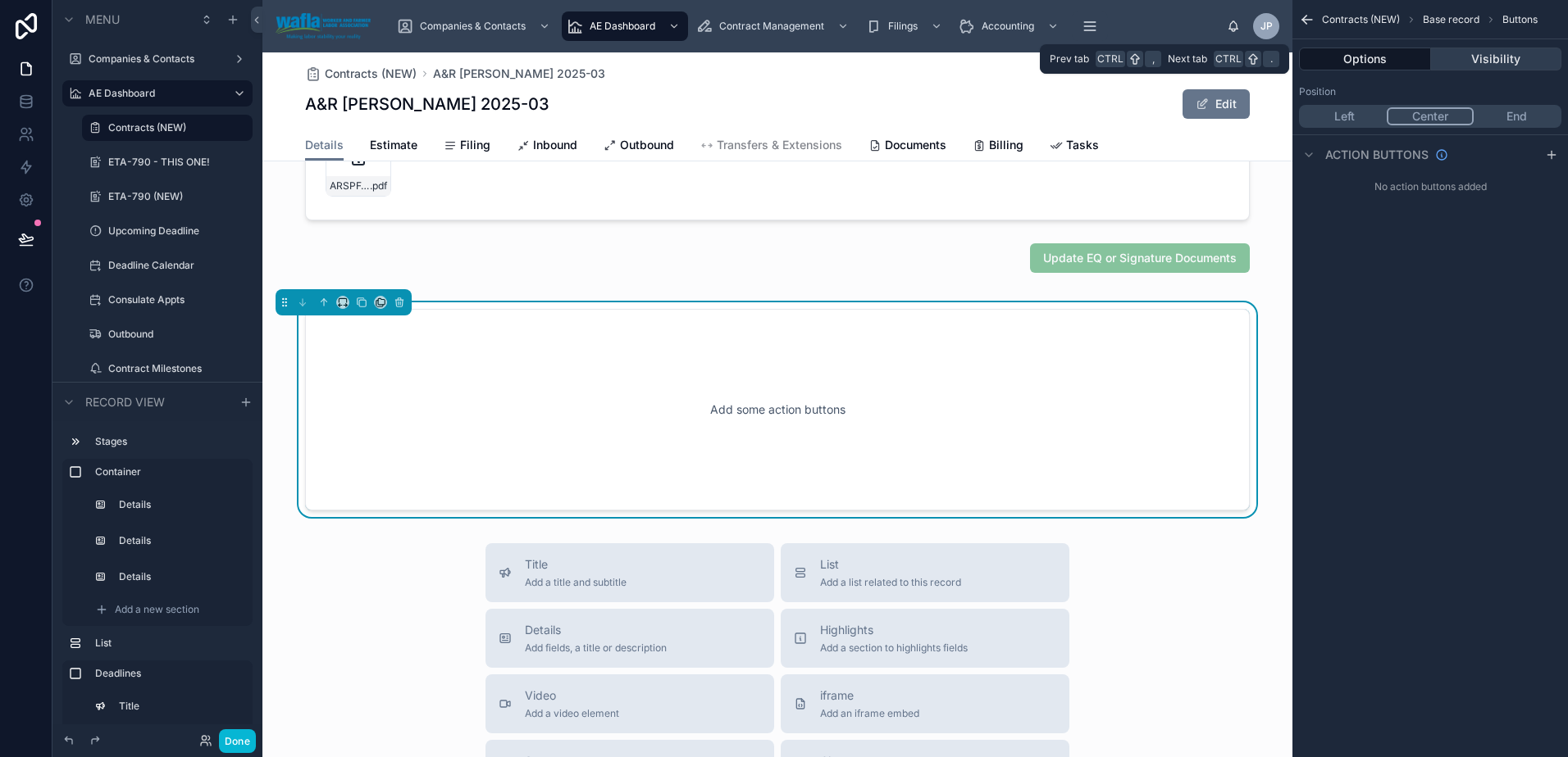
click at [1460, 63] on button "Visibility" at bounding box center [1497, 59] width 131 height 23
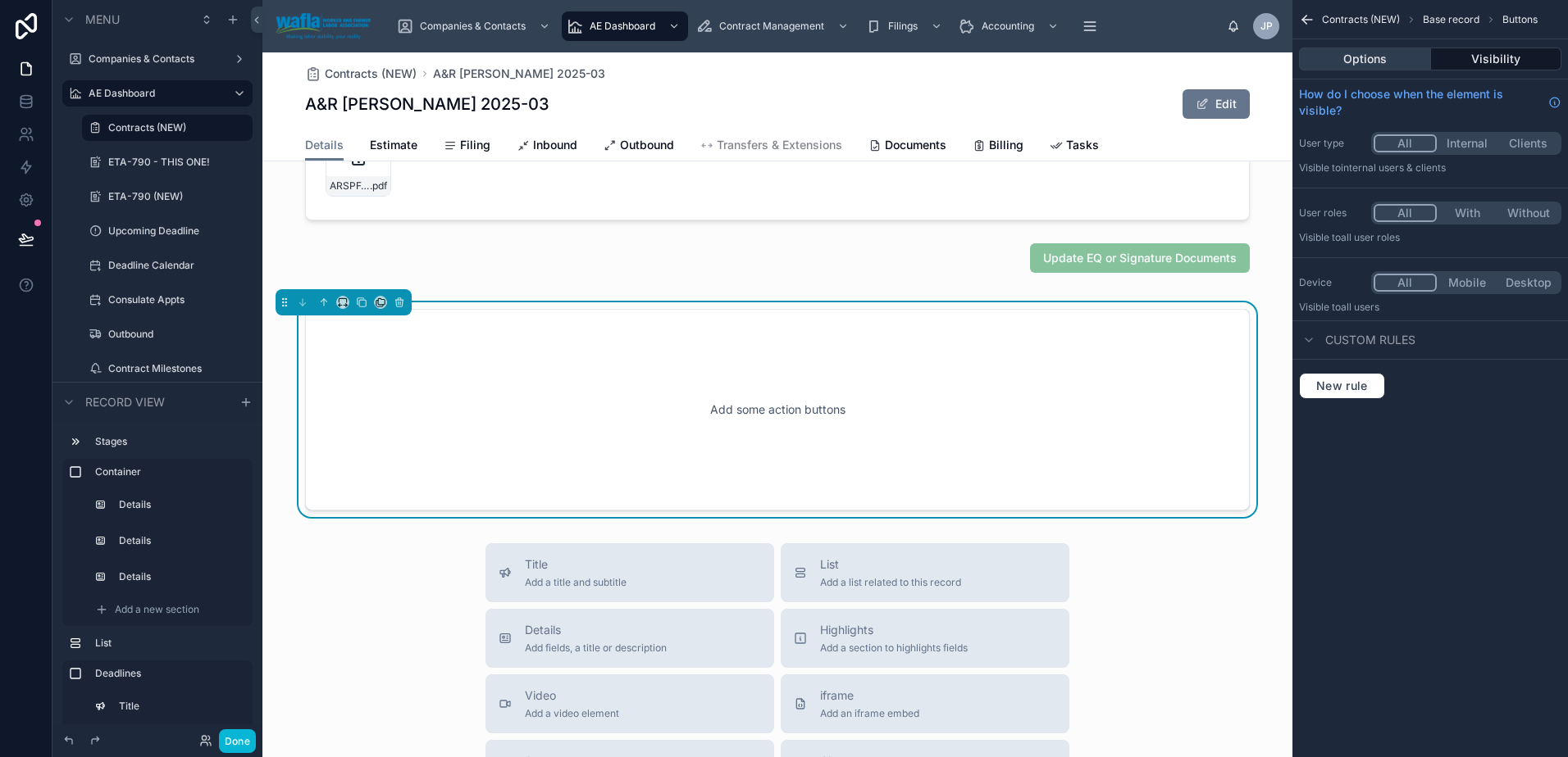
click at [1404, 60] on button "Options" at bounding box center [1365, 59] width 132 height 23
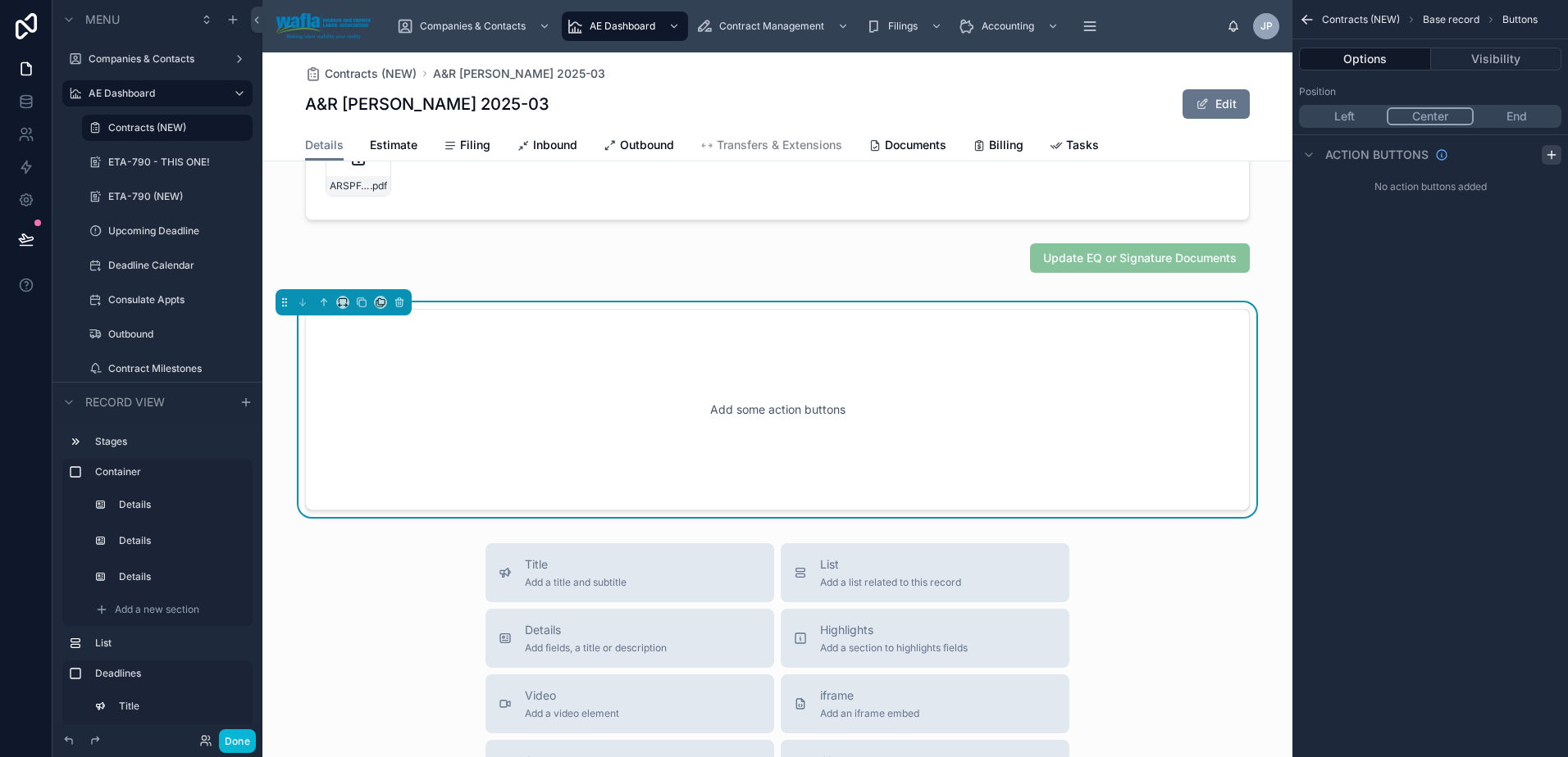
click at [1544, 154] on div "scrollable content" at bounding box center [1551, 154] width 20 height 20
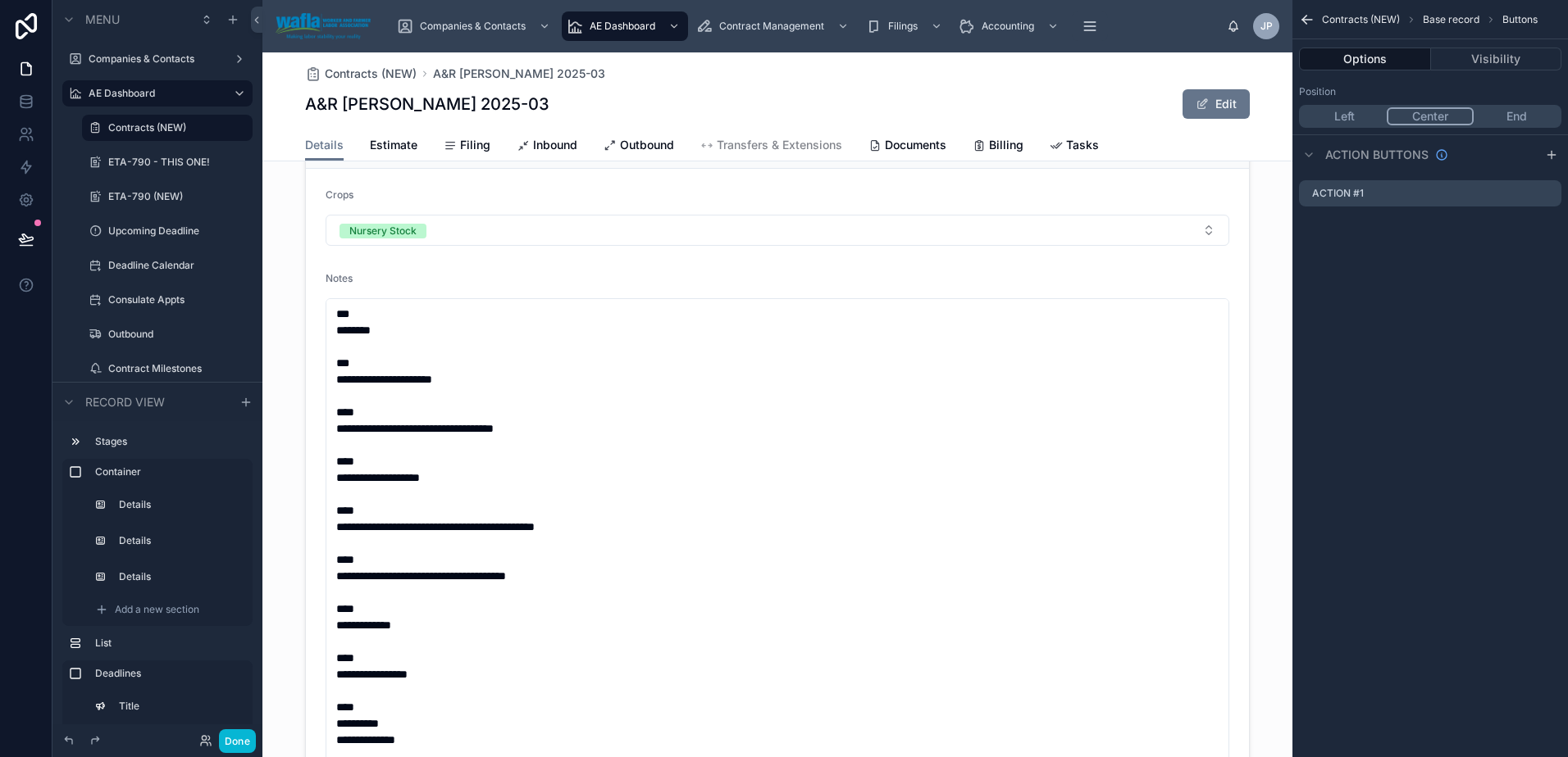
scroll to position [973, 0]
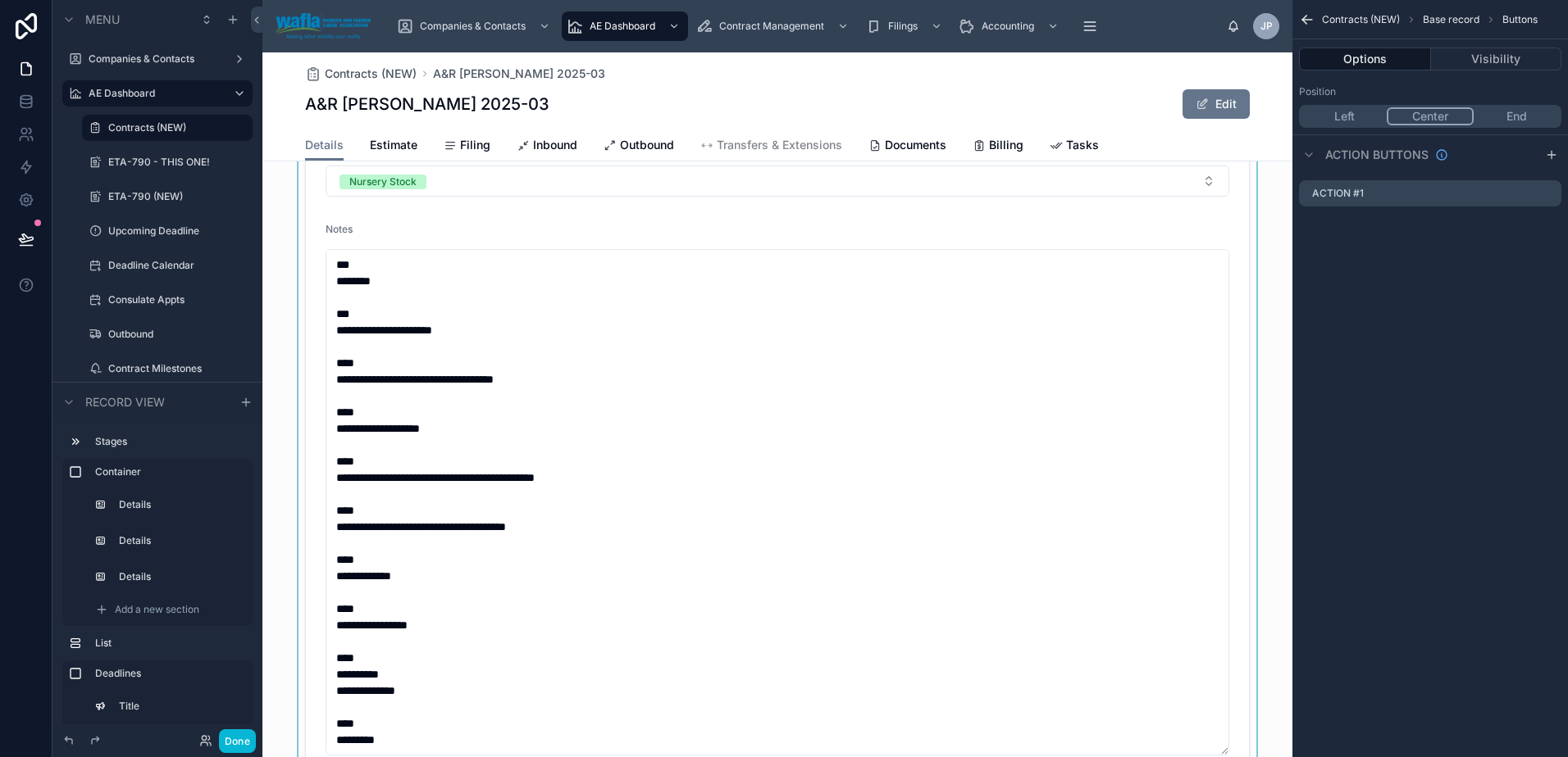
click at [512, 408] on div at bounding box center [778, 414] width 1030 height 737
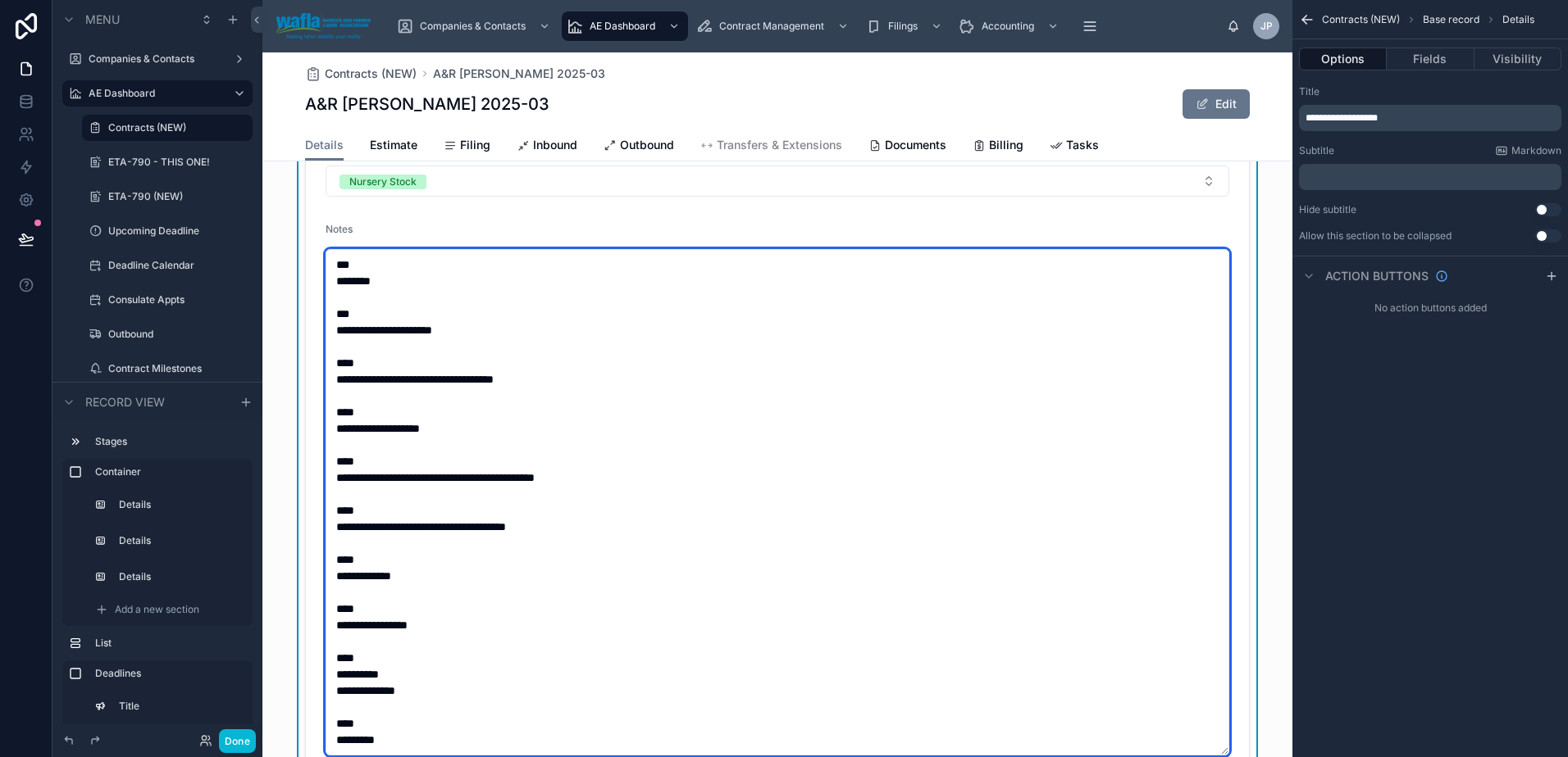
click at [1042, 369] on textarea "**********" at bounding box center [778, 502] width 904 height 507
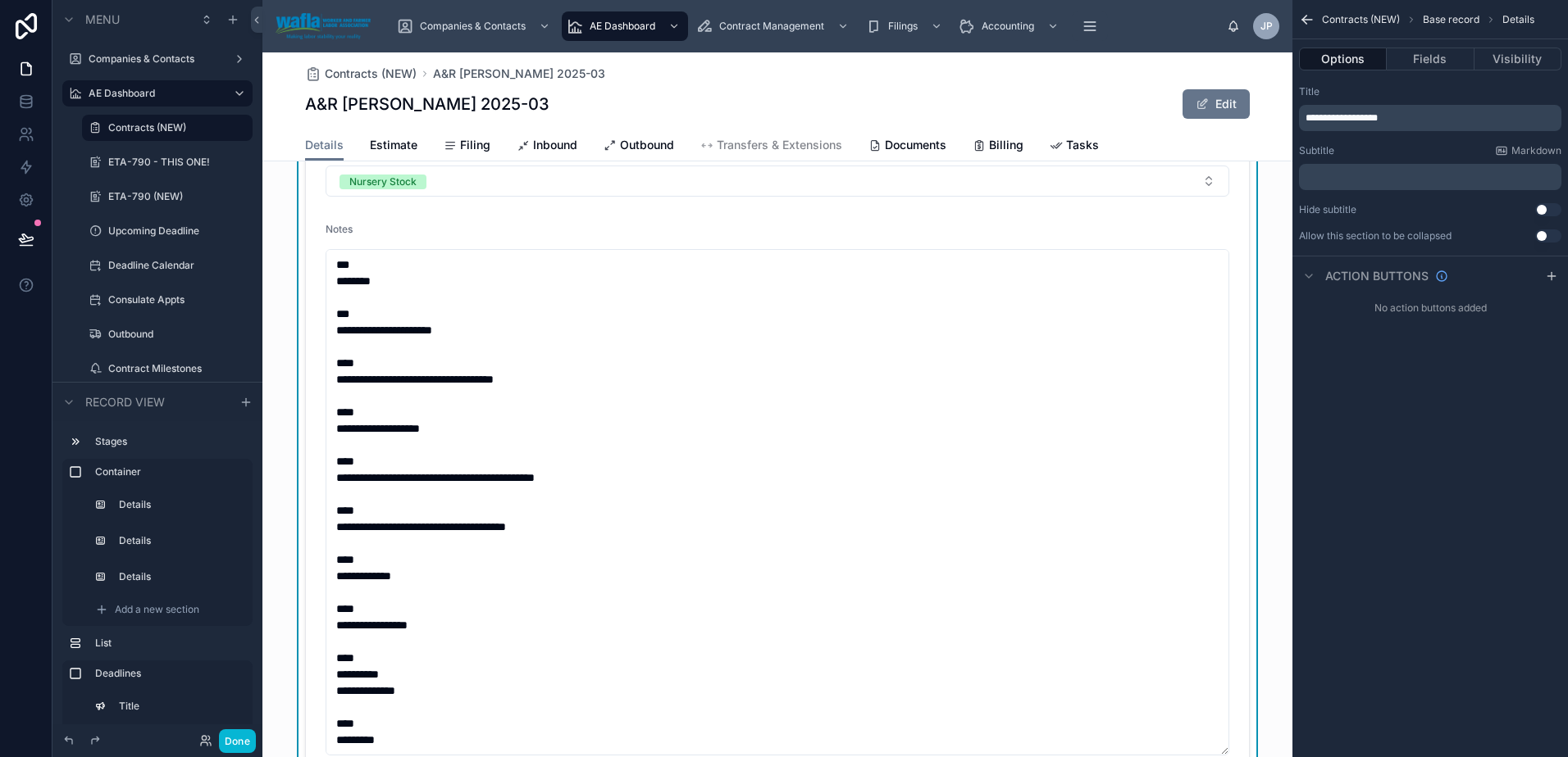
click at [1541, 235] on button "Use setting" at bounding box center [1548, 236] width 27 height 13
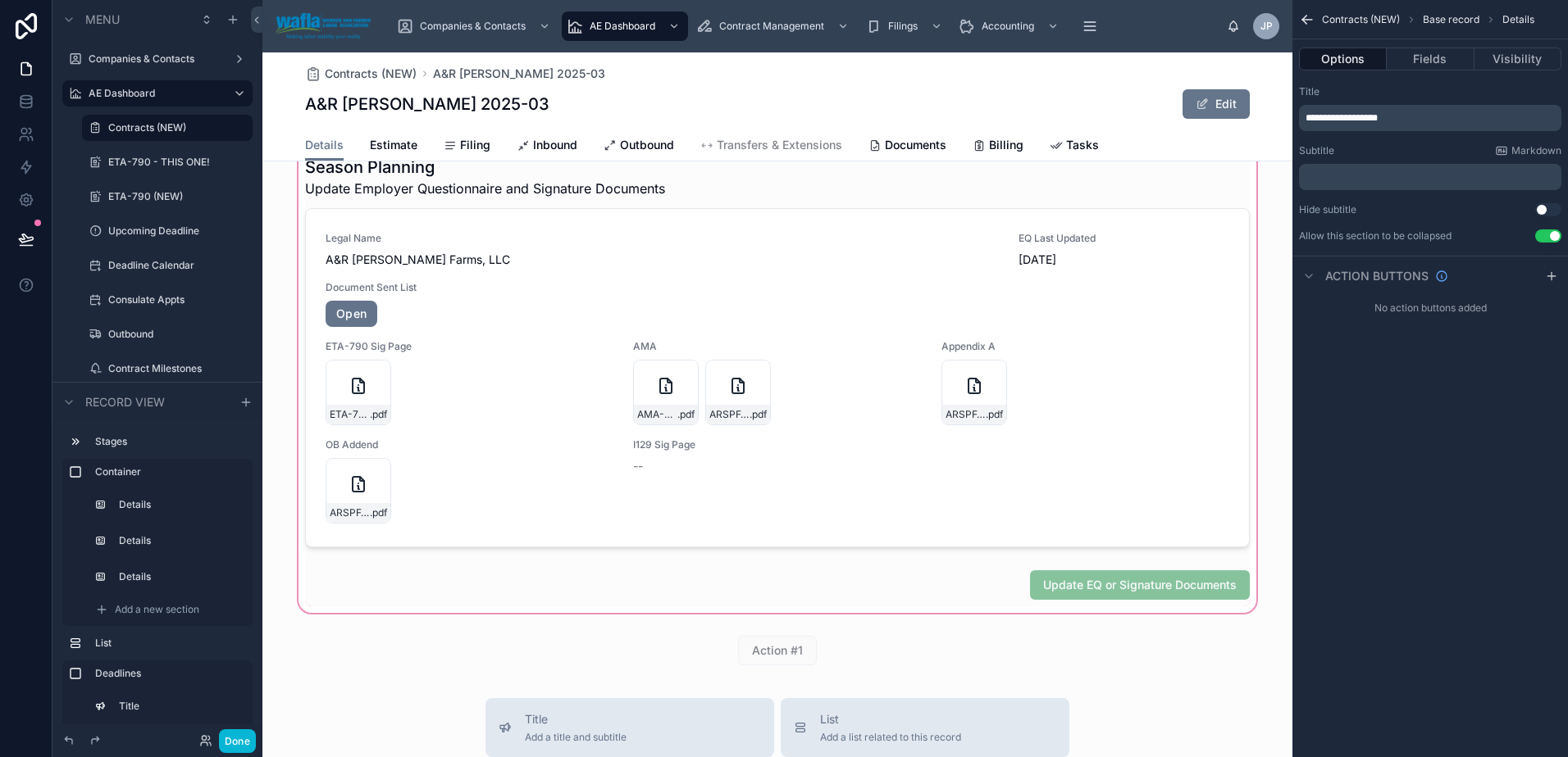
scroll to position [481, 0]
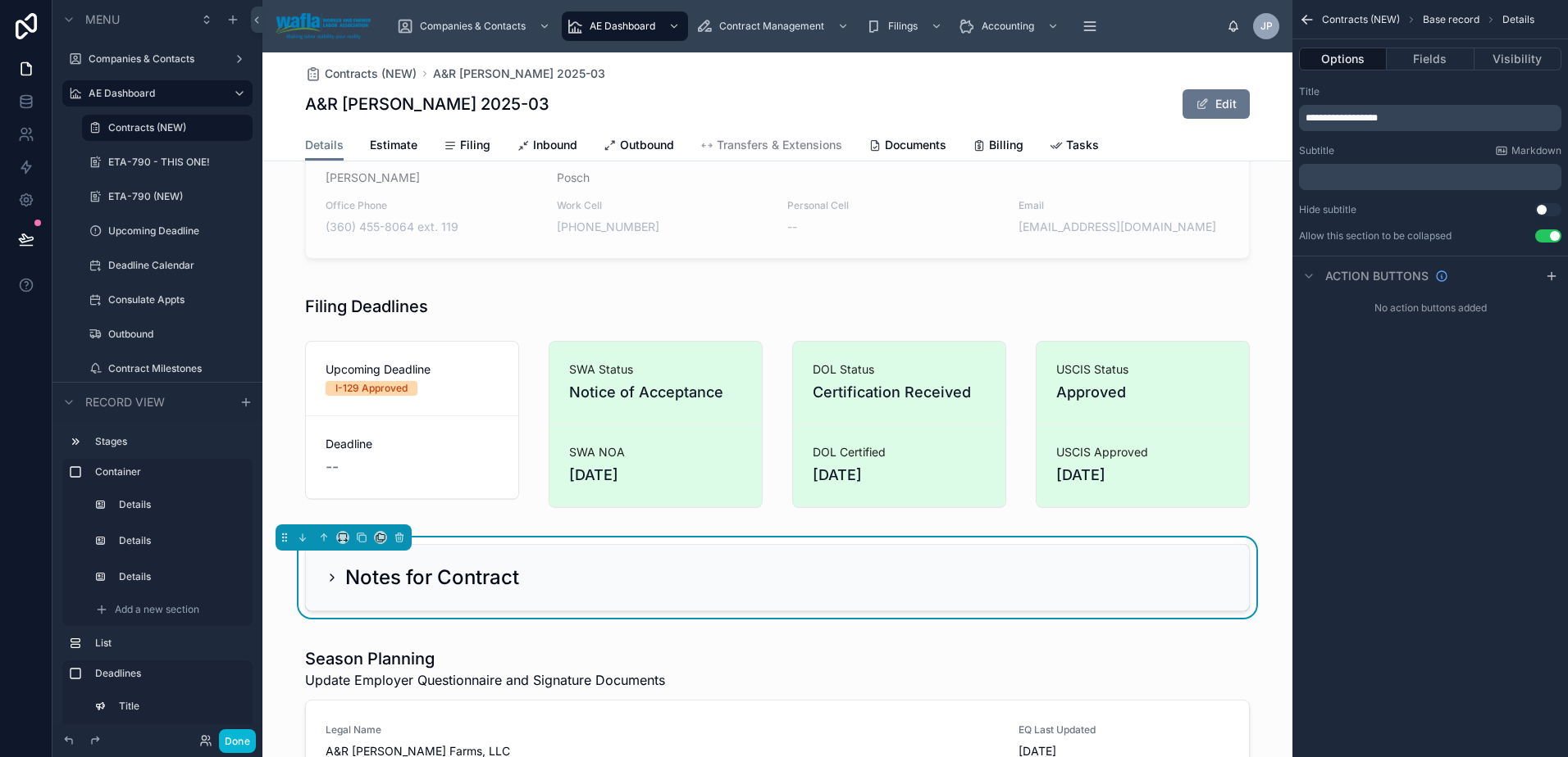
click at [327, 578] on icon at bounding box center [332, 578] width 13 height 13
click at [234, 744] on button "Done" at bounding box center [238, 741] width 37 height 24
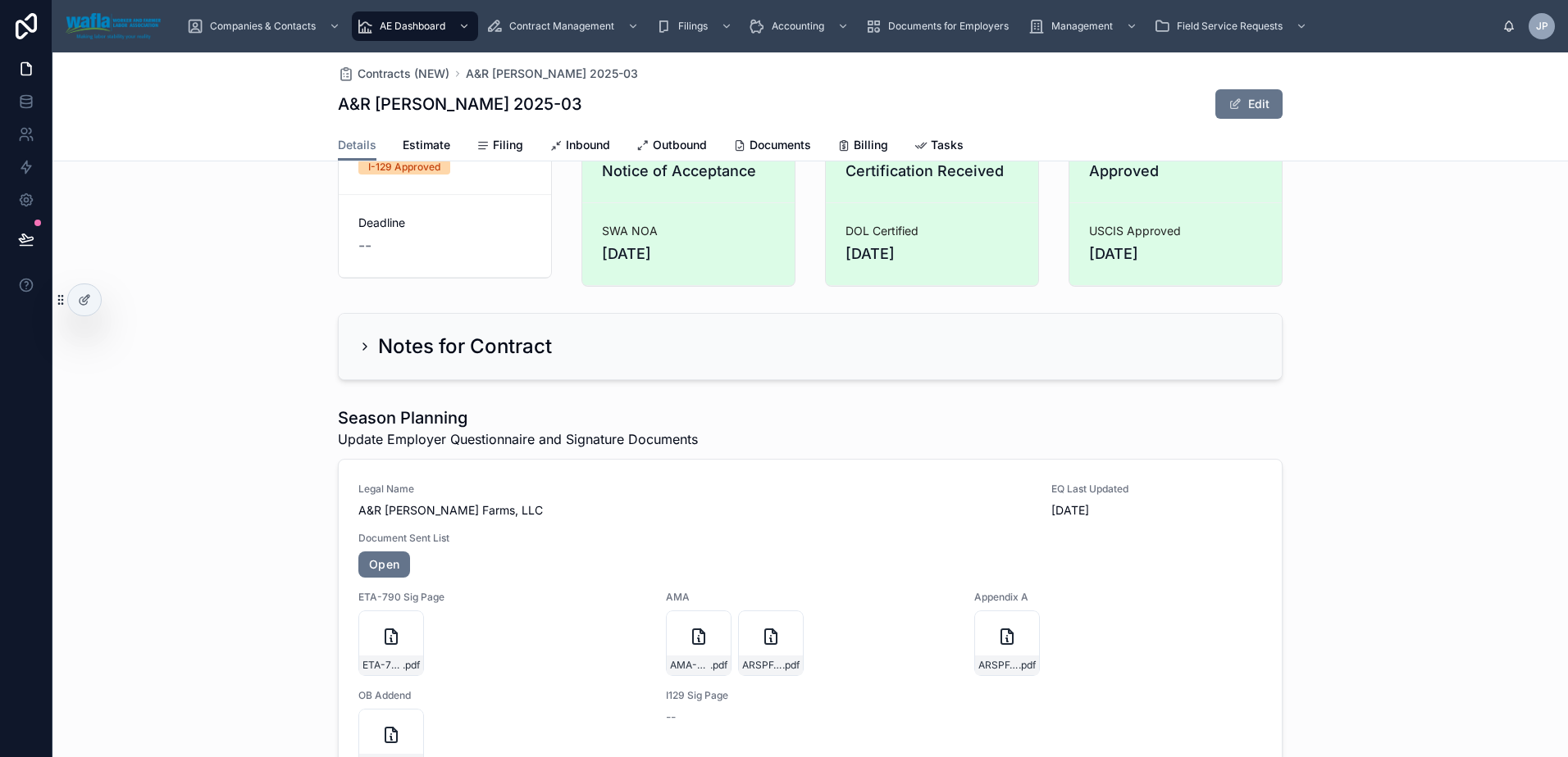
click at [368, 341] on div "Notes for Contract" at bounding box center [455, 347] width 194 height 27
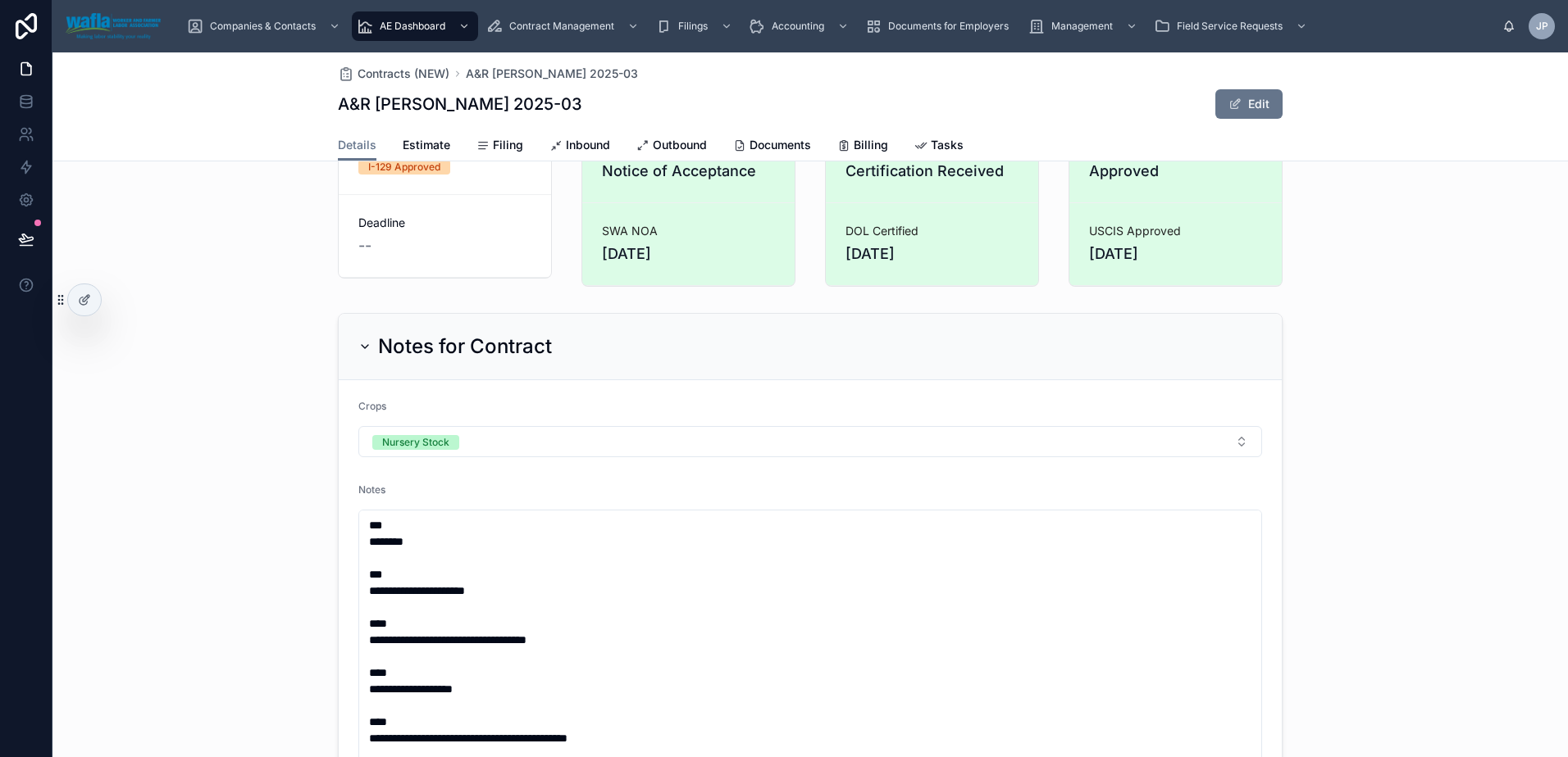
click at [359, 346] on icon at bounding box center [365, 346] width 13 height 13
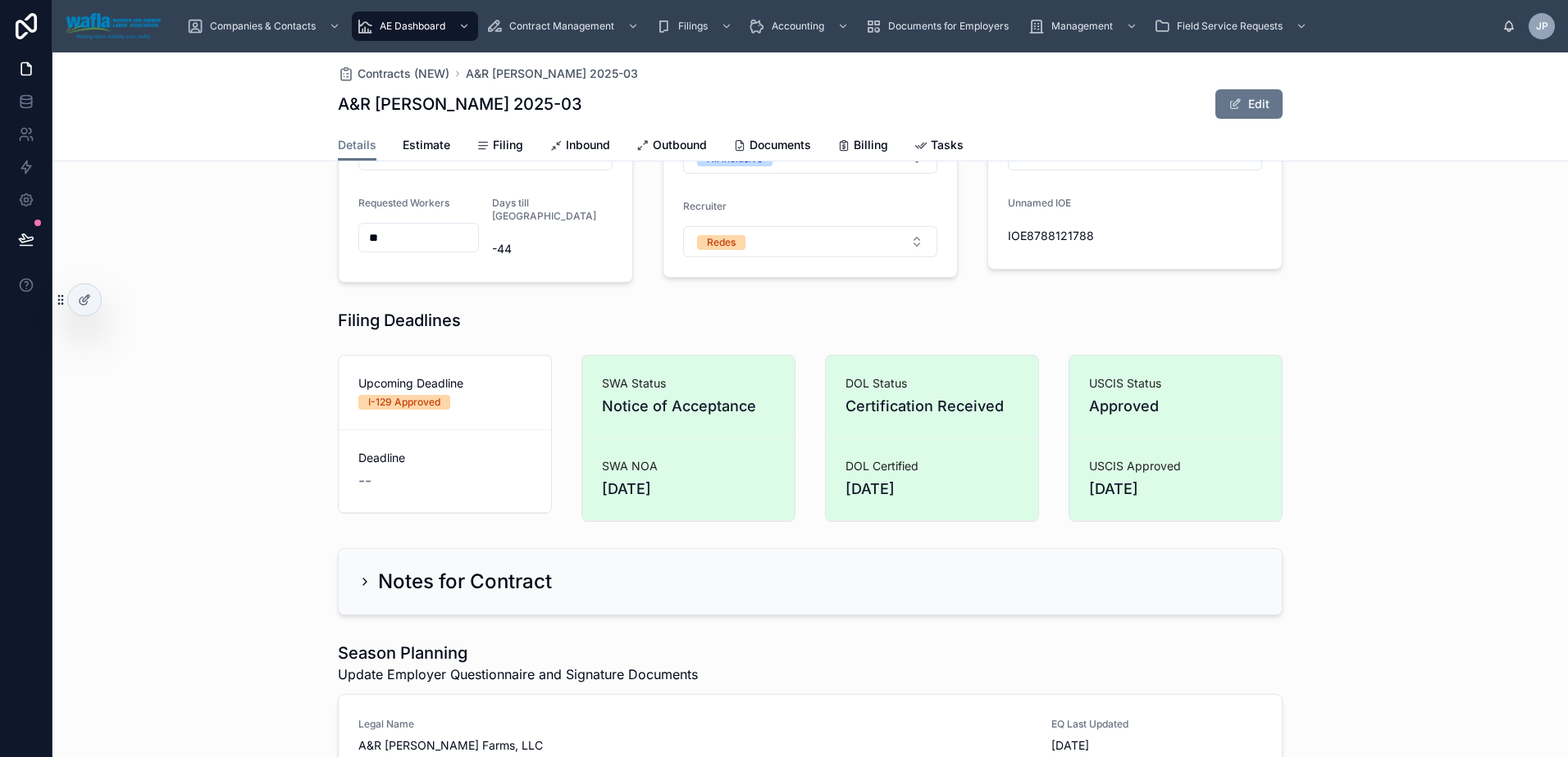
scroll to position [492, 0]
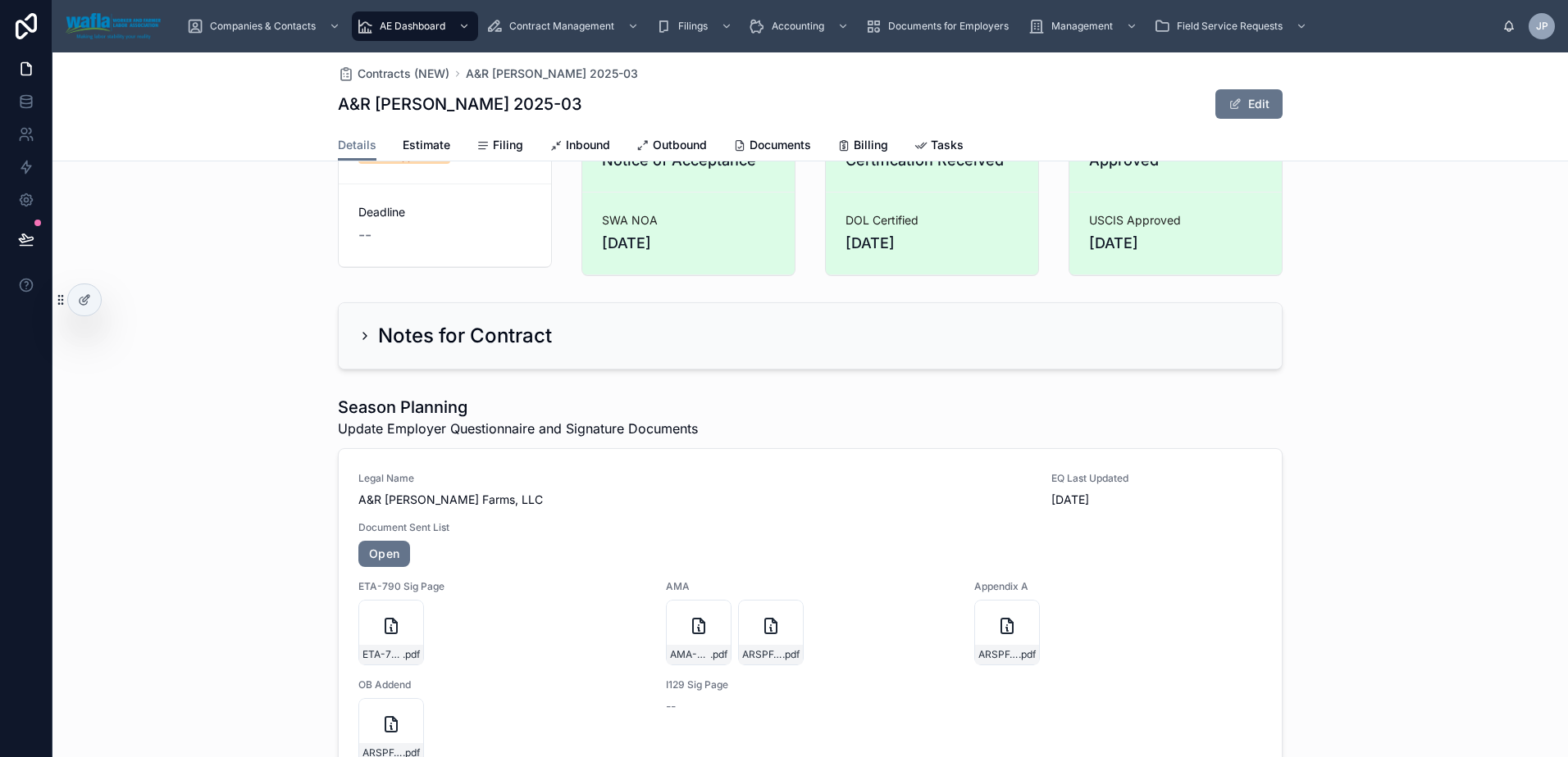
click at [454, 331] on h2 "Notes for Contract" at bounding box center [465, 336] width 174 height 27
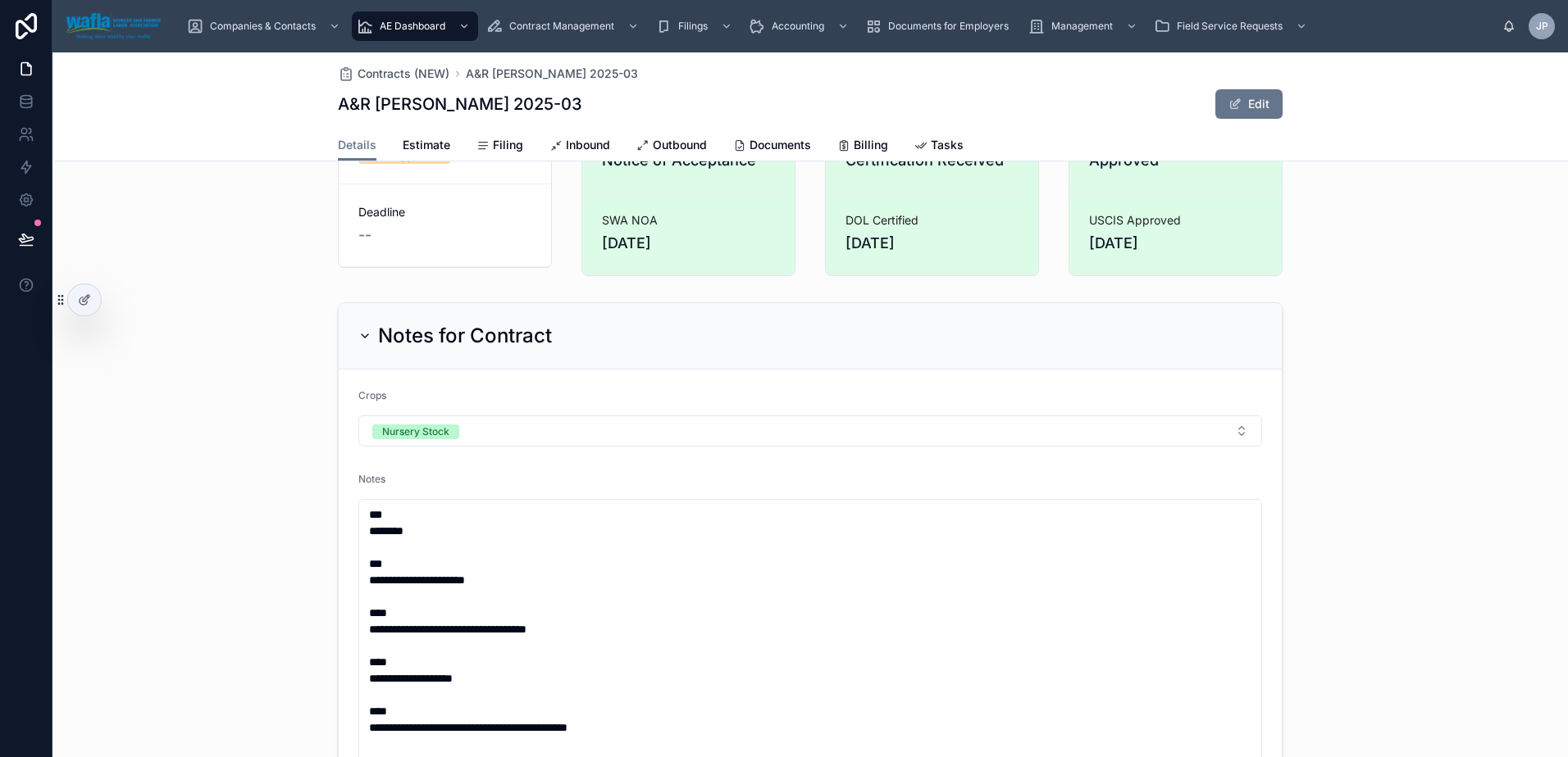
click at [454, 331] on h2 "Notes for Contract" at bounding box center [465, 336] width 174 height 27
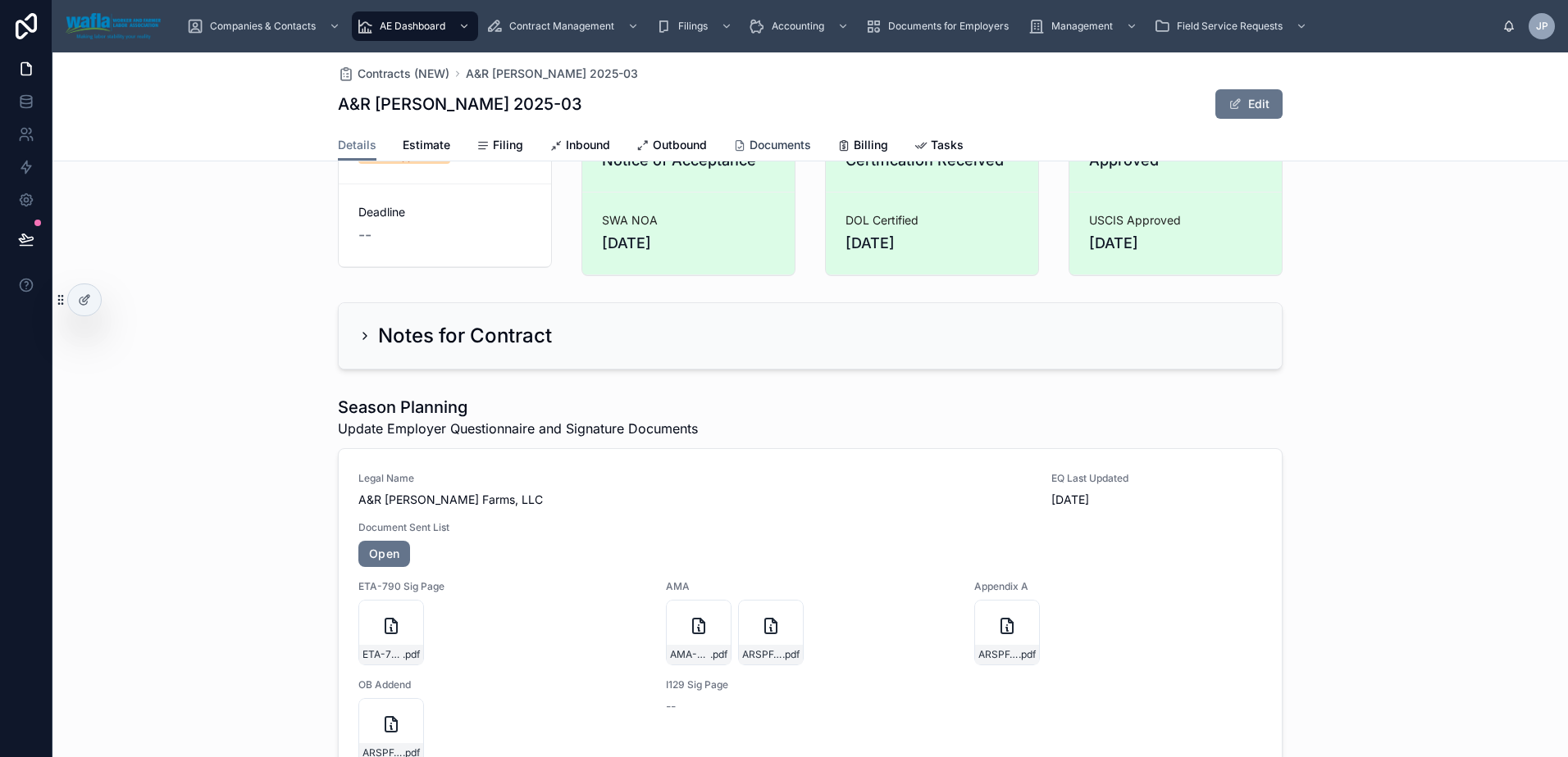
click at [759, 145] on span "Documents" at bounding box center [780, 145] width 61 height 16
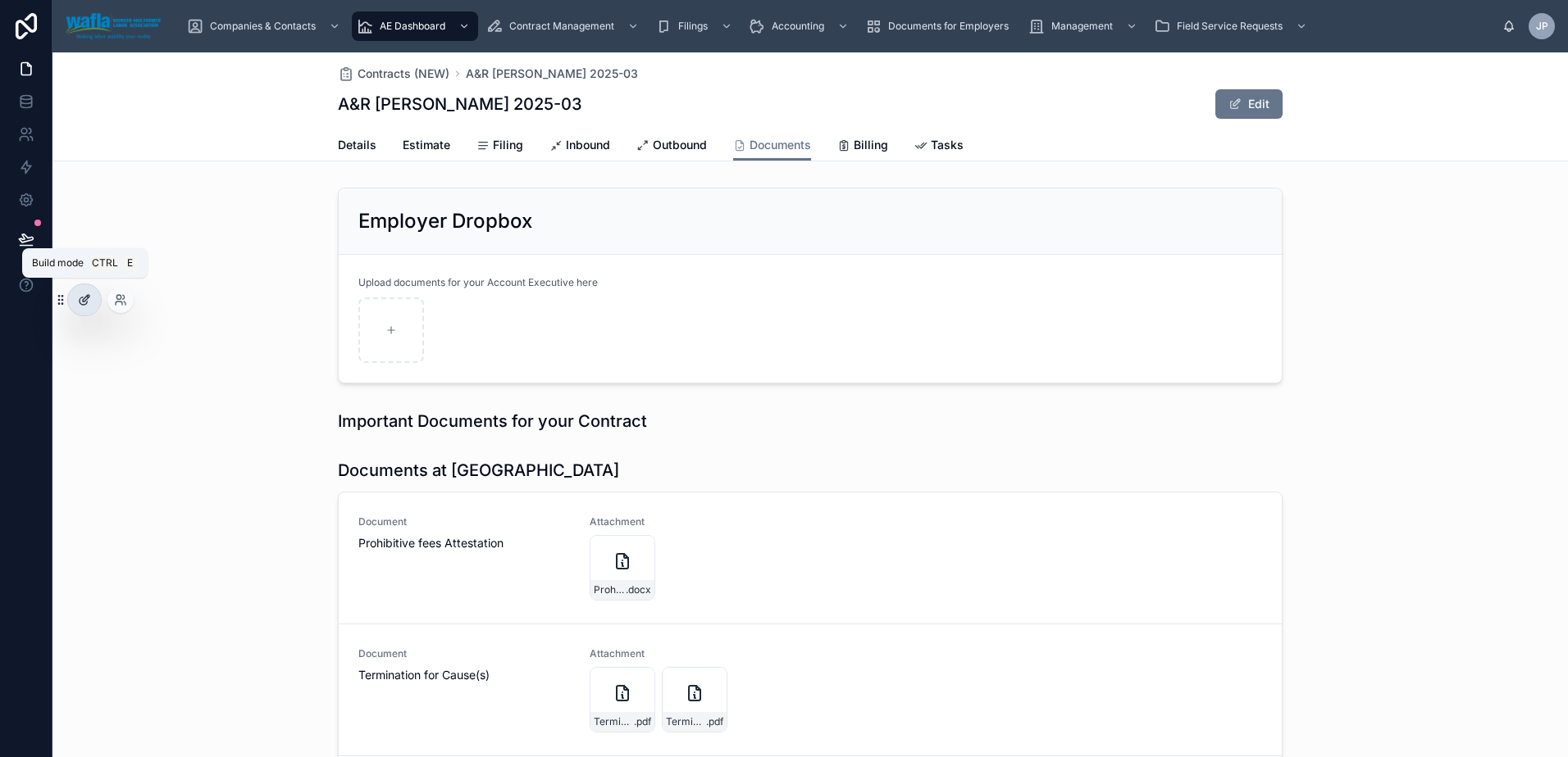
click at [99, 304] on div at bounding box center [84, 299] width 33 height 31
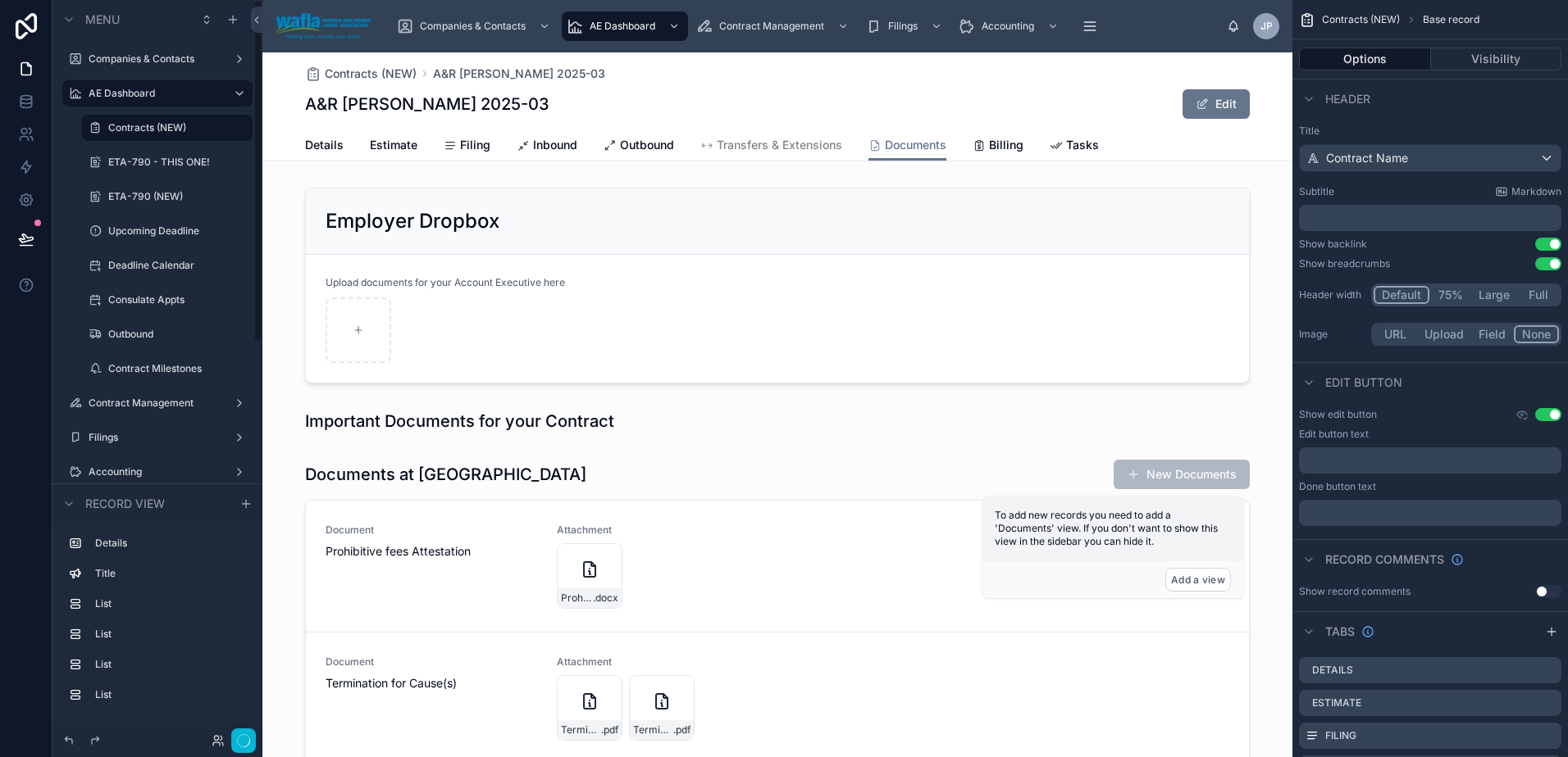
click at [29, 233] on icon at bounding box center [26, 239] width 16 height 16
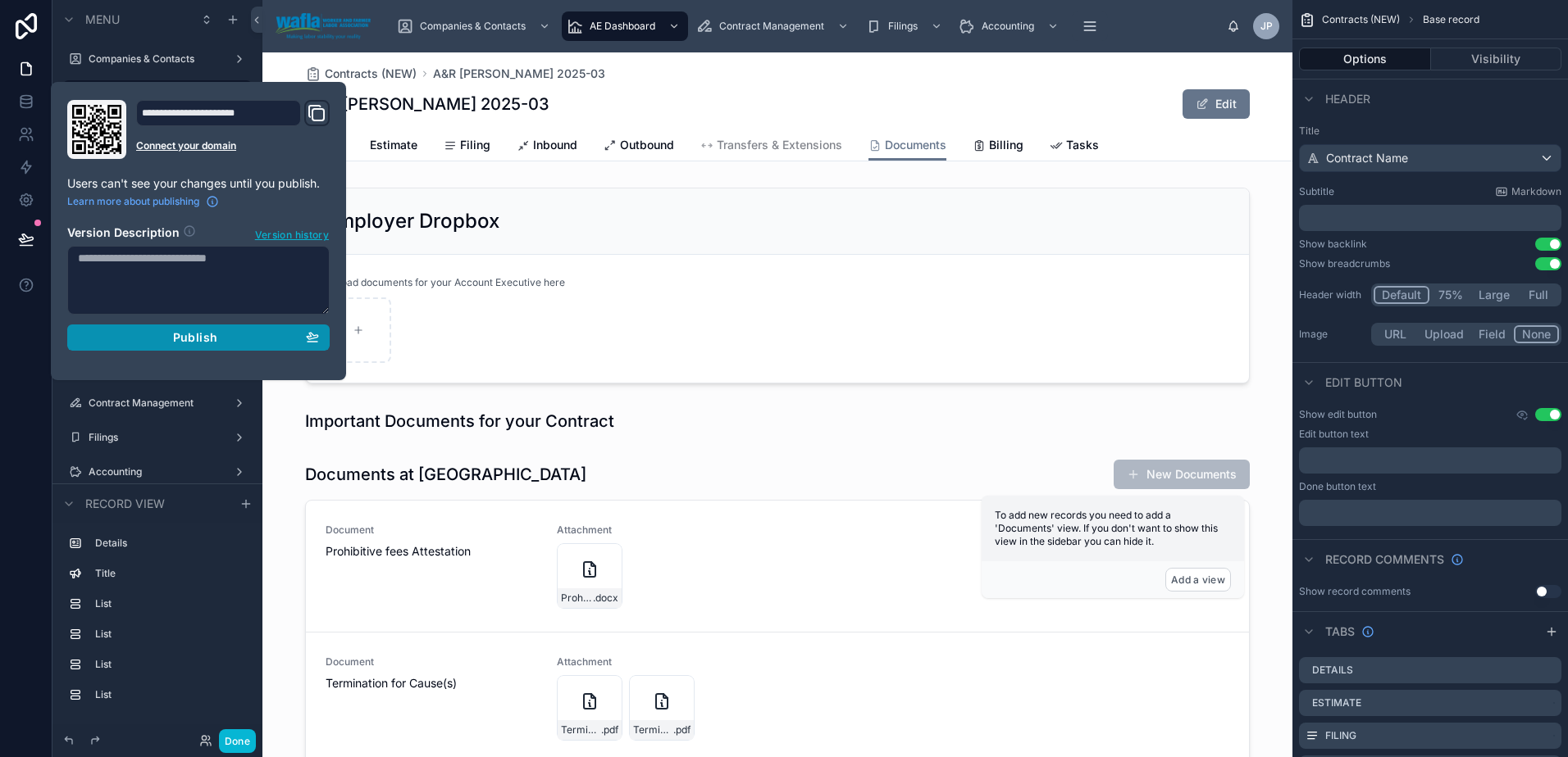
click at [185, 342] on span "Publish" at bounding box center [195, 337] width 44 height 15
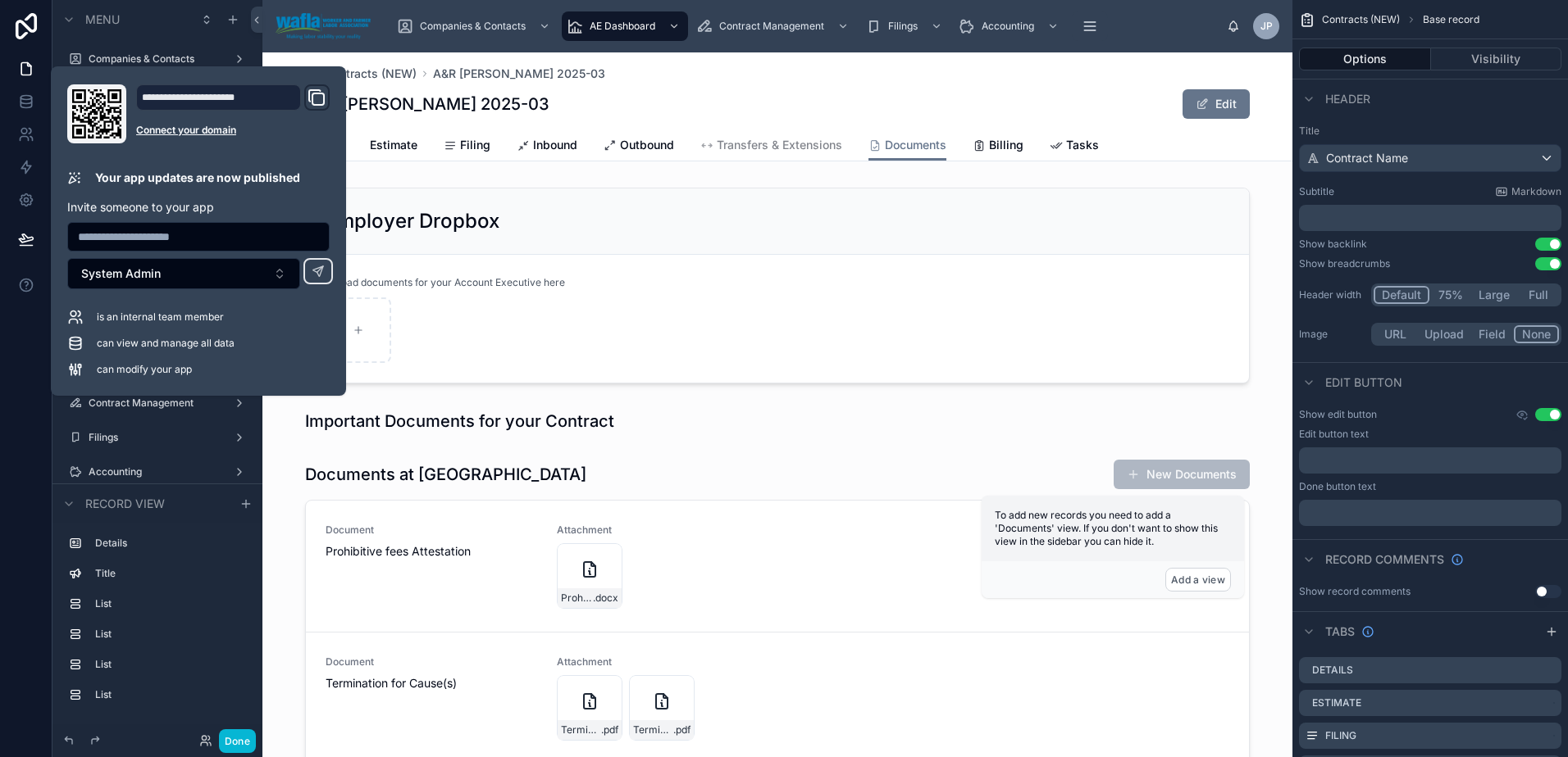
click at [883, 99] on div "A&R [PERSON_NAME] 2025-03 Edit" at bounding box center [778, 104] width 945 height 31
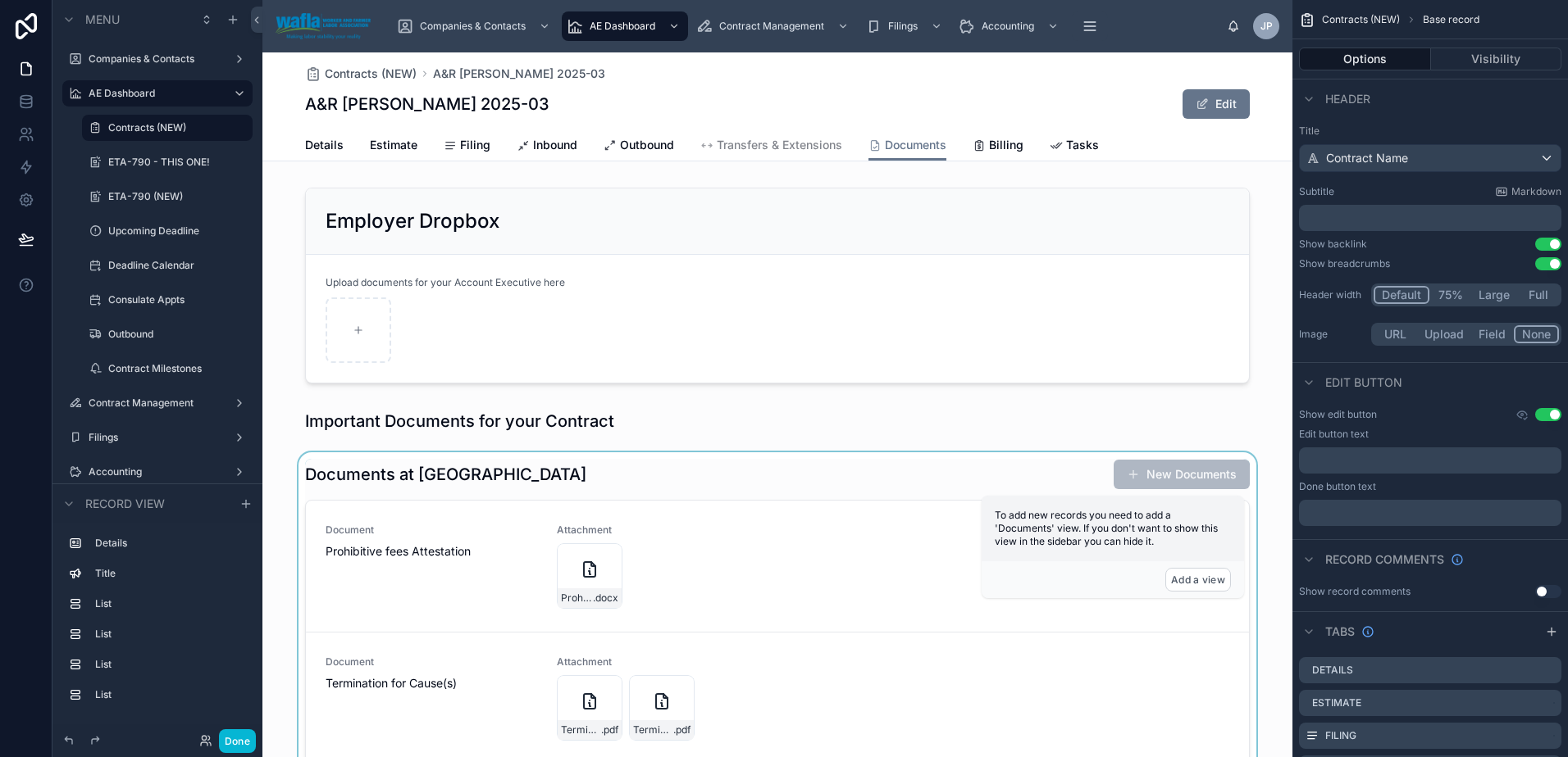
click at [799, 486] on div at bounding box center [778, 763] width 1030 height 622
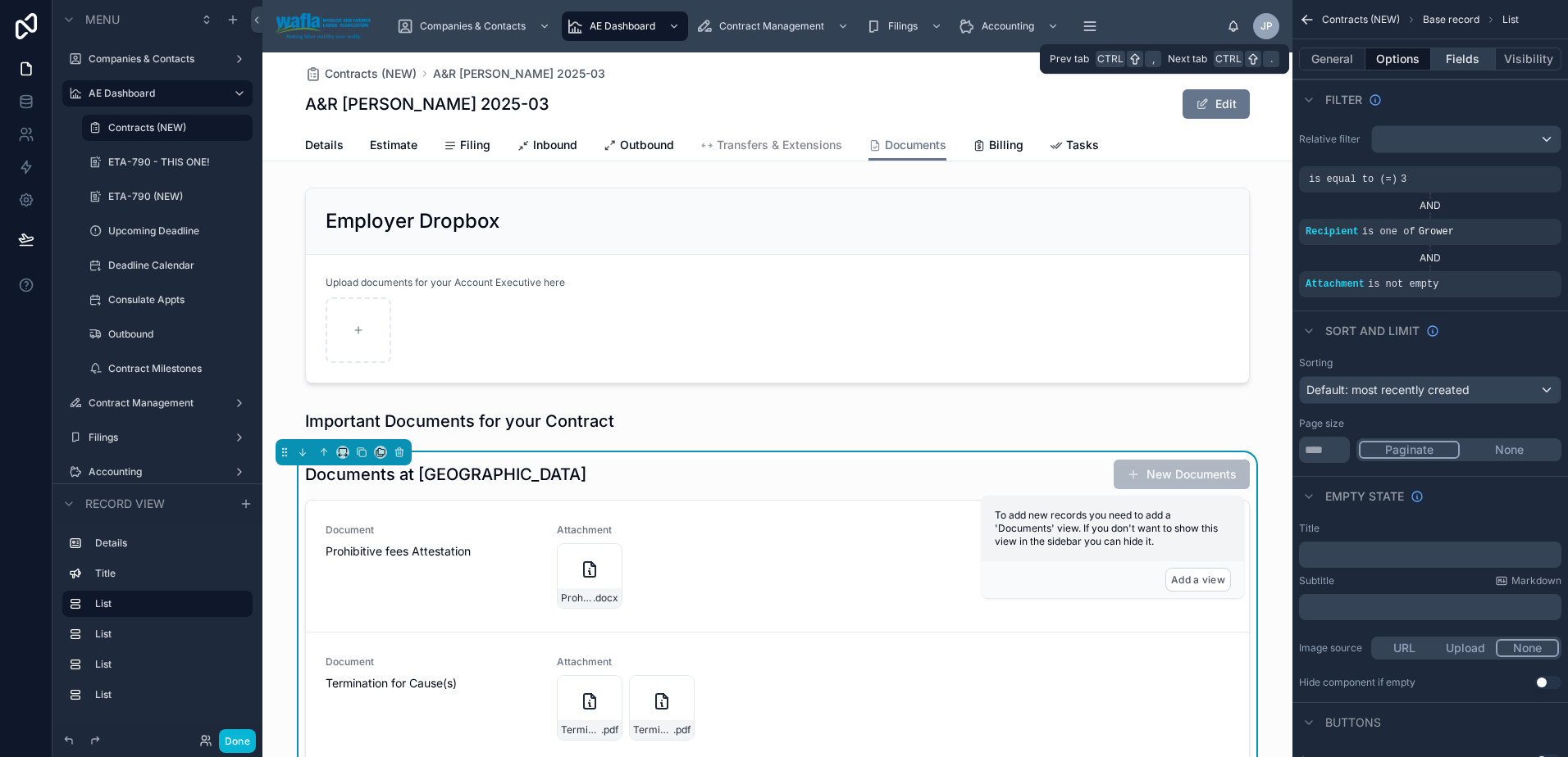
click at [1464, 64] on button "Fields" at bounding box center [1464, 59] width 66 height 23
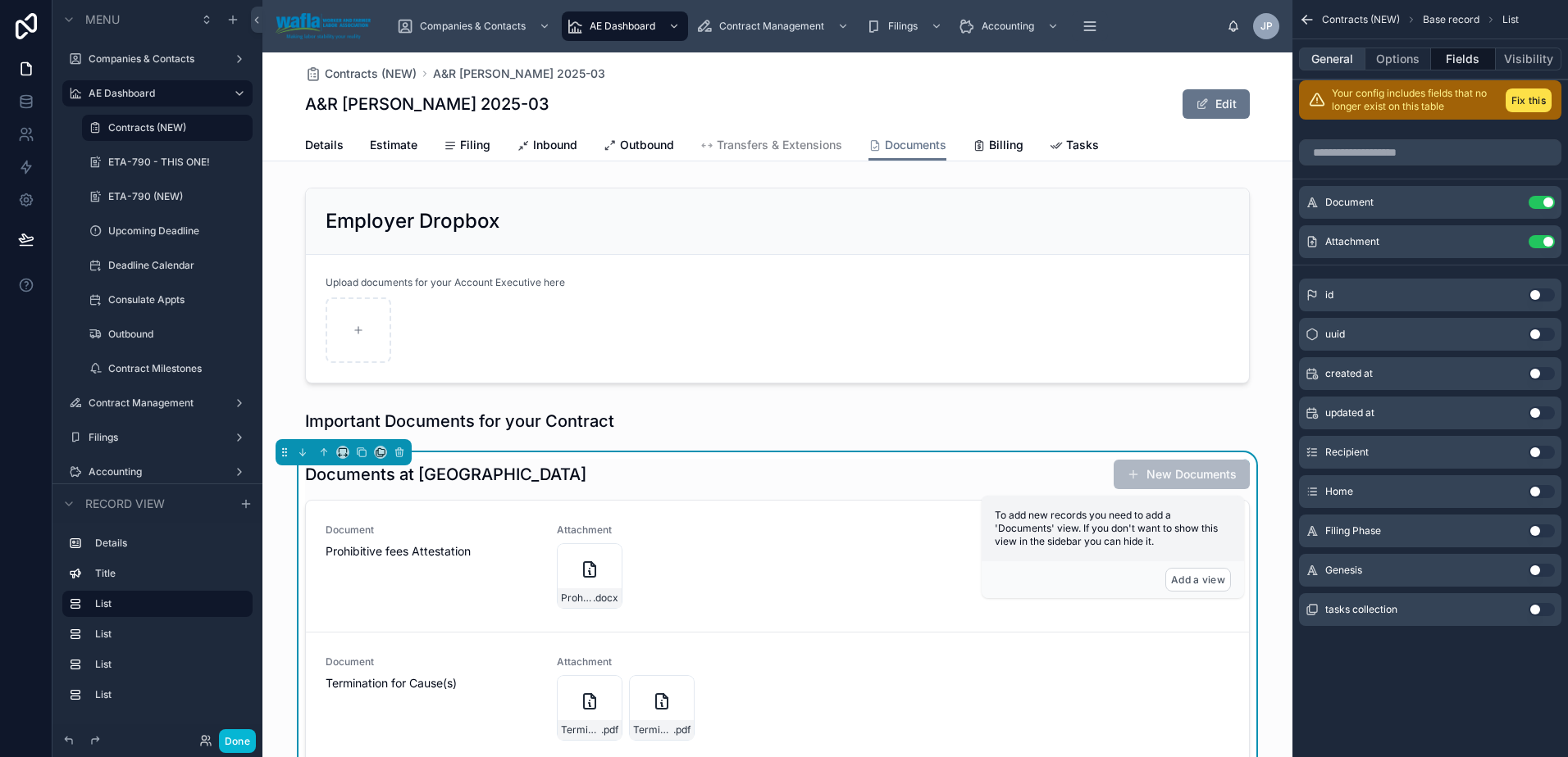
click at [1321, 53] on button "General" at bounding box center [1332, 59] width 67 height 23
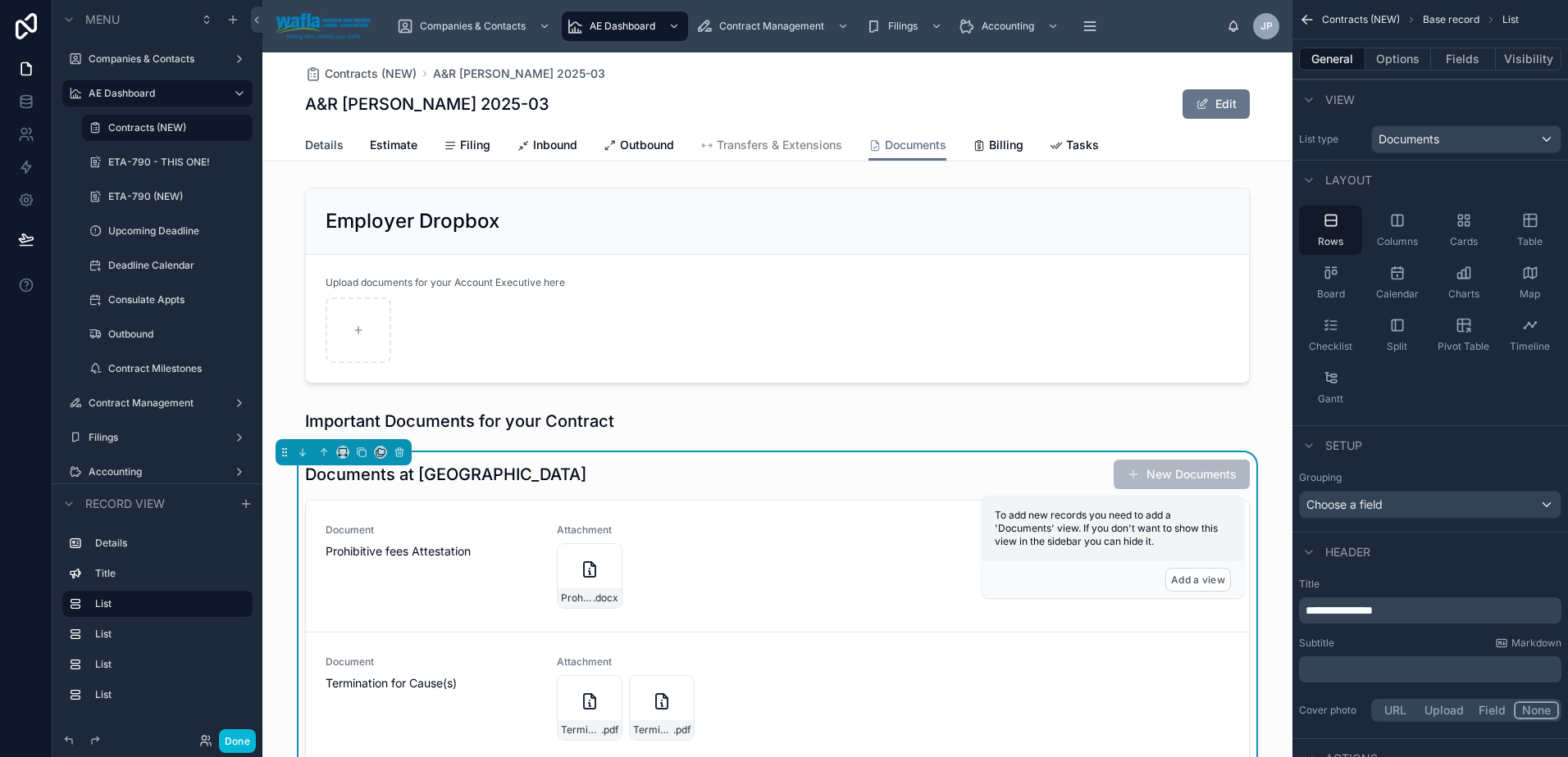
click at [313, 153] on span "Details" at bounding box center [324, 145] width 38 height 16
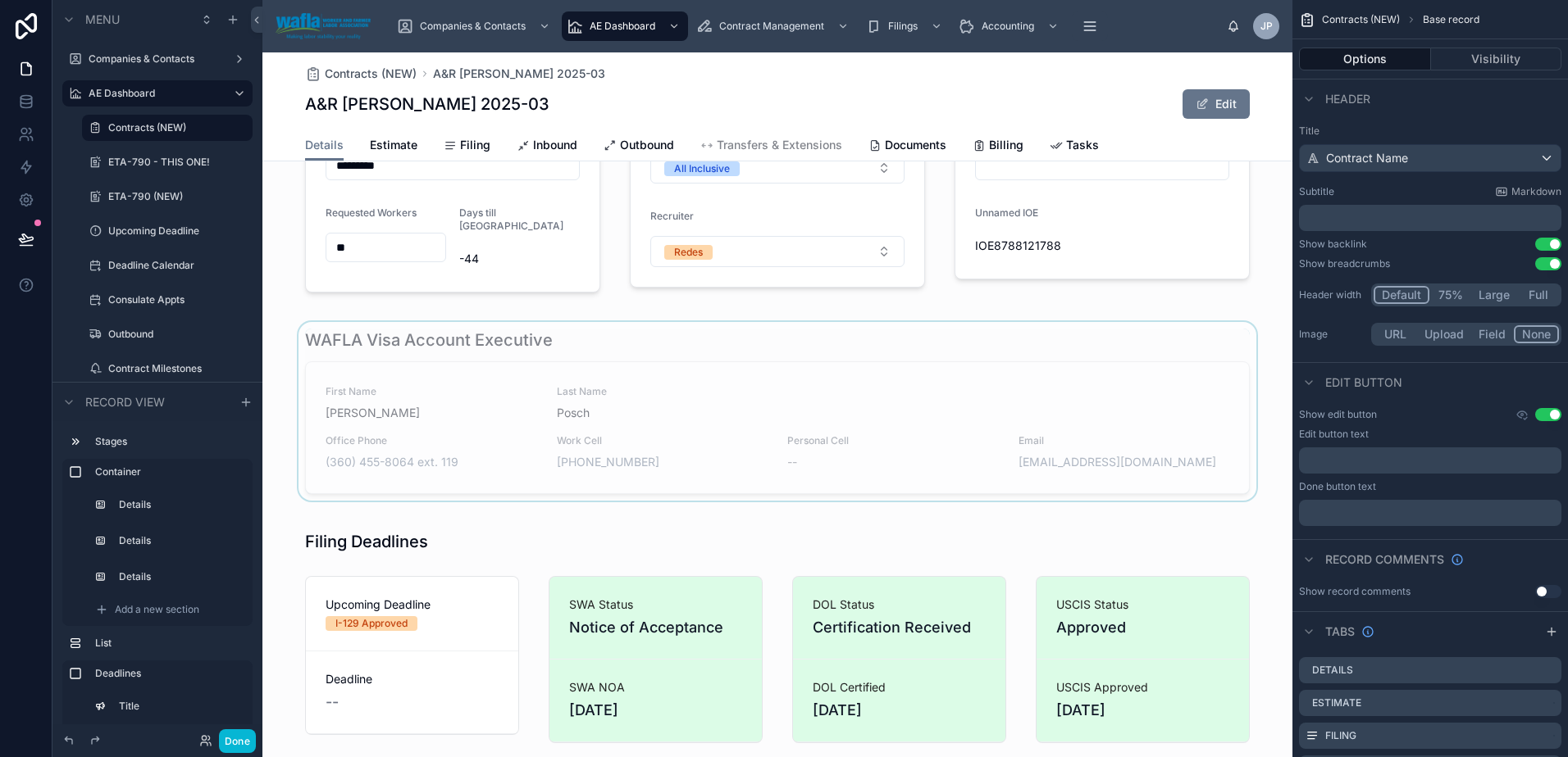
scroll to position [737, 0]
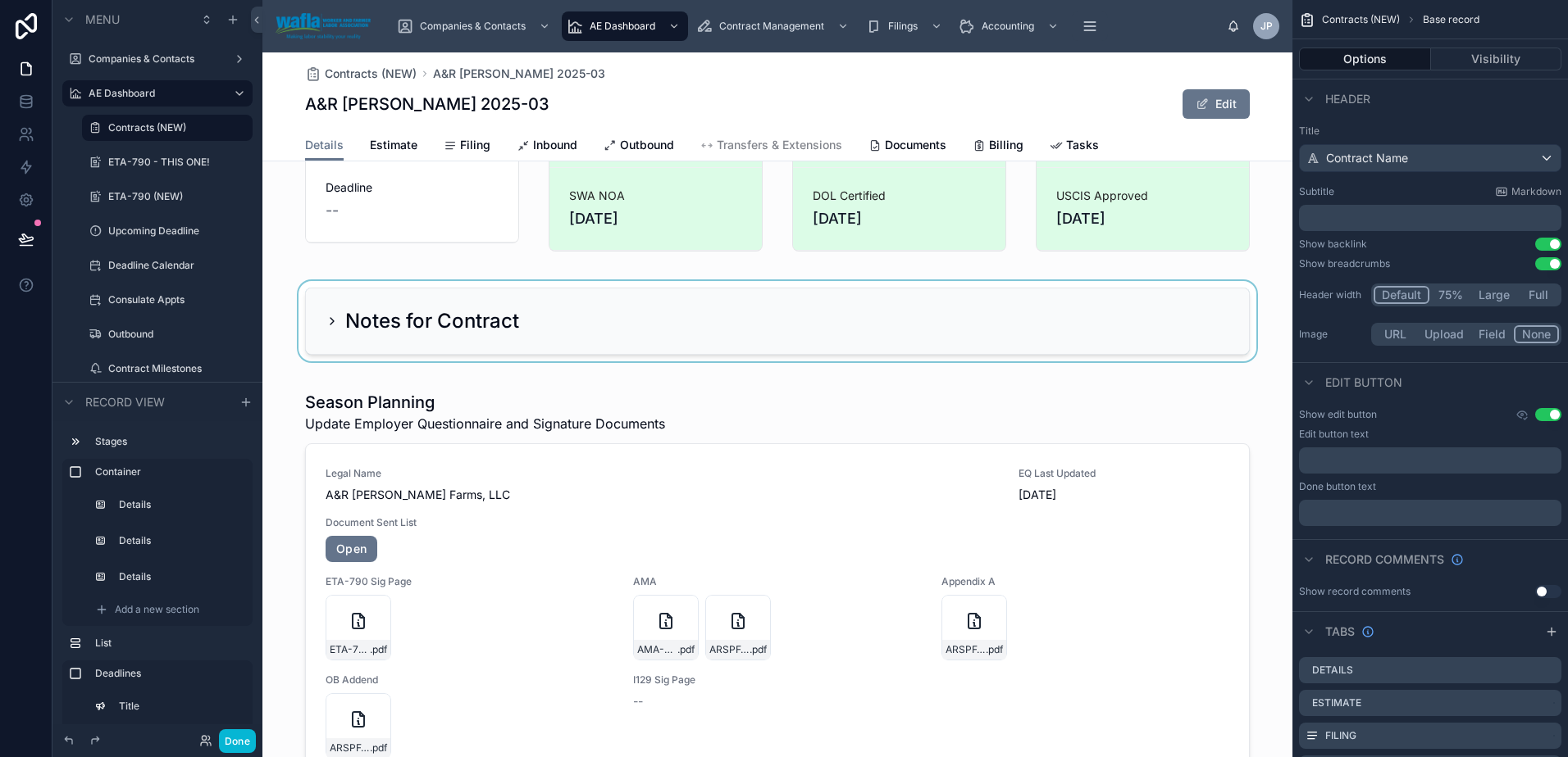
click at [720, 327] on div at bounding box center [778, 321] width 1030 height 81
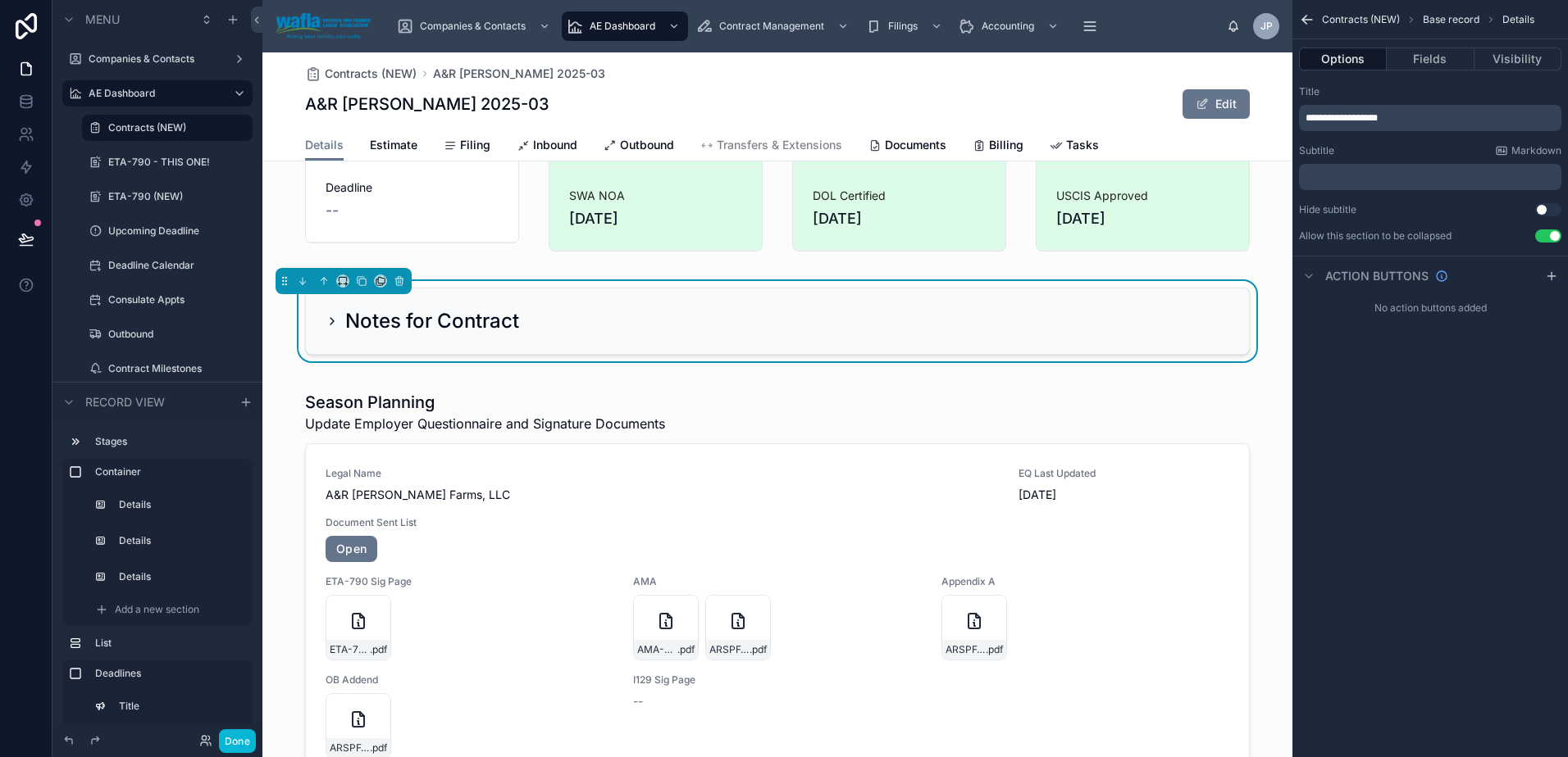
scroll to position [0, 0]
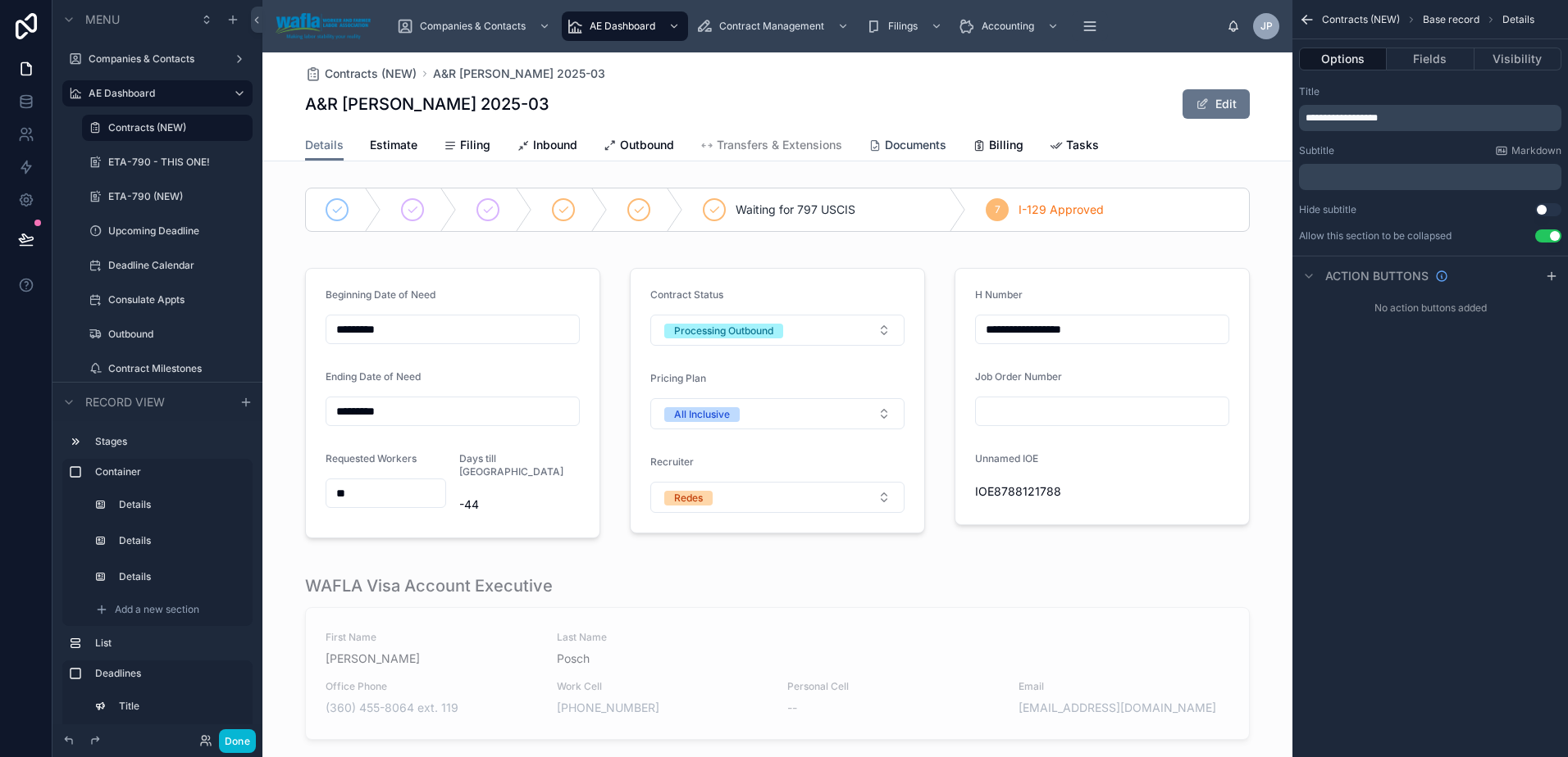
click at [903, 142] on span "Documents" at bounding box center [915, 145] width 61 height 16
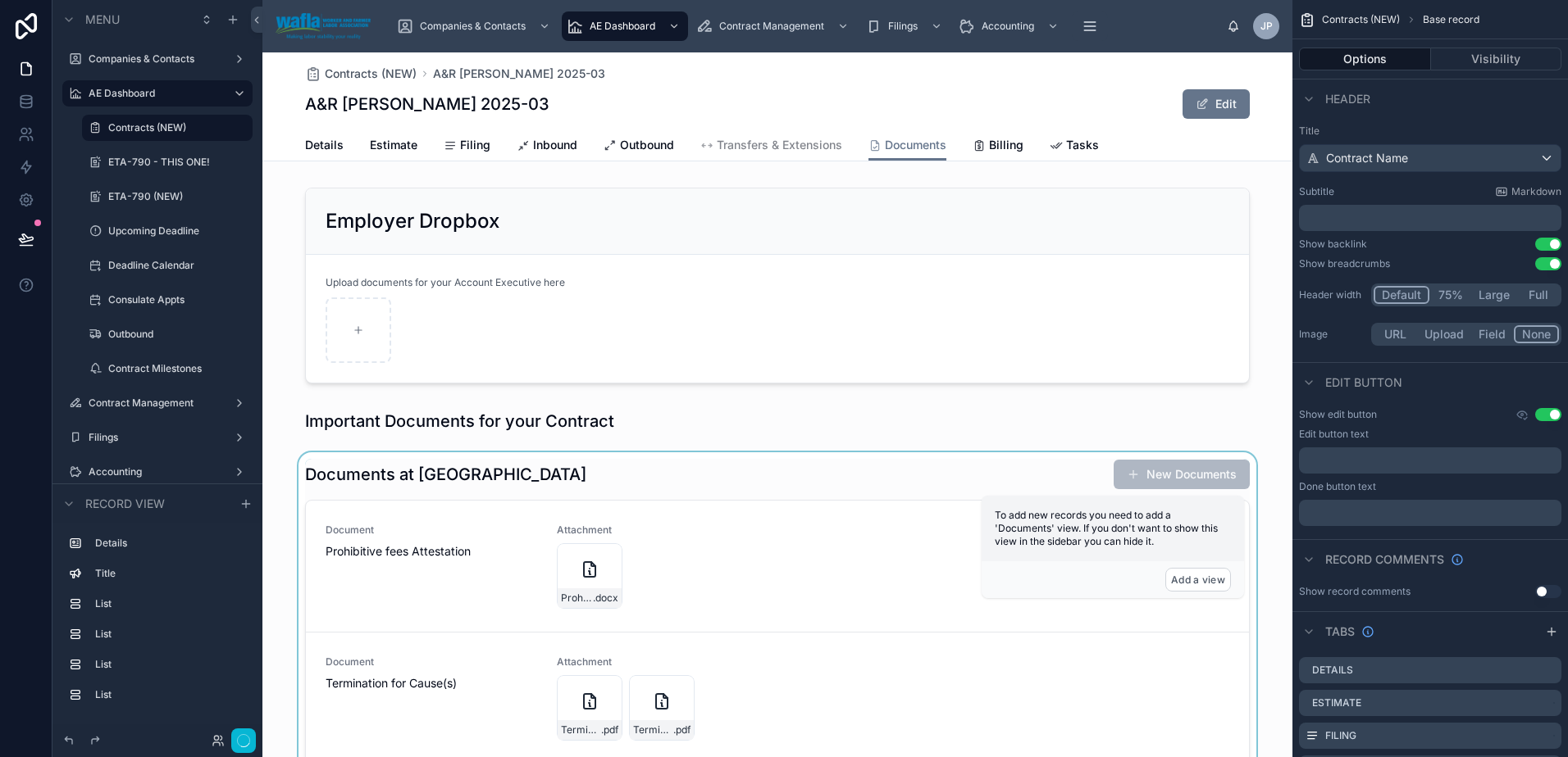
click at [614, 589] on div at bounding box center [778, 763] width 1030 height 622
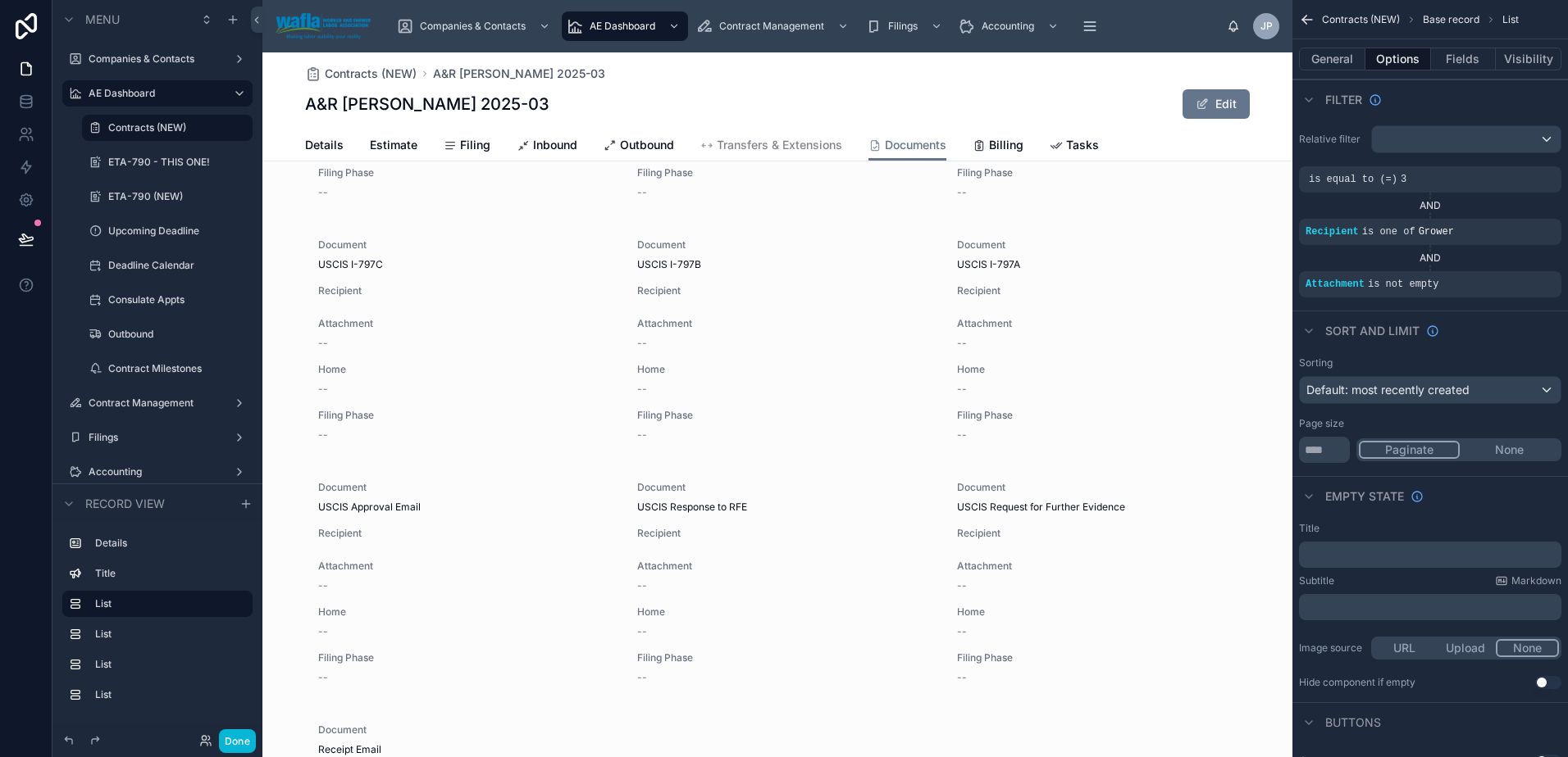
scroll to position [1872, 0]
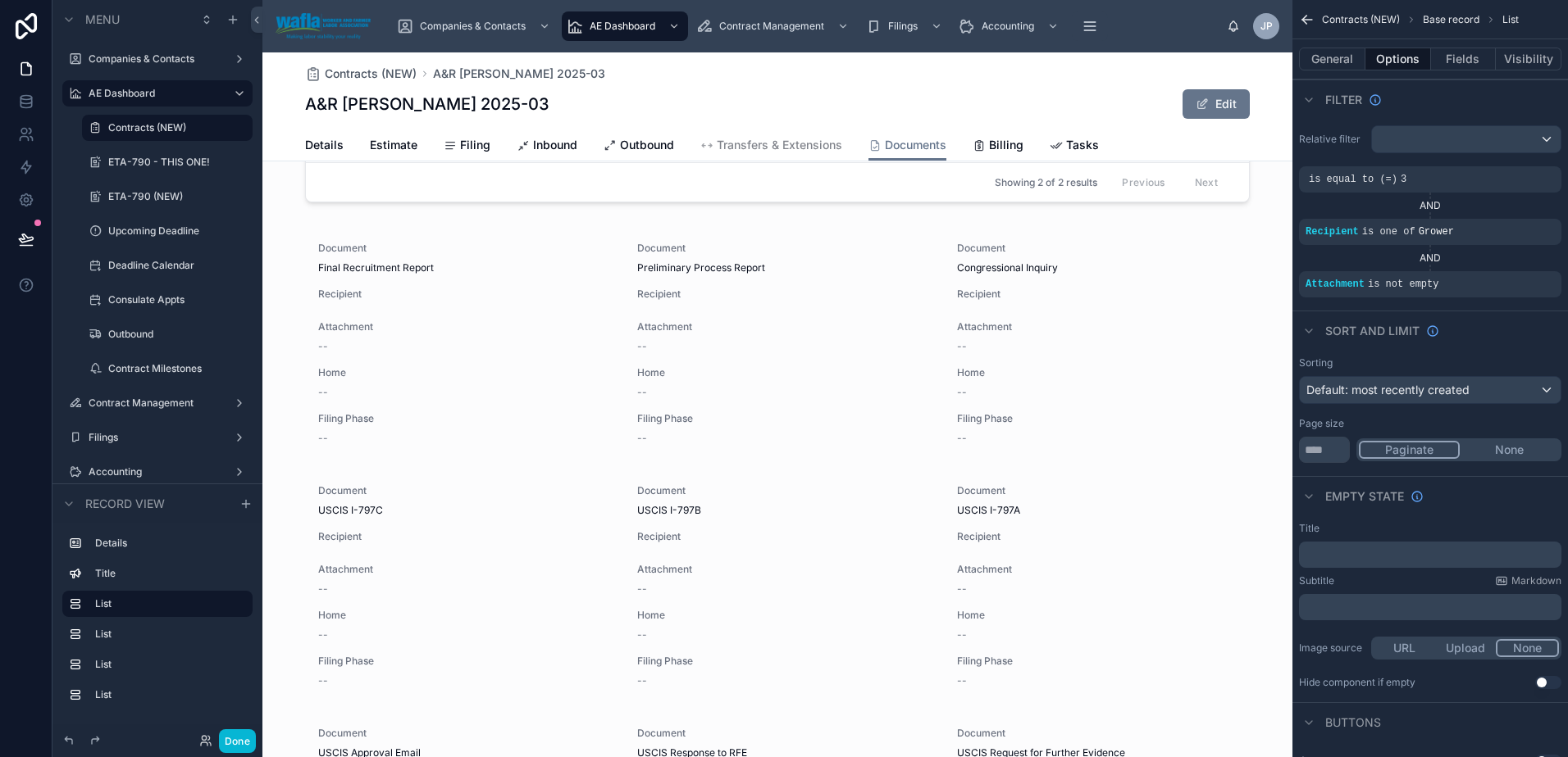
click at [1105, 453] on div at bounding box center [778, 734] width 1030 height 1024
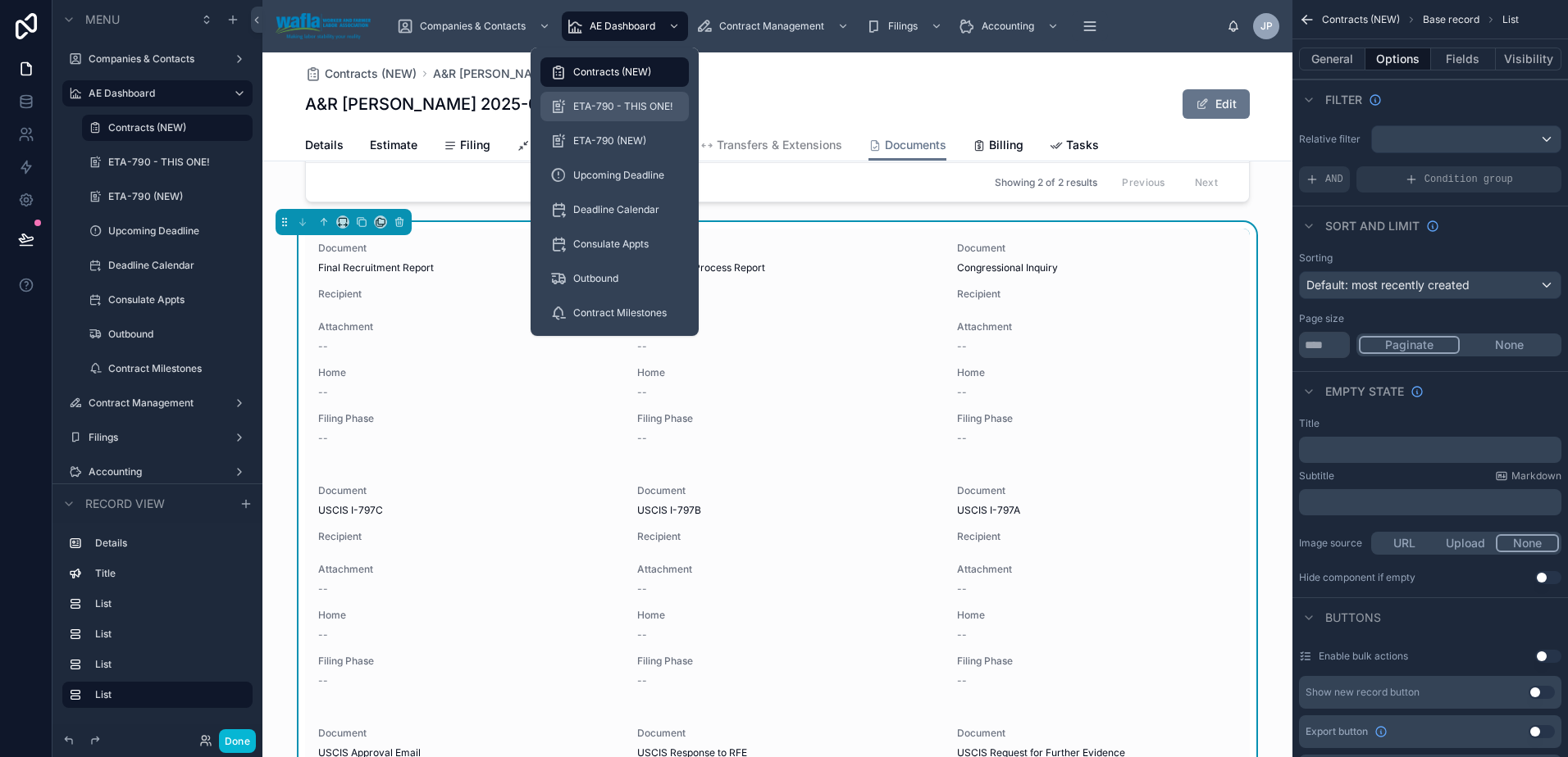
click at [614, 101] on span "ETA-790 - THIS ONE!" at bounding box center [623, 106] width 99 height 13
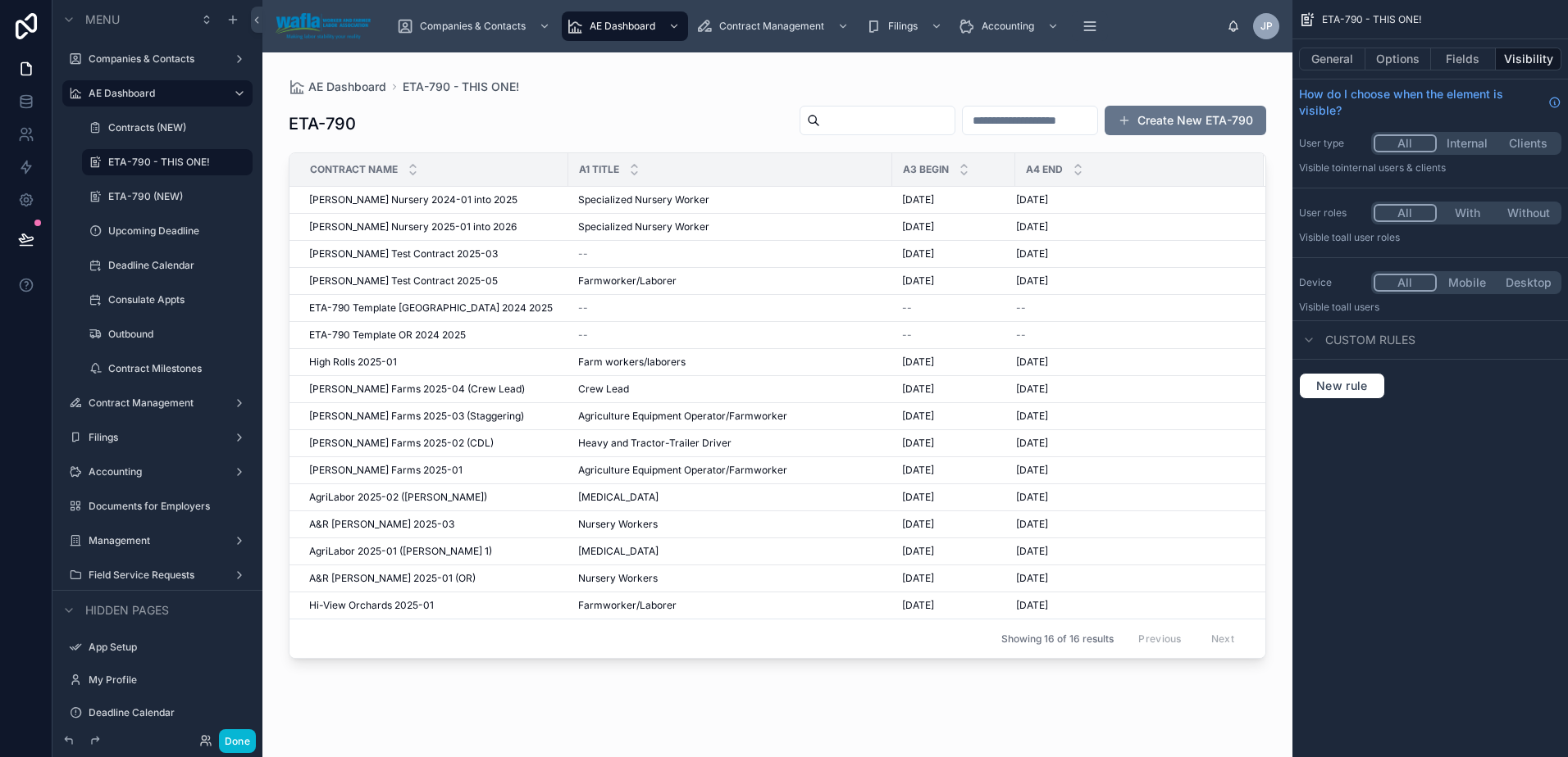
click at [351, 529] on div at bounding box center [778, 395] width 1030 height 685
click at [351, 525] on span "A&R [PERSON_NAME] 2025-03" at bounding box center [381, 524] width 145 height 13
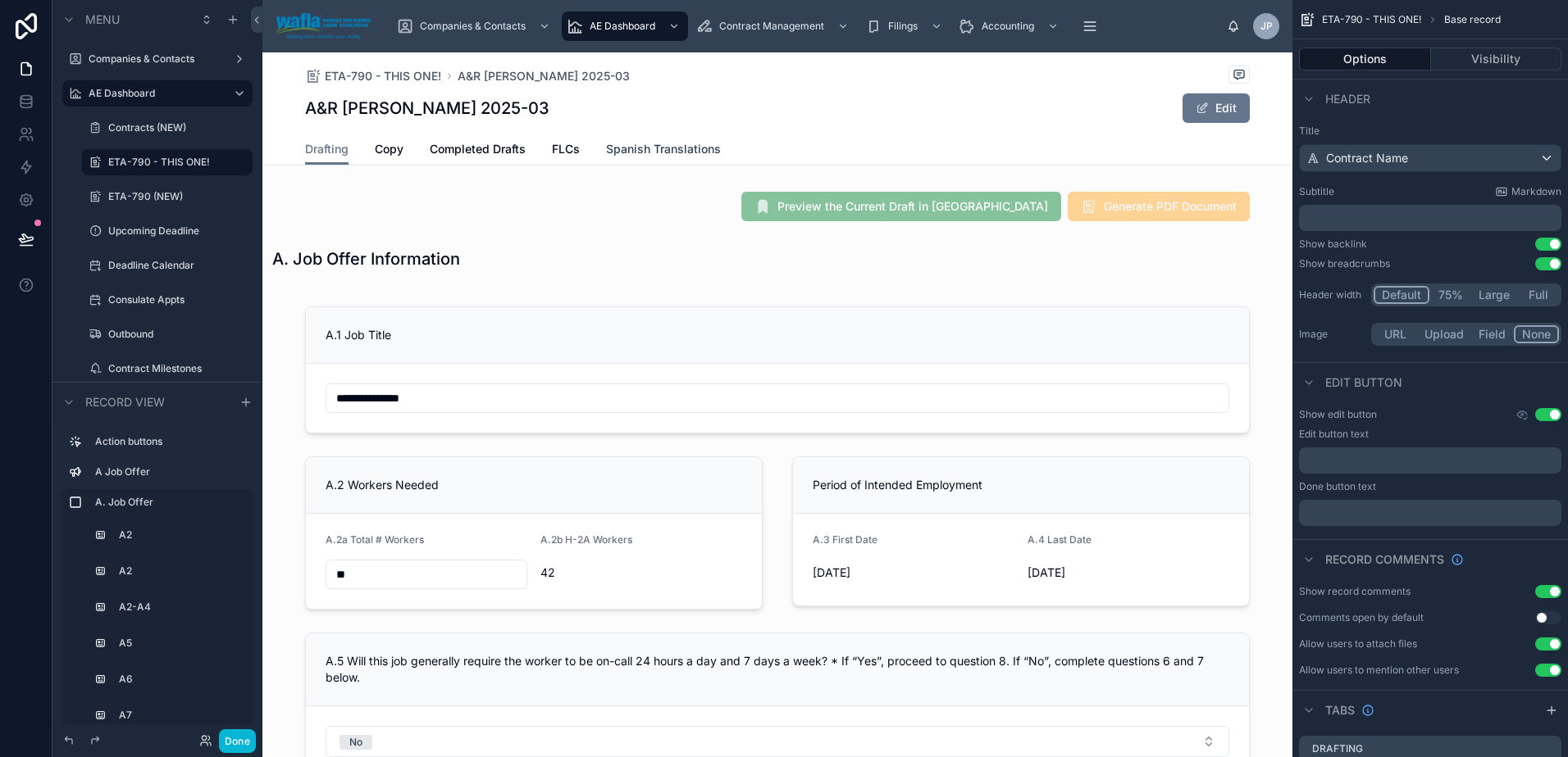
click at [628, 148] on span "Spanish Translations" at bounding box center [663, 149] width 115 height 16
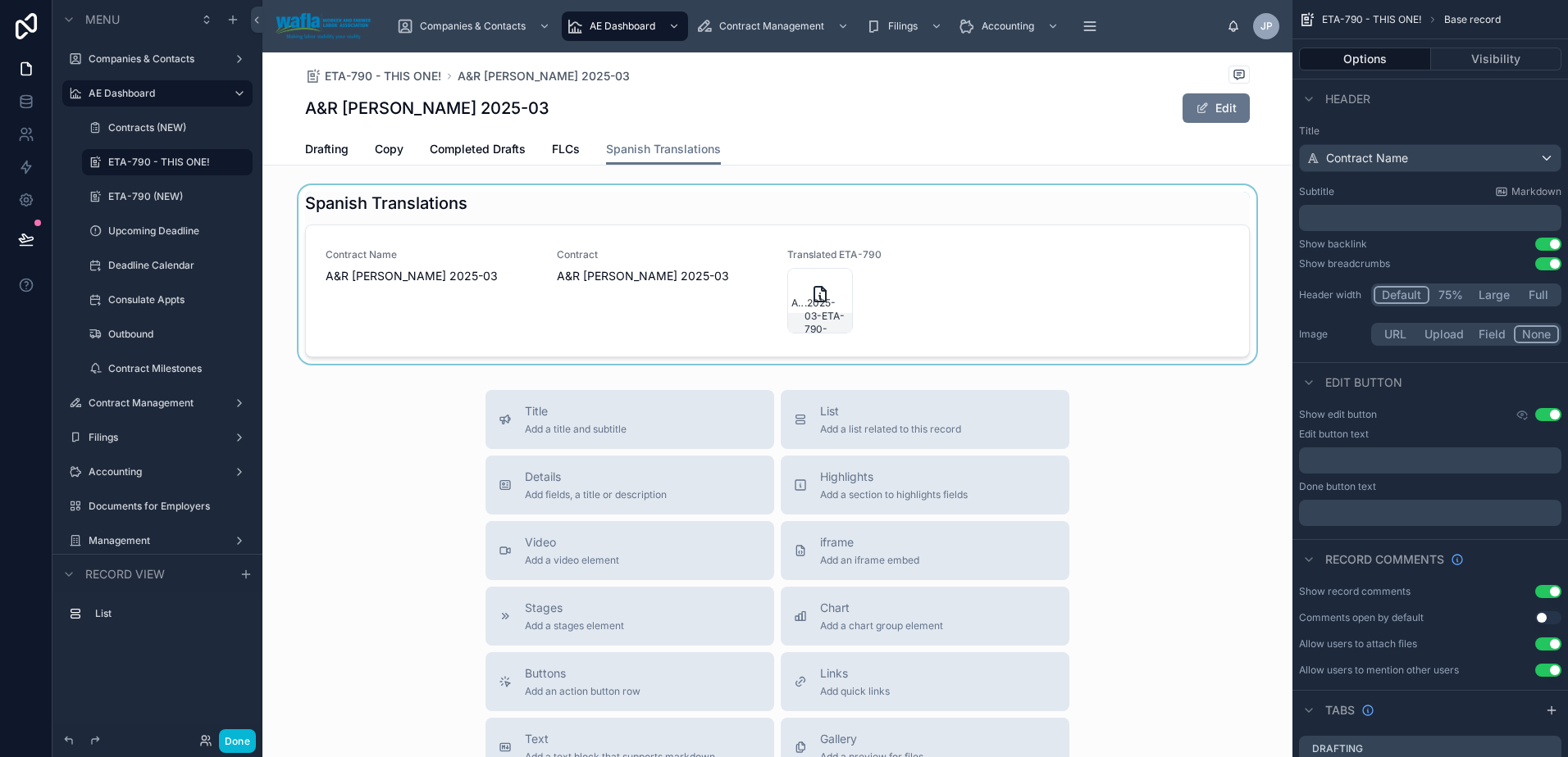
click at [638, 292] on div at bounding box center [778, 274] width 1030 height 178
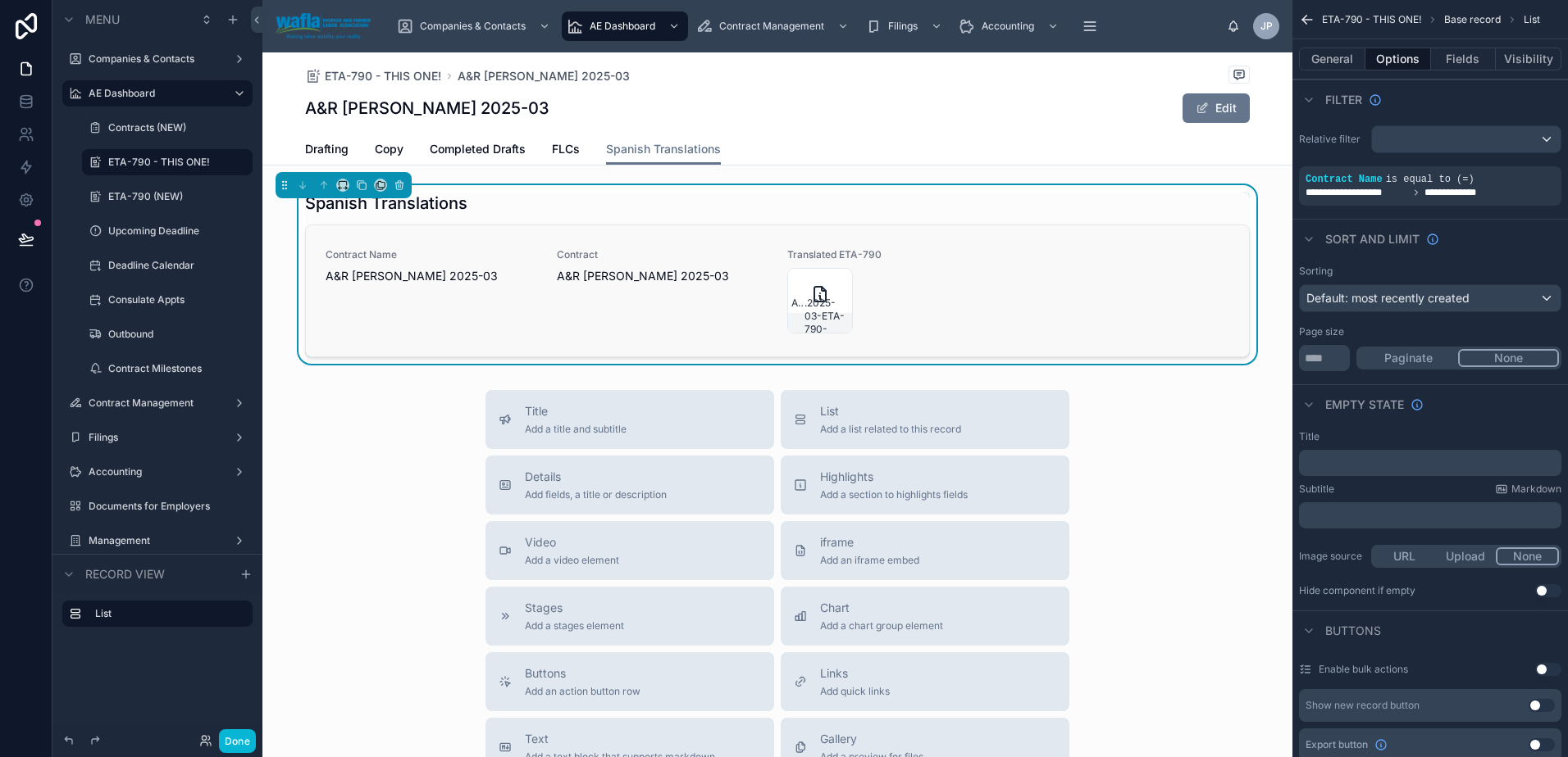
click at [507, 263] on div "Contract Name A&R [PERSON_NAME] 2025-03" at bounding box center [432, 266] width 211 height 36
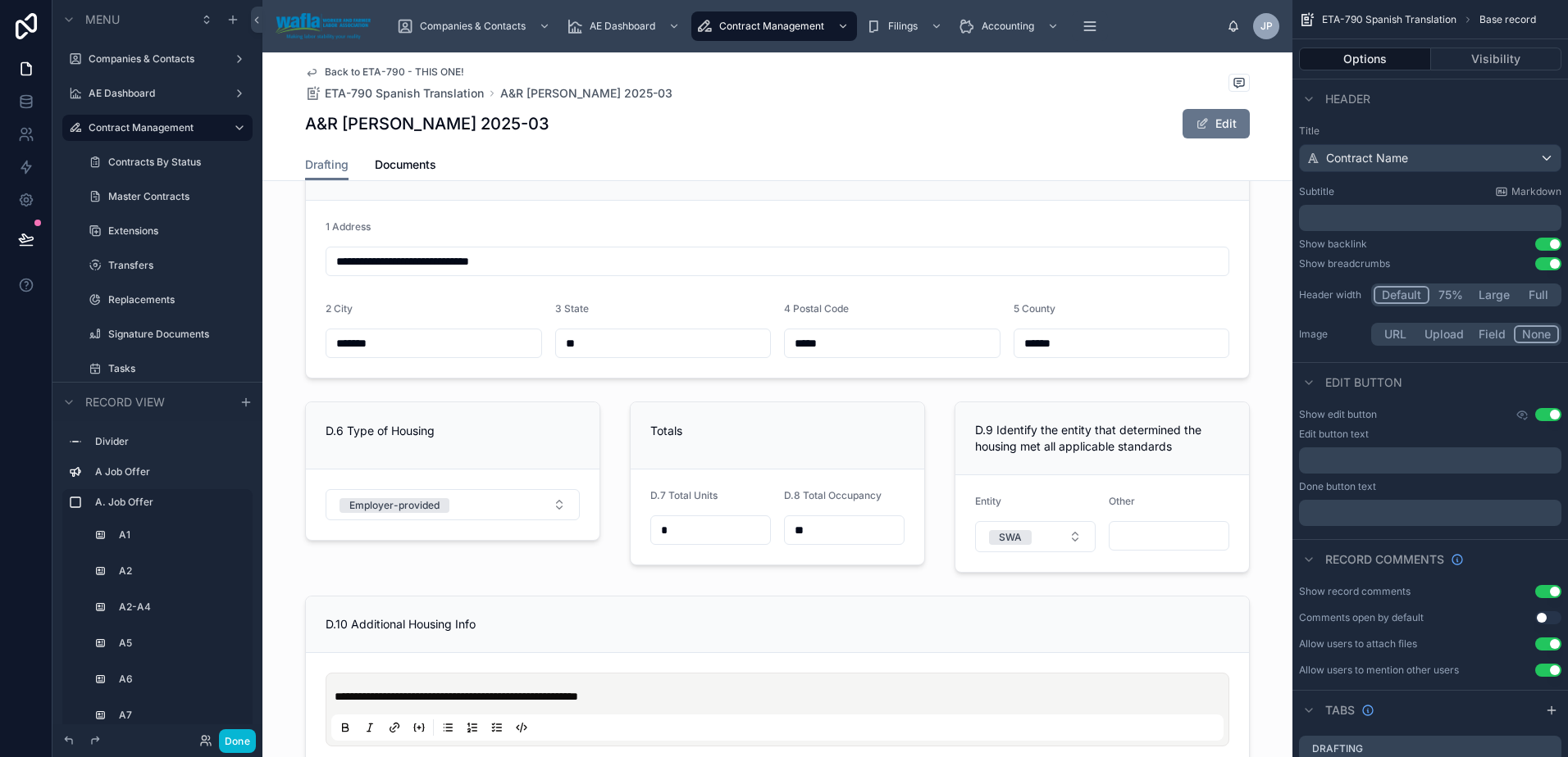
scroll to position [5164, 0]
